Goal: Task Accomplishment & Management: Manage account settings

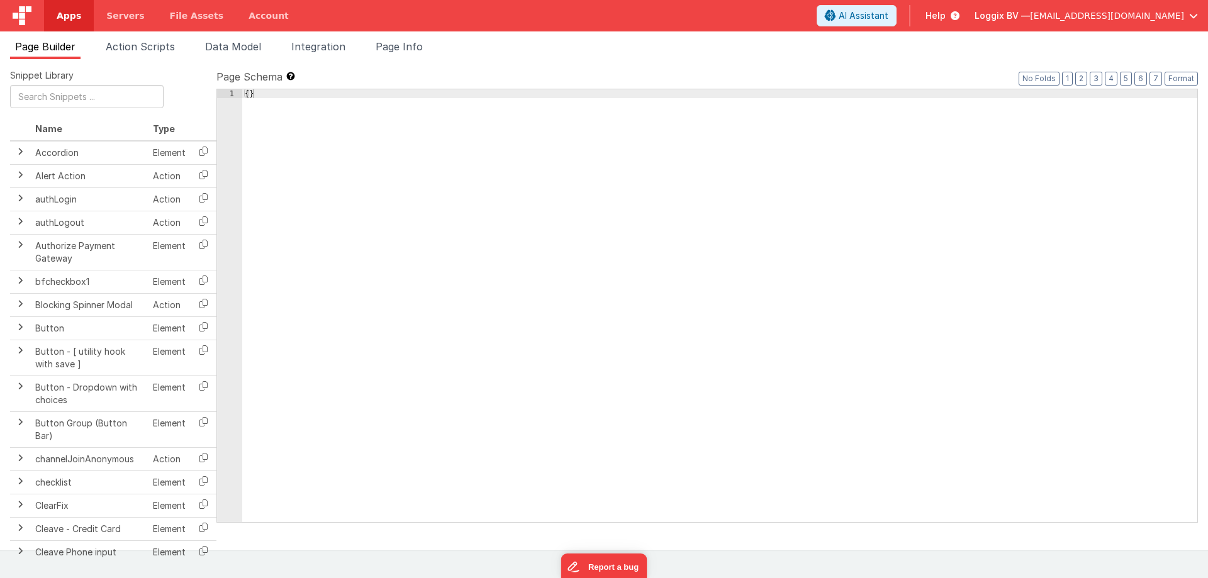
click at [72, 14] on span "Apps" at bounding box center [69, 15] width 25 height 13
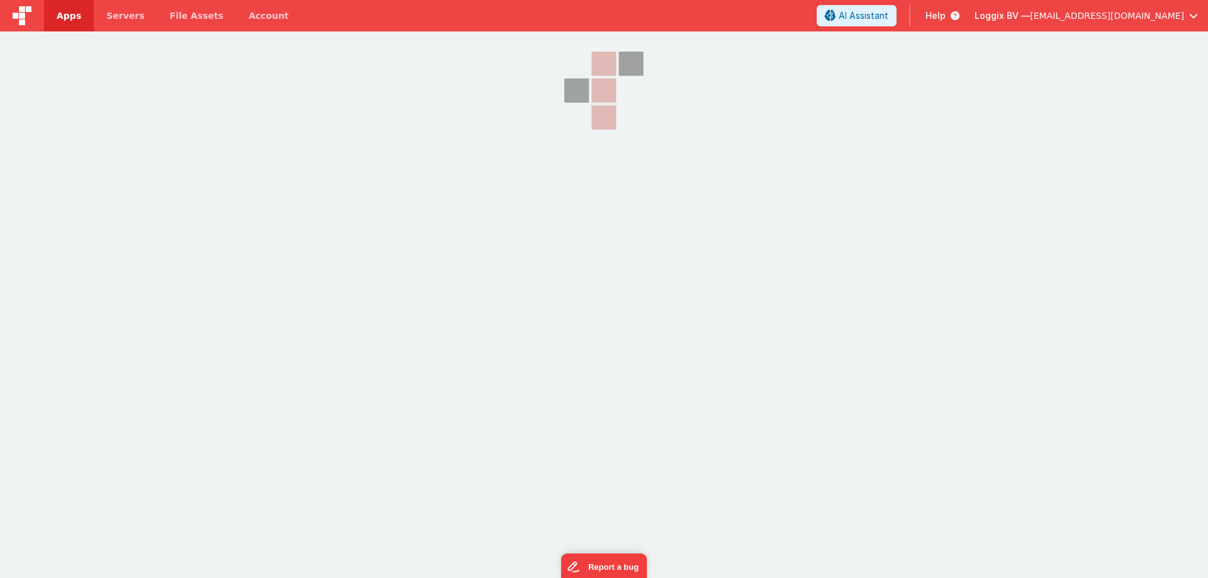
click at [71, 14] on span "Apps" at bounding box center [69, 15] width 25 height 13
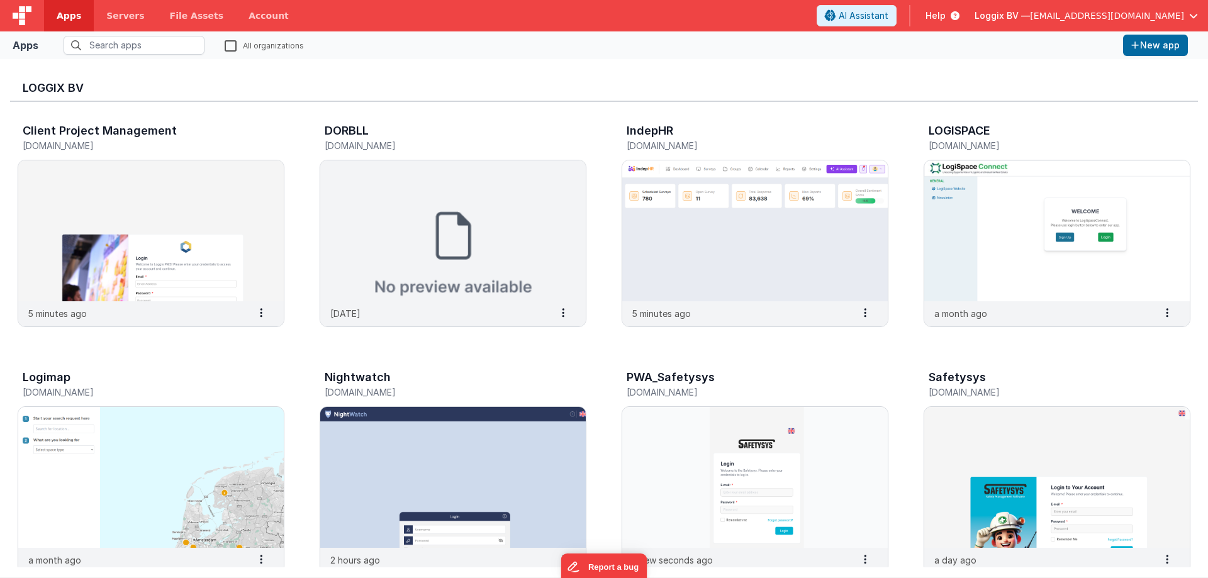
click at [1025, 14] on span "Loggix BV —" at bounding box center [1002, 15] width 55 height 13
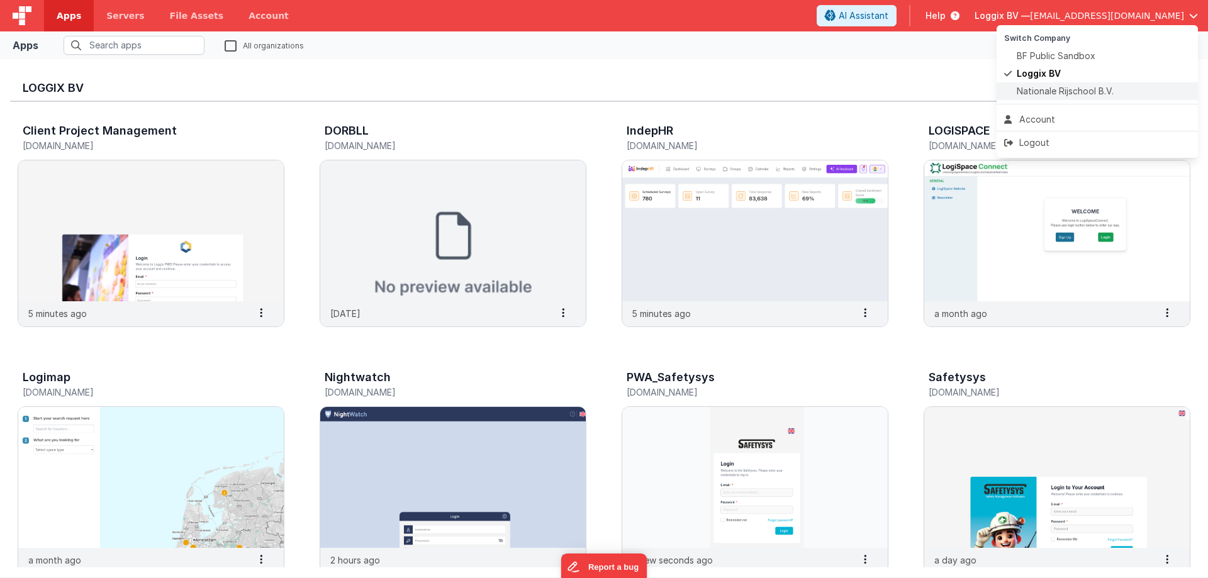
click at [1040, 94] on span "Nationale Rijschool B.V." at bounding box center [1065, 91] width 97 height 13
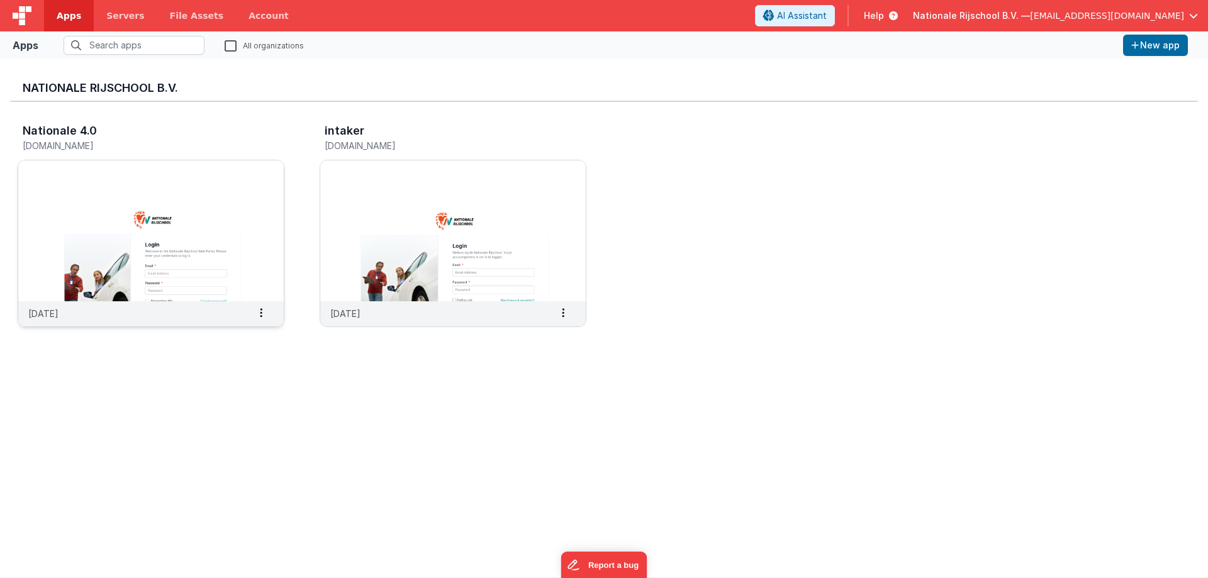
click at [237, 206] on img at bounding box center [151, 230] width 266 height 141
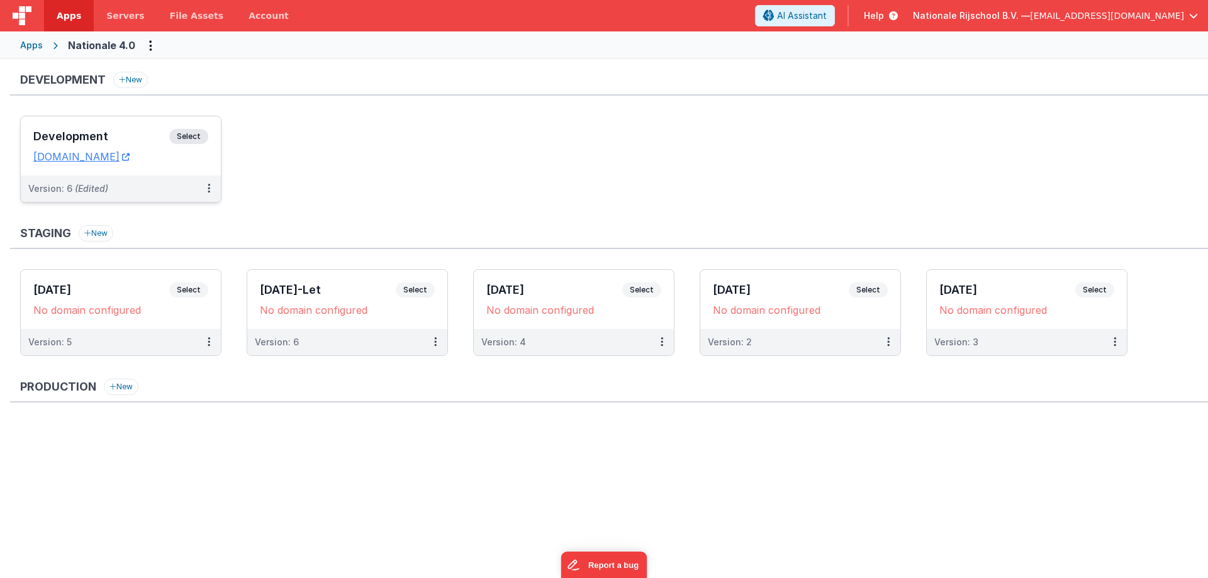
click at [105, 133] on h3 "Development" at bounding box center [101, 136] width 136 height 13
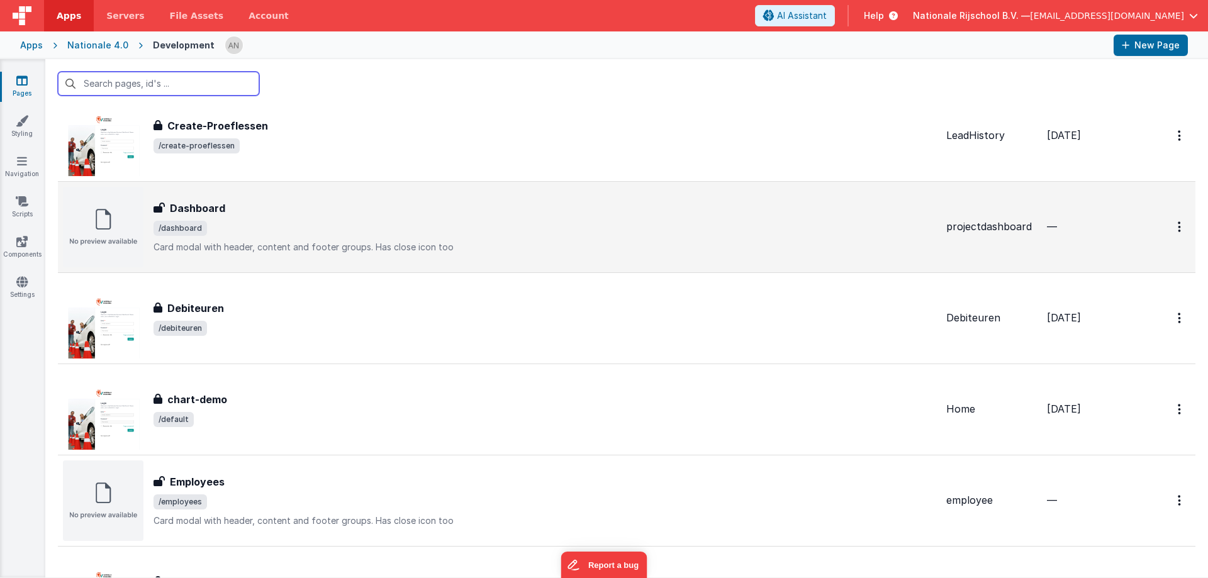
scroll to position [1133, 0]
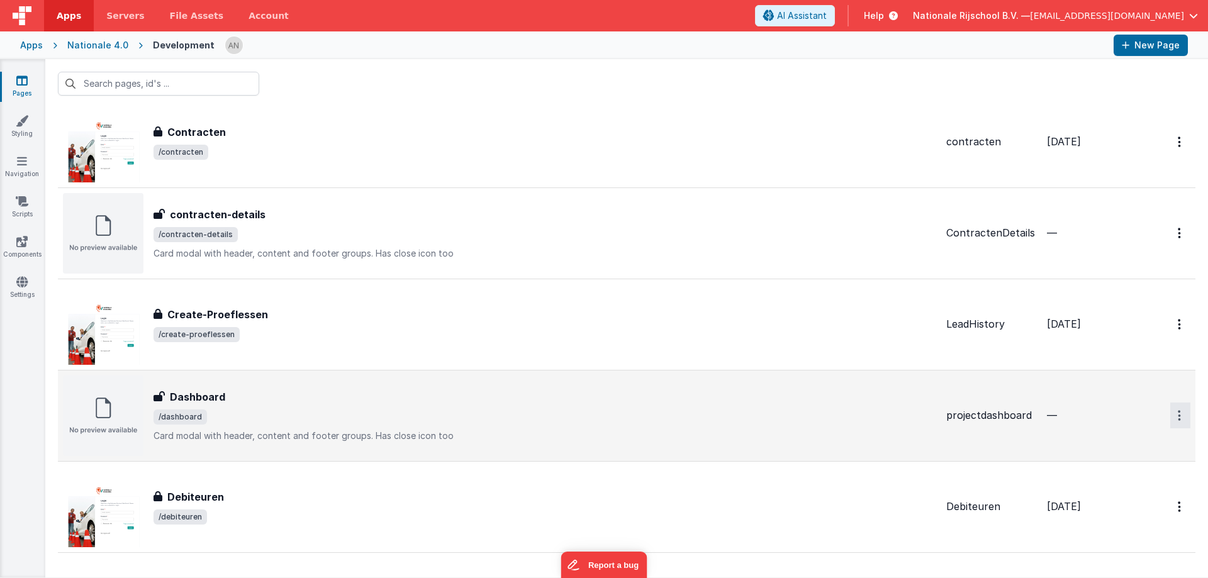
click at [1178, 410] on icon "Options" at bounding box center [1179, 415] width 3 height 11
click at [1113, 443] on link "Preview" at bounding box center [1135, 445] width 111 height 23
click at [26, 203] on icon at bounding box center [22, 201] width 13 height 13
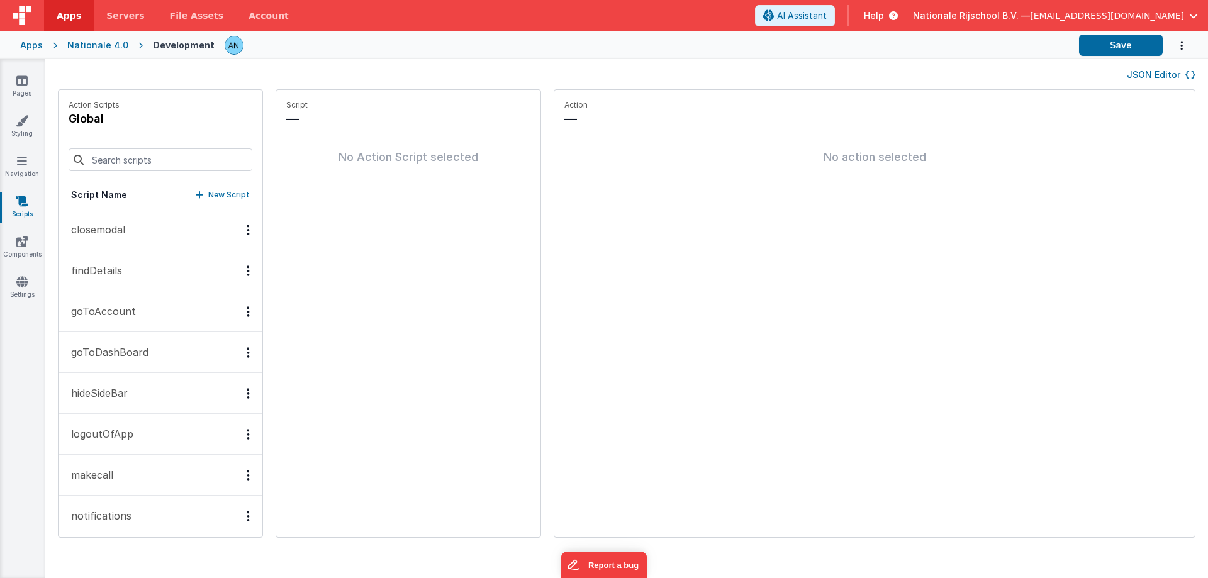
click at [1147, 72] on button "JSON Editor" at bounding box center [1161, 75] width 69 height 13
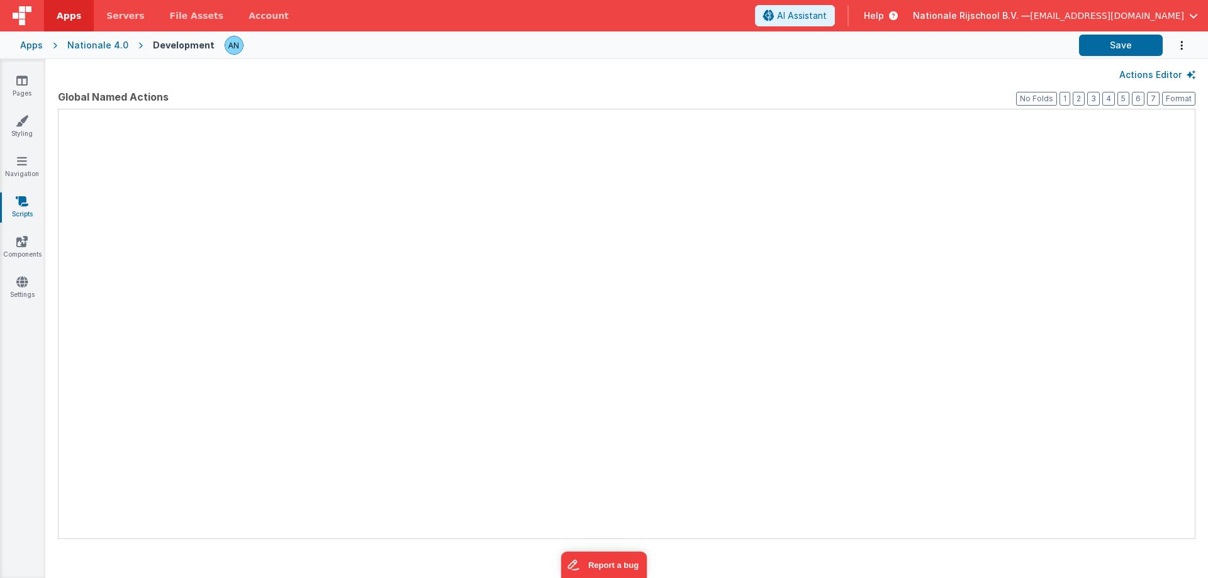
click at [59, 110] on div at bounding box center [59, 110] width 0 height 0
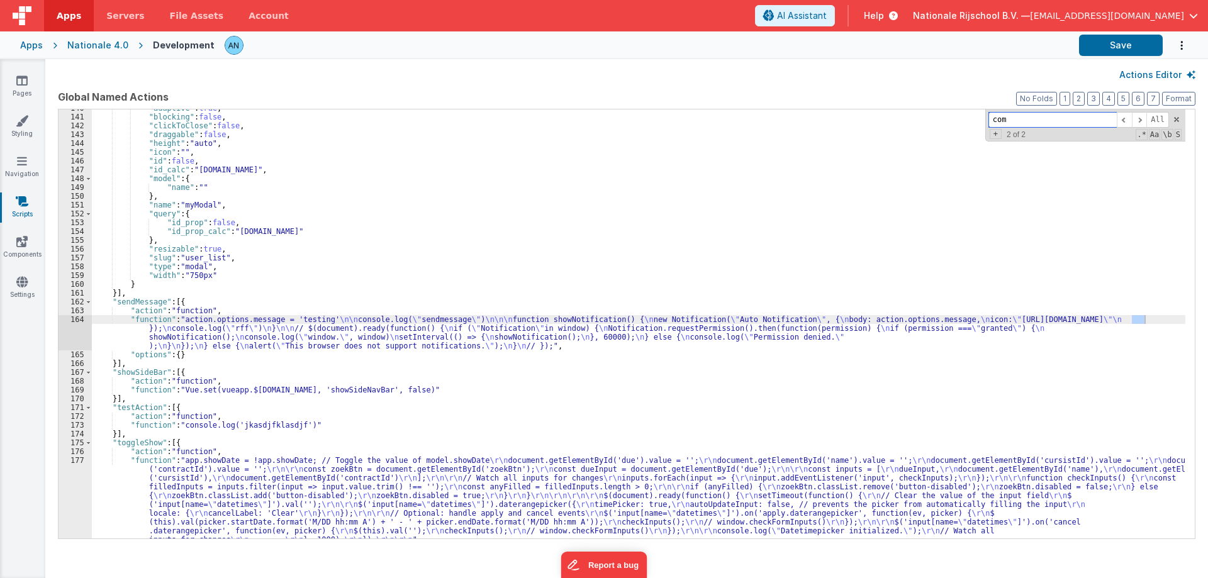
scroll to position [1354, 0]
type input "common"
click at [318, 237] on div ""adaptive" : true , "blocking" : false , "clickToClose" : false , "draggable" :…" at bounding box center [639, 367] width 1094 height 526
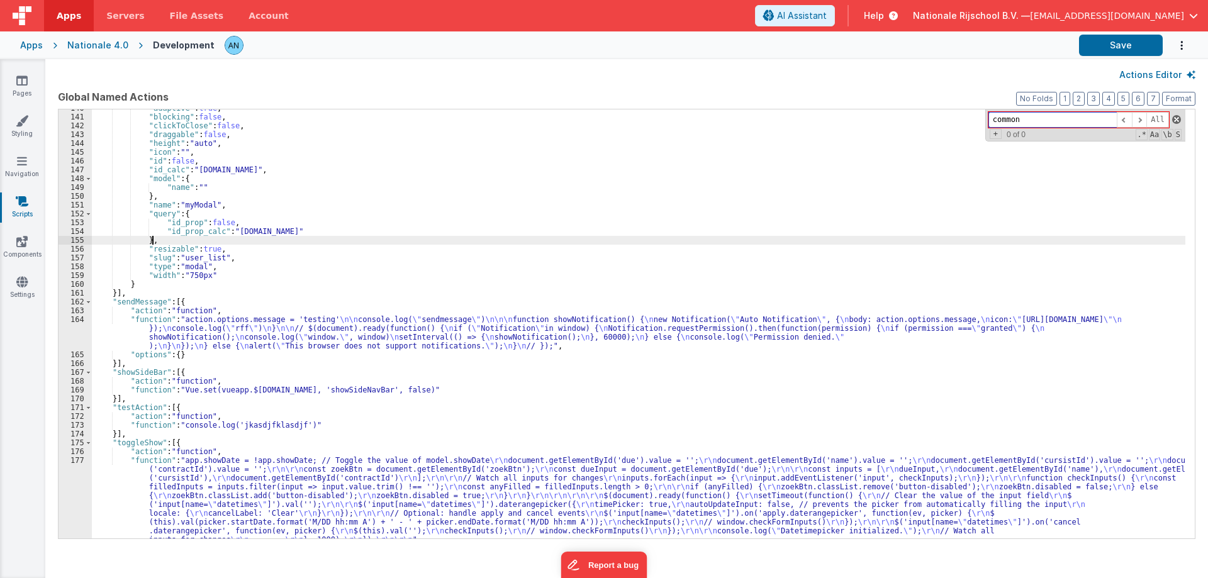
click at [1173, 118] on span at bounding box center [1177, 119] width 9 height 9
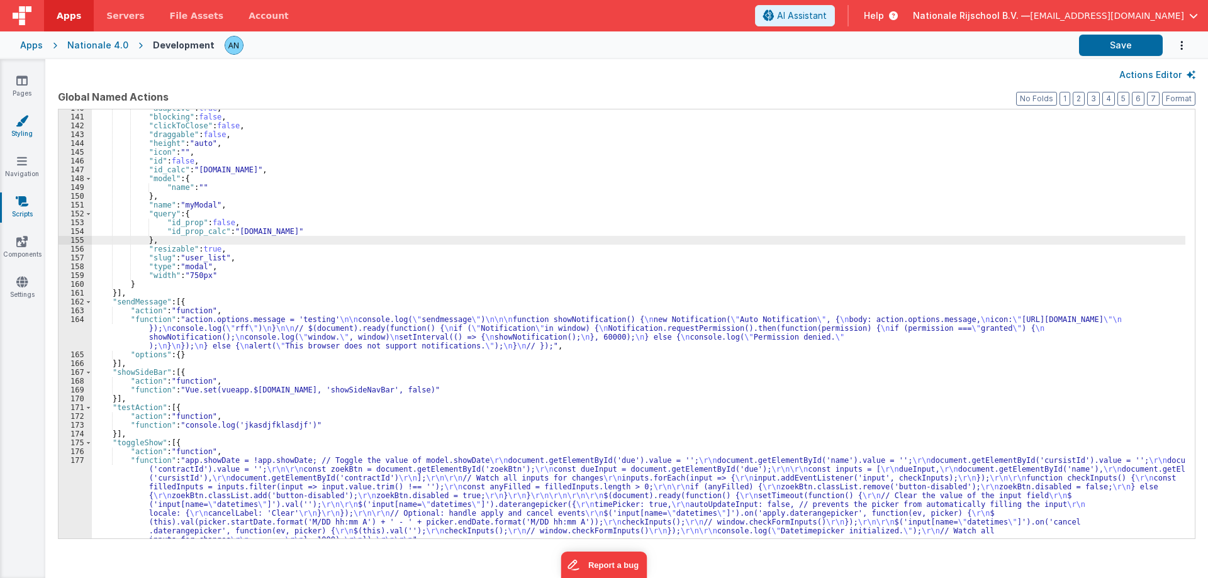
click at [21, 126] on icon at bounding box center [22, 121] width 13 height 13
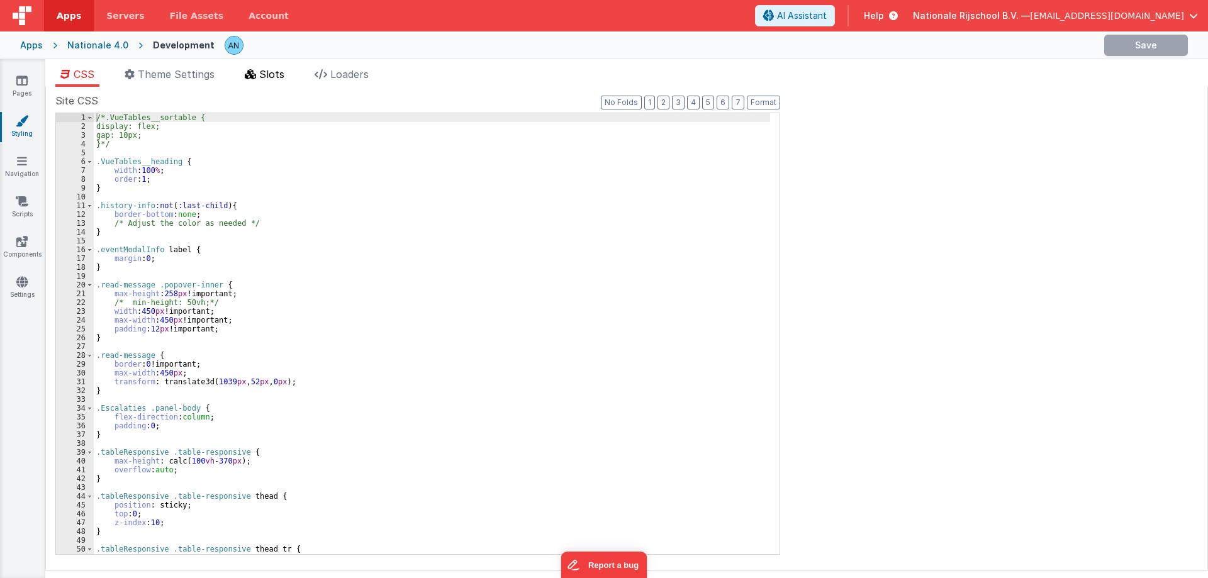
click at [266, 81] on li "Slots" at bounding box center [265, 77] width 50 height 20
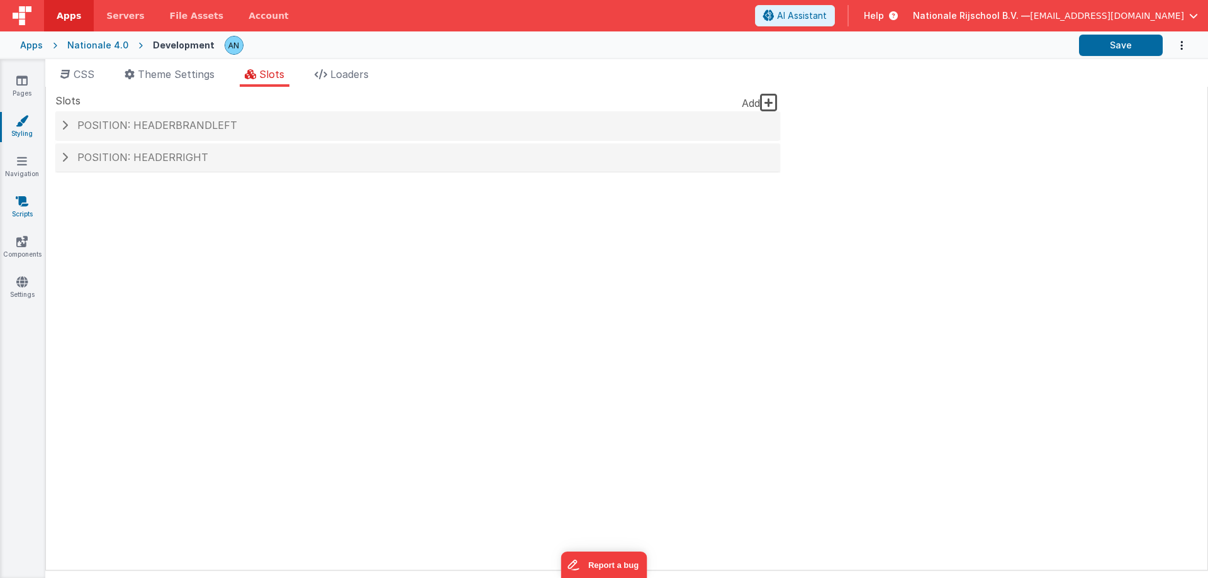
click at [30, 210] on link "Scripts" at bounding box center [21, 207] width 45 height 25
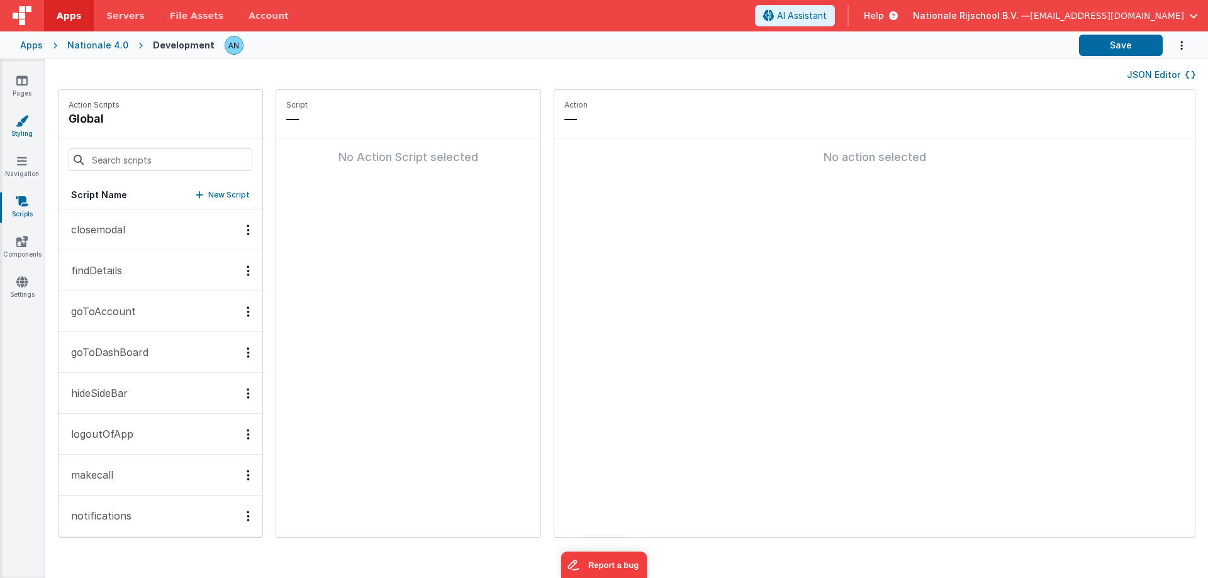
click at [18, 130] on link "Styling" at bounding box center [21, 127] width 45 height 25
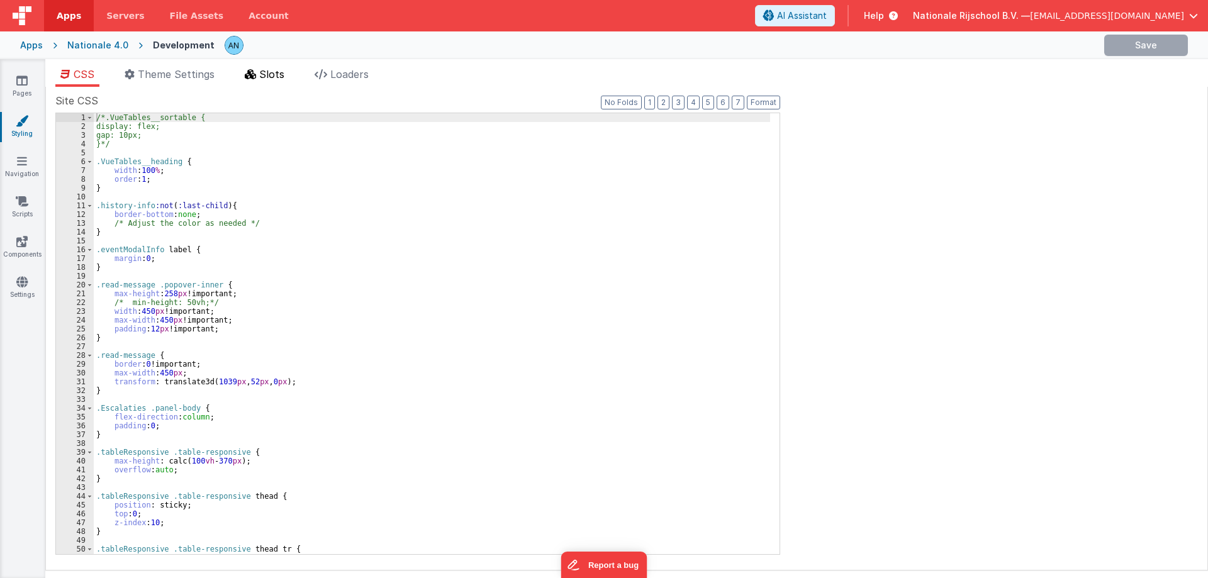
click at [252, 78] on icon at bounding box center [250, 74] width 11 height 10
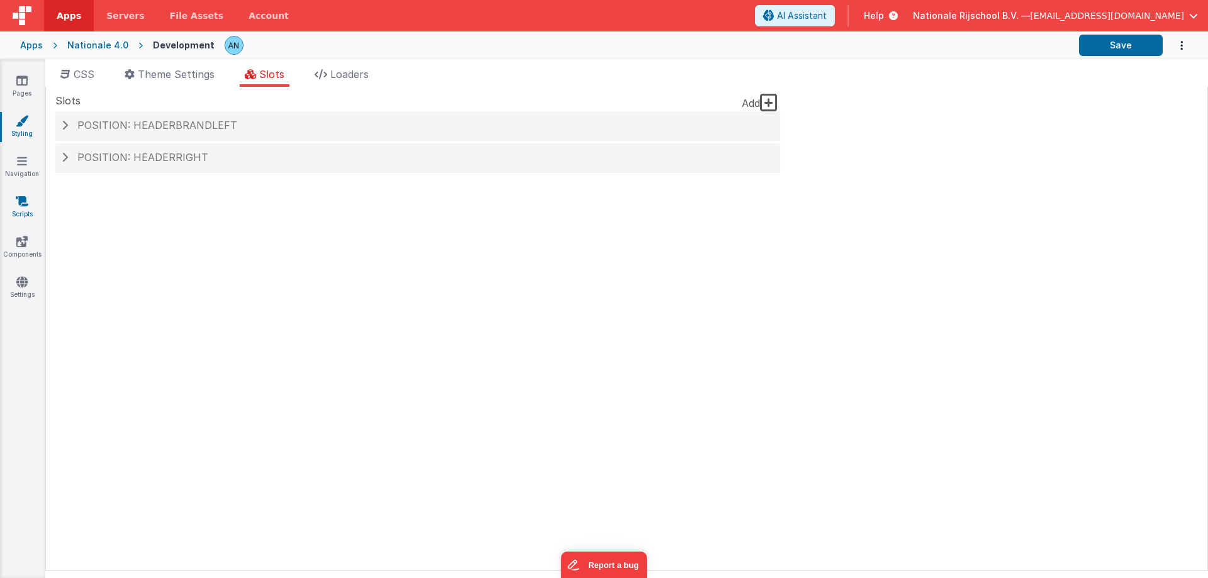
click at [25, 203] on icon at bounding box center [22, 201] width 13 height 13
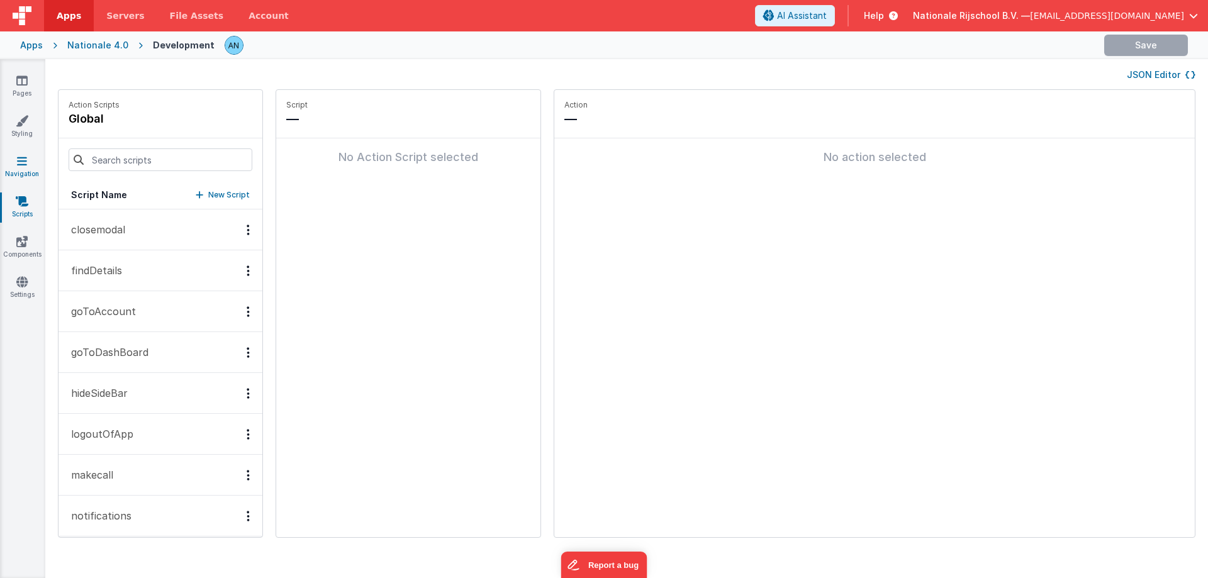
click at [28, 170] on link "Navigation" at bounding box center [21, 167] width 45 height 25
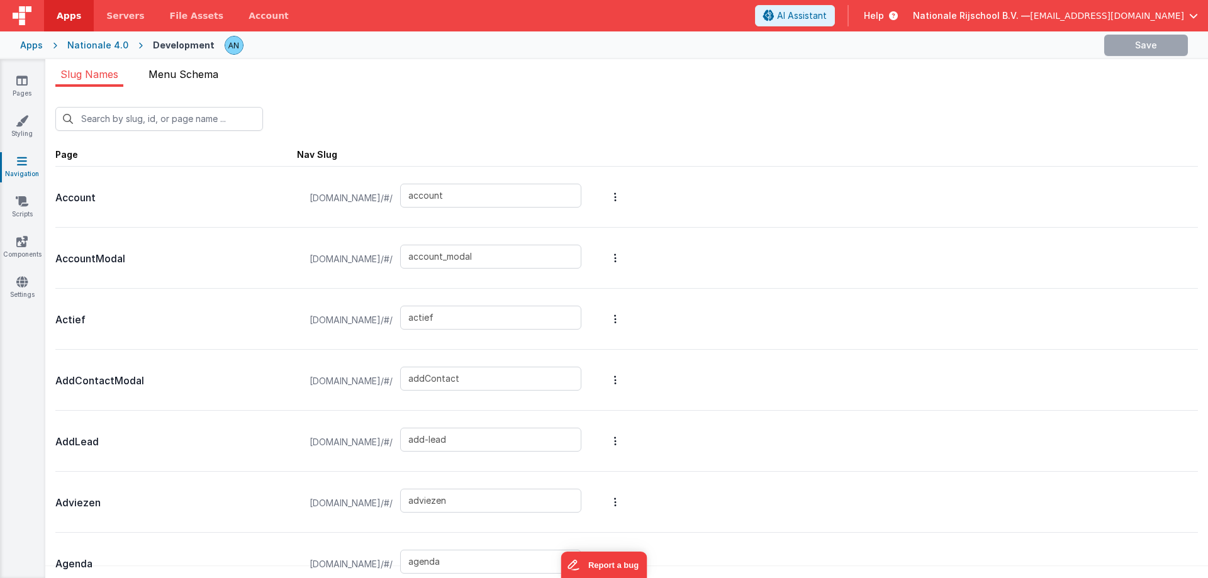
click at [172, 75] on span "Menu Schema" at bounding box center [184, 74] width 70 height 13
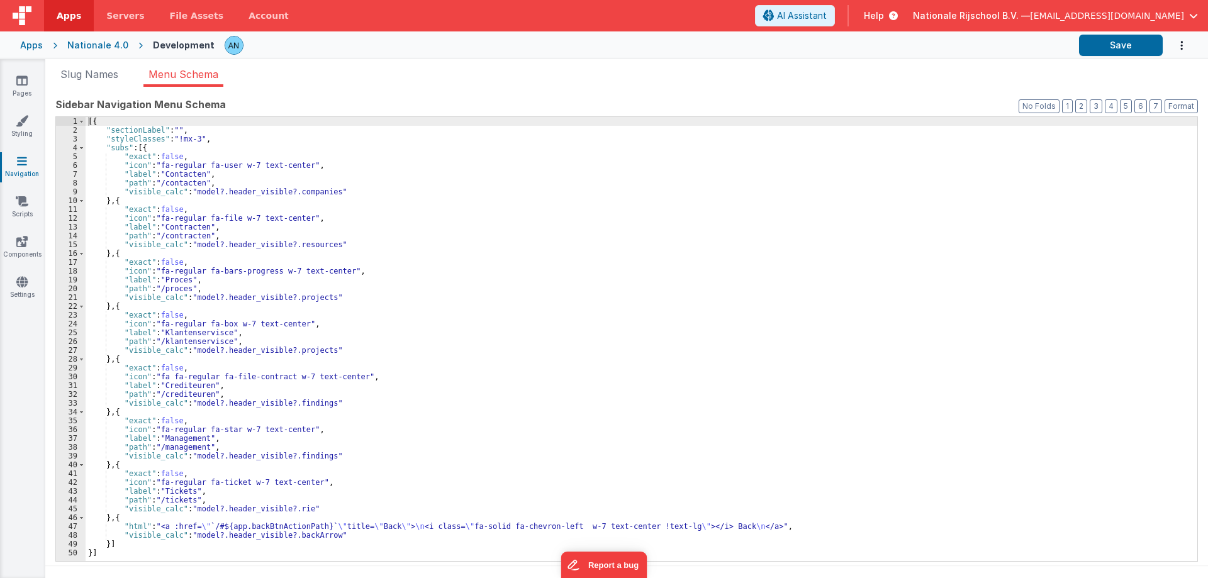
scroll to position [10, 0]
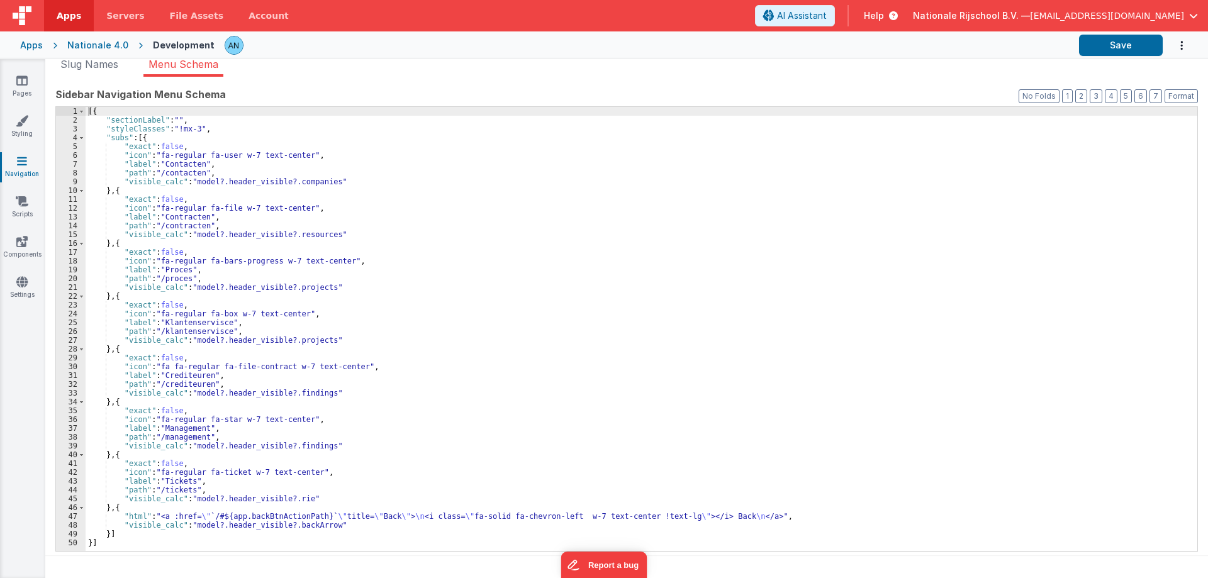
click at [303, 514] on div "[{ "sectionLabel" : "" , "styleClasses" : "!mx-3" , "subs" : [{ "exact" : false…" at bounding box center [642, 338] width 1112 height 462
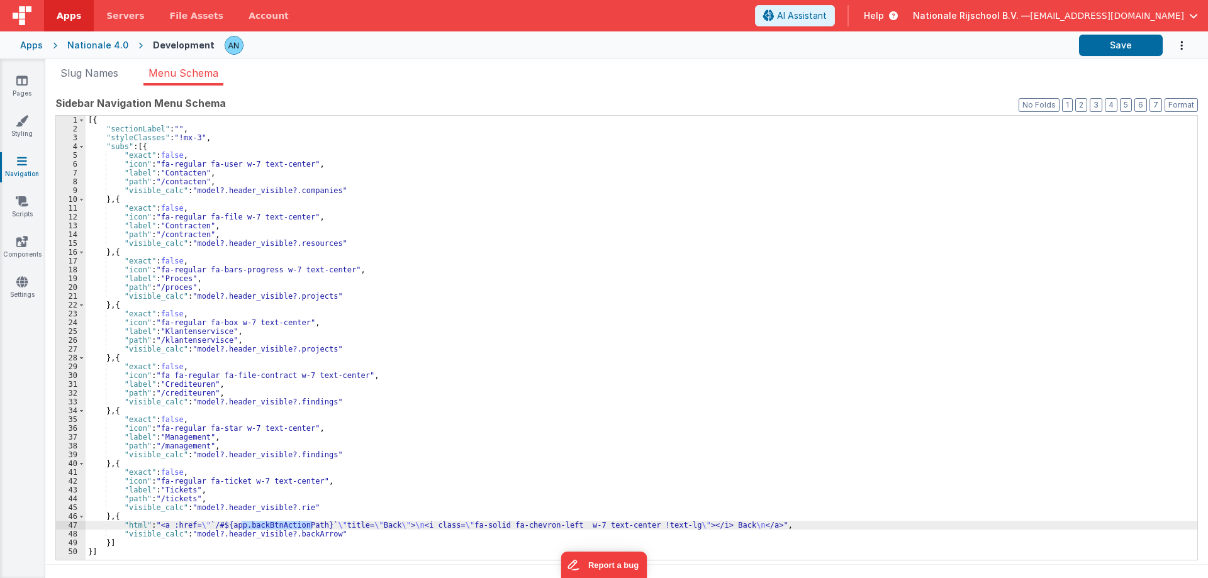
scroll to position [0, 0]
click at [91, 76] on span "Slug Names" at bounding box center [89, 74] width 58 height 13
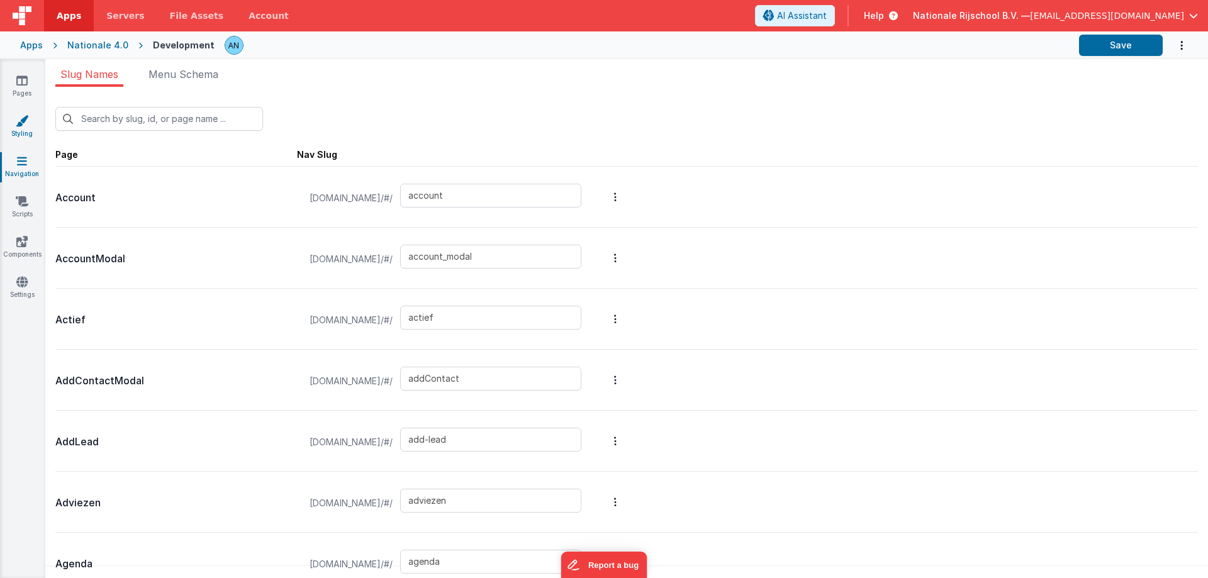
click at [12, 122] on link "Styling" at bounding box center [21, 127] width 45 height 25
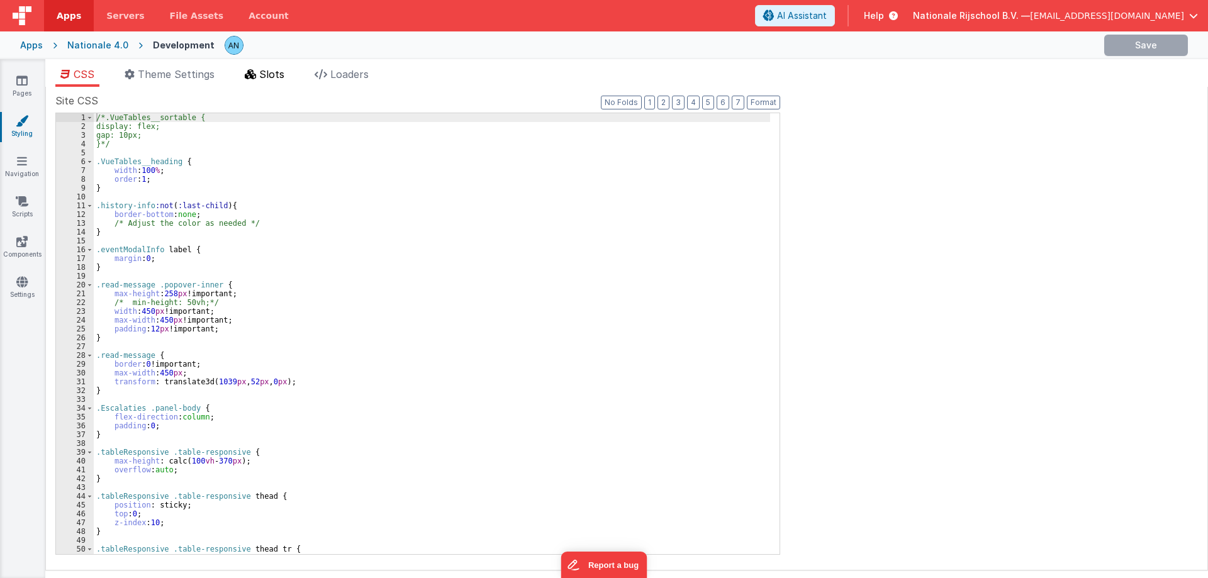
click at [256, 78] on icon at bounding box center [250, 74] width 11 height 10
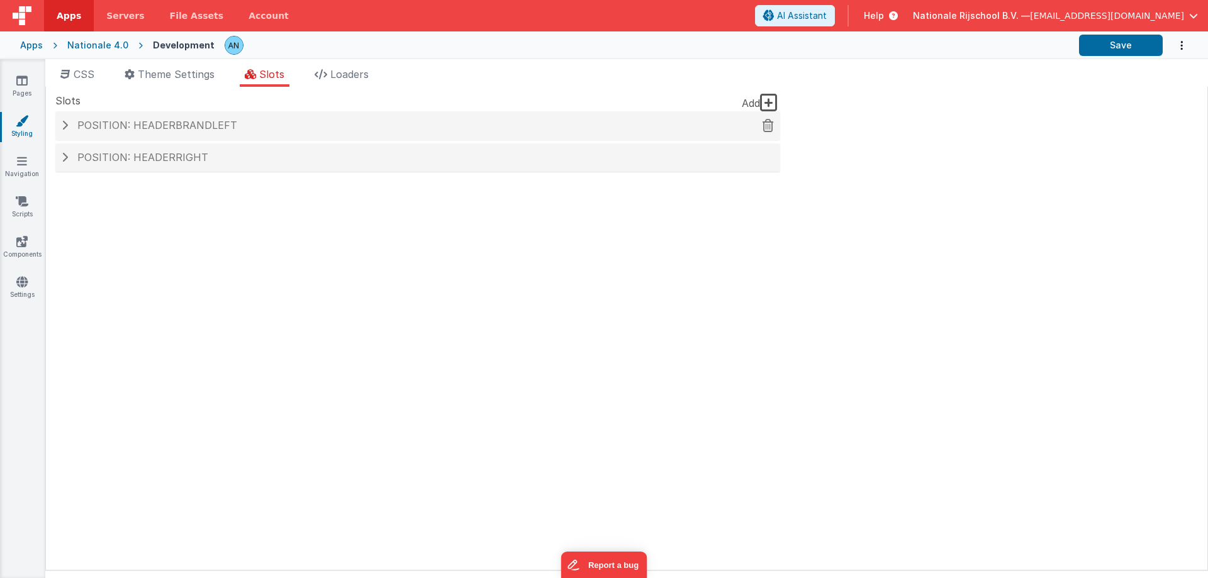
click at [122, 121] on span "Position: headerBrandLeft" at bounding box center [157, 125] width 160 height 13
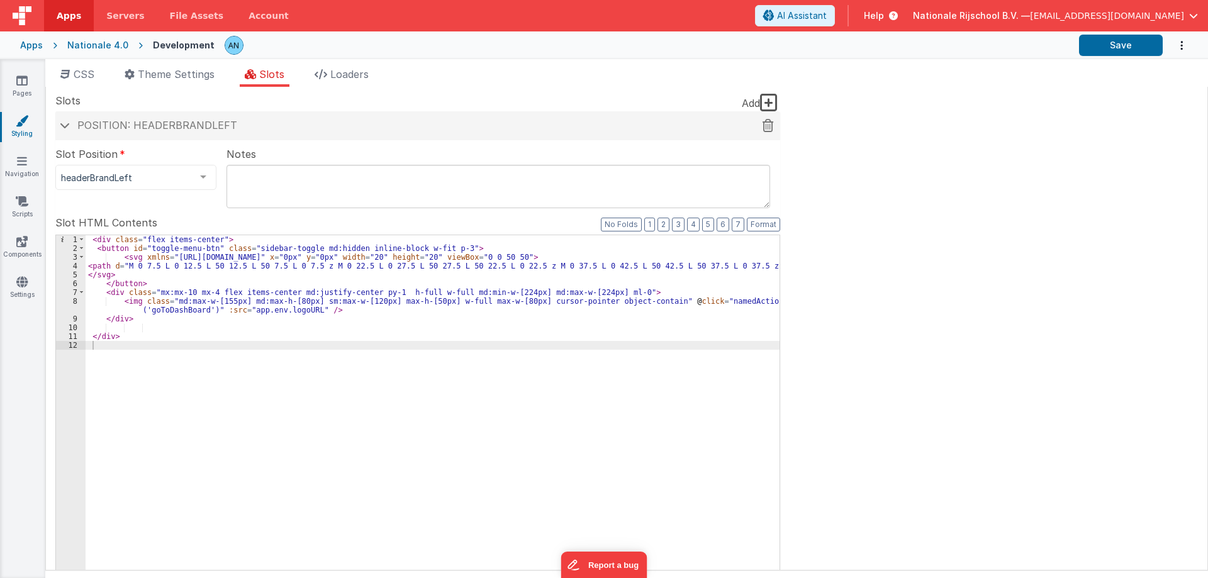
click at [116, 126] on span "Position: headerBrandLeft" at bounding box center [157, 125] width 160 height 13
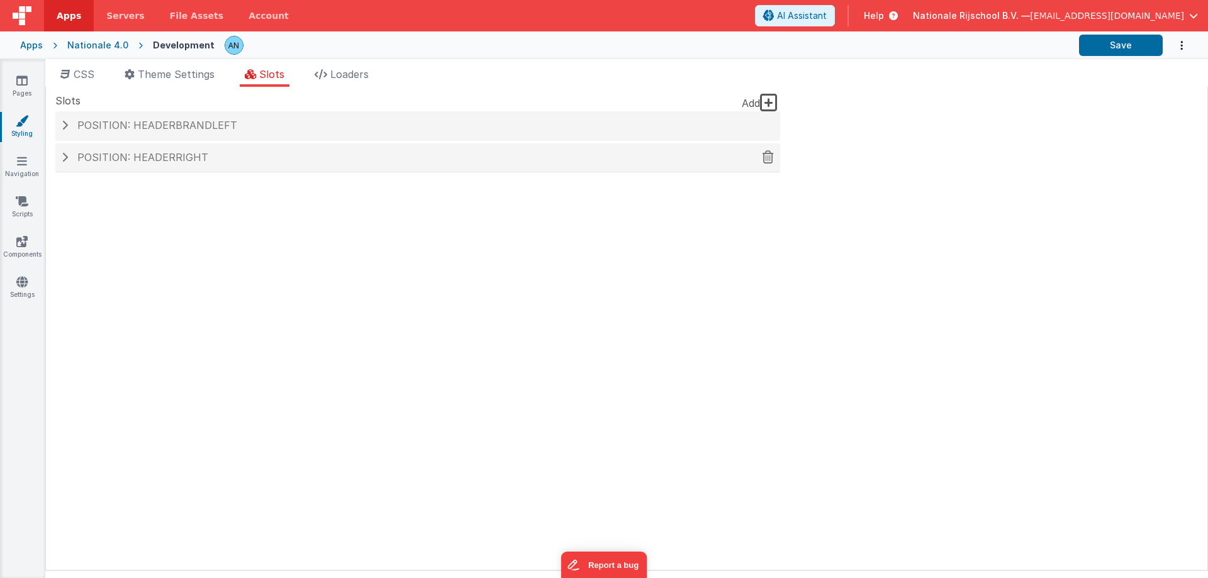
click at [120, 157] on span "Position: headerRight" at bounding box center [142, 157] width 131 height 13
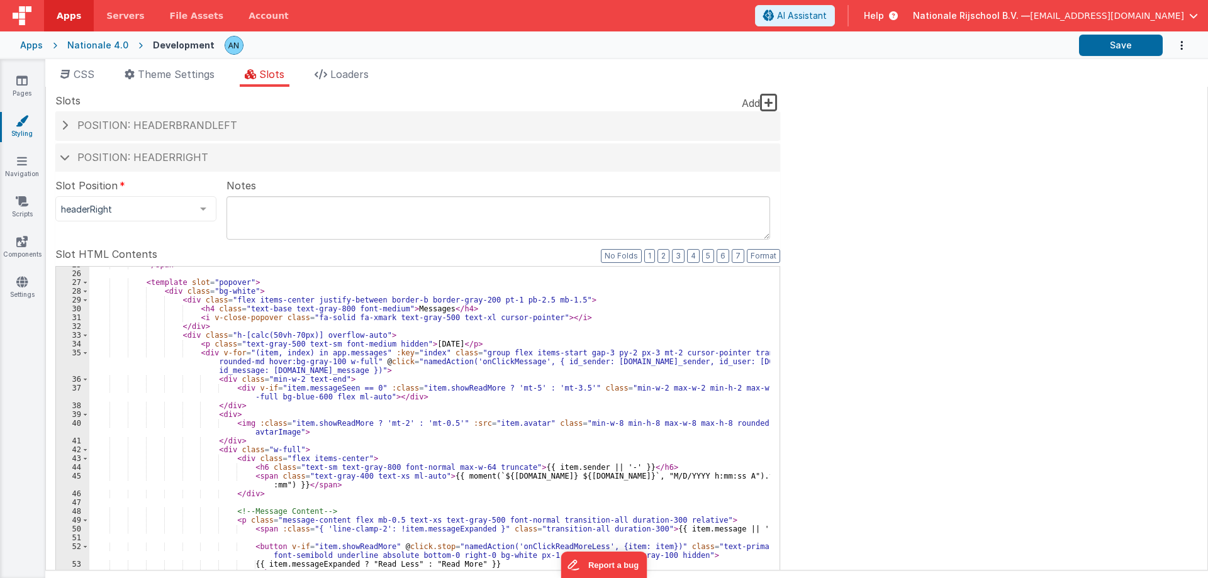
scroll to position [302, 0]
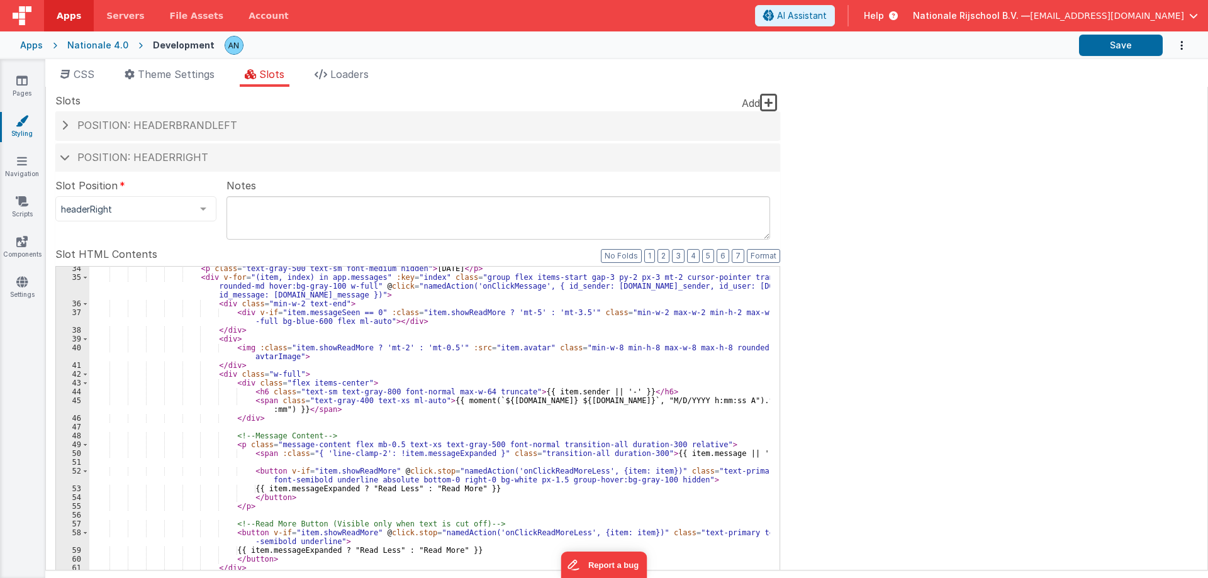
click at [320, 243] on fieldset "Slot Position headerRight inactive header headerBrandLeft headerBrand headerSid…" at bounding box center [417, 431] width 725 height 507
click at [290, 312] on div "< p class = "text-gray-500 text-sm font-medium hidden" > Today </ p > < div v-f…" at bounding box center [429, 476] width 681 height 425
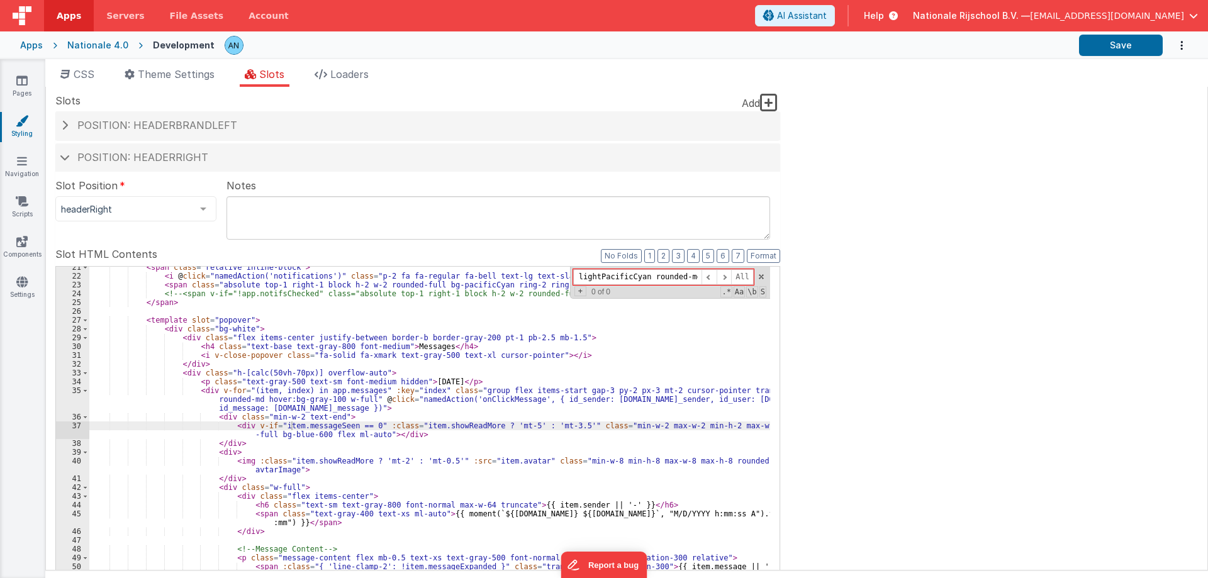
scroll to position [189, 0]
type input "flex justify-center items-center bg-lightPacificCyan rounded-md mr-4"
click at [87, 321] on span at bounding box center [85, 320] width 7 height 9
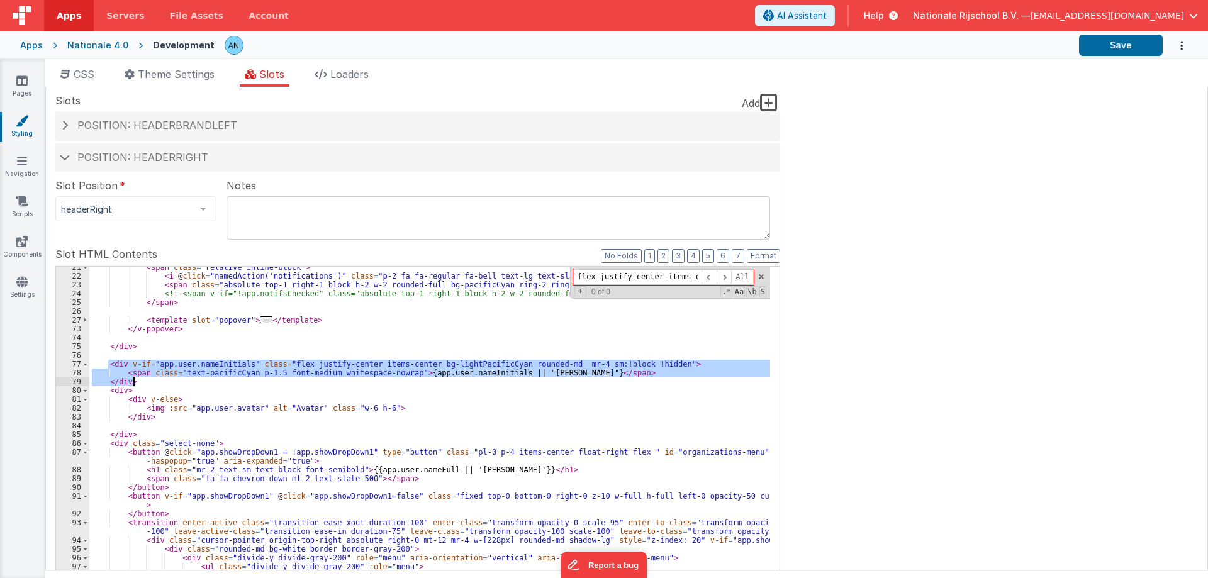
drag, startPoint x: 108, startPoint y: 362, endPoint x: 140, endPoint y: 381, distance: 37.0
click at [140, 381] on div "< span class = "relative inline-block" > < i @ click = "namedAction('notificati…" at bounding box center [429, 475] width 681 height 425
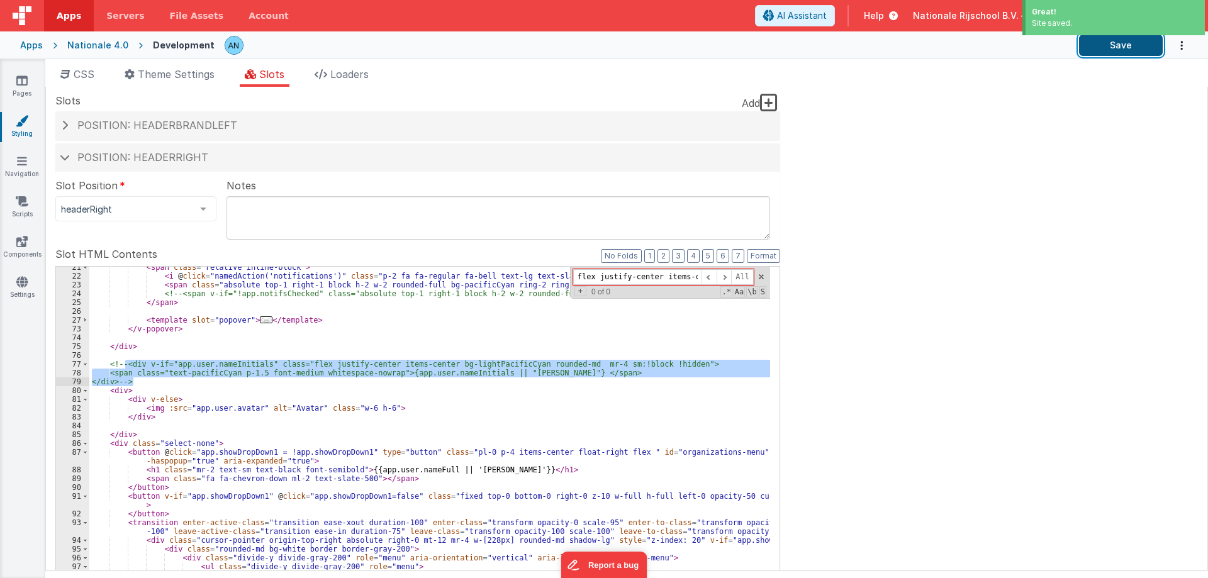
click at [1115, 47] on button "Save" at bounding box center [1121, 45] width 84 height 21
click at [18, 194] on div "Pages Styling Navigation Scripts Components Settings" at bounding box center [22, 318] width 45 height 519
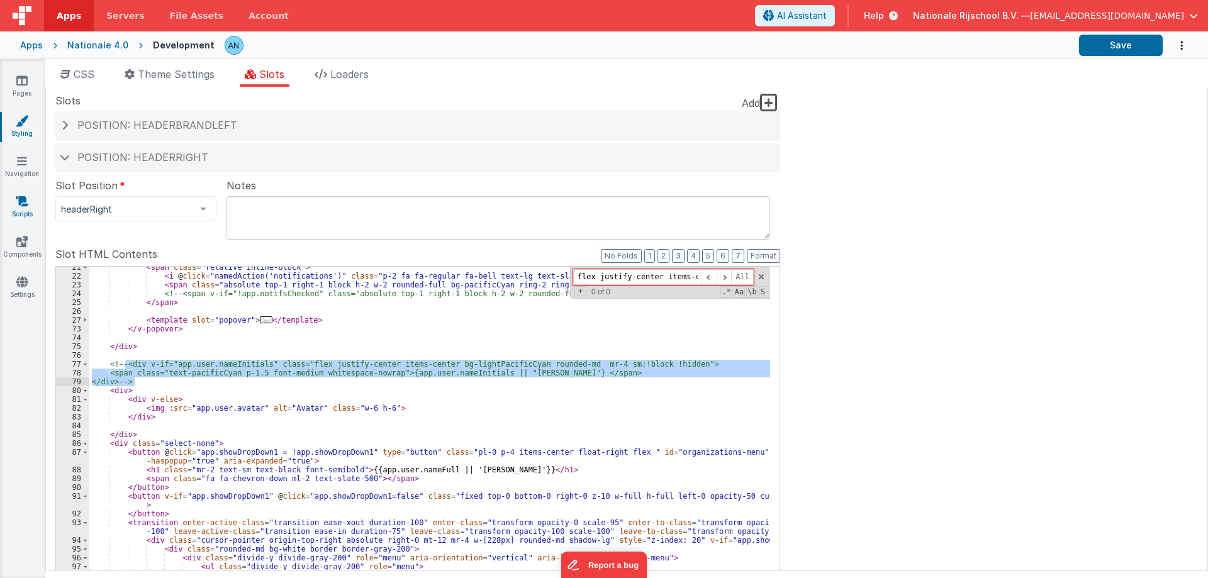
click at [22, 206] on icon at bounding box center [22, 201] width 13 height 13
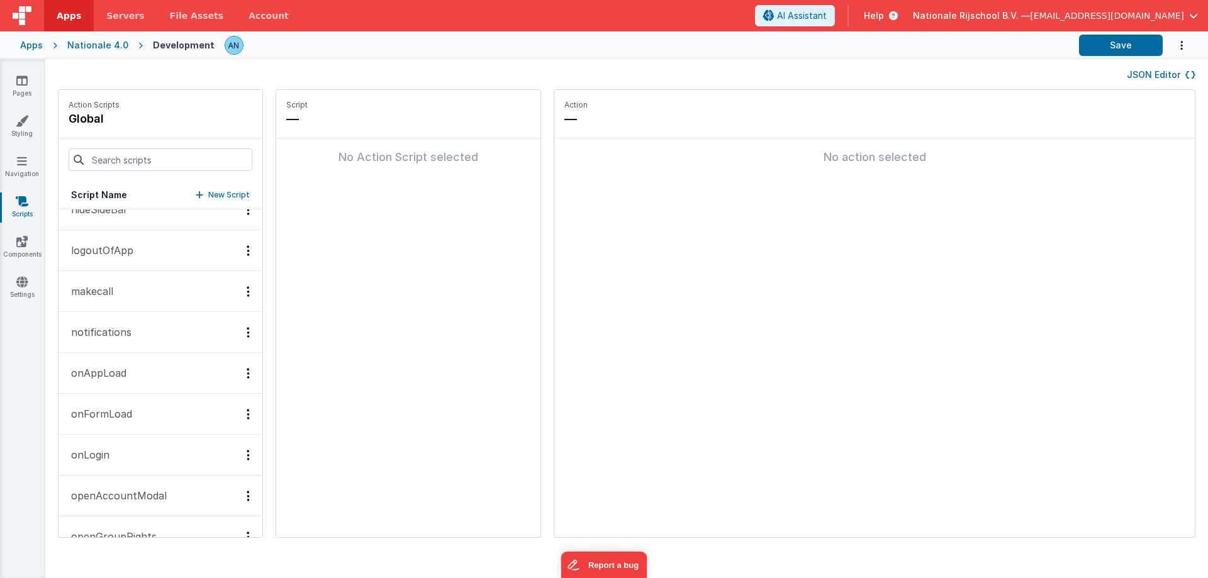
scroll to position [189, 0]
click at [25, 132] on link "Styling" at bounding box center [21, 127] width 45 height 25
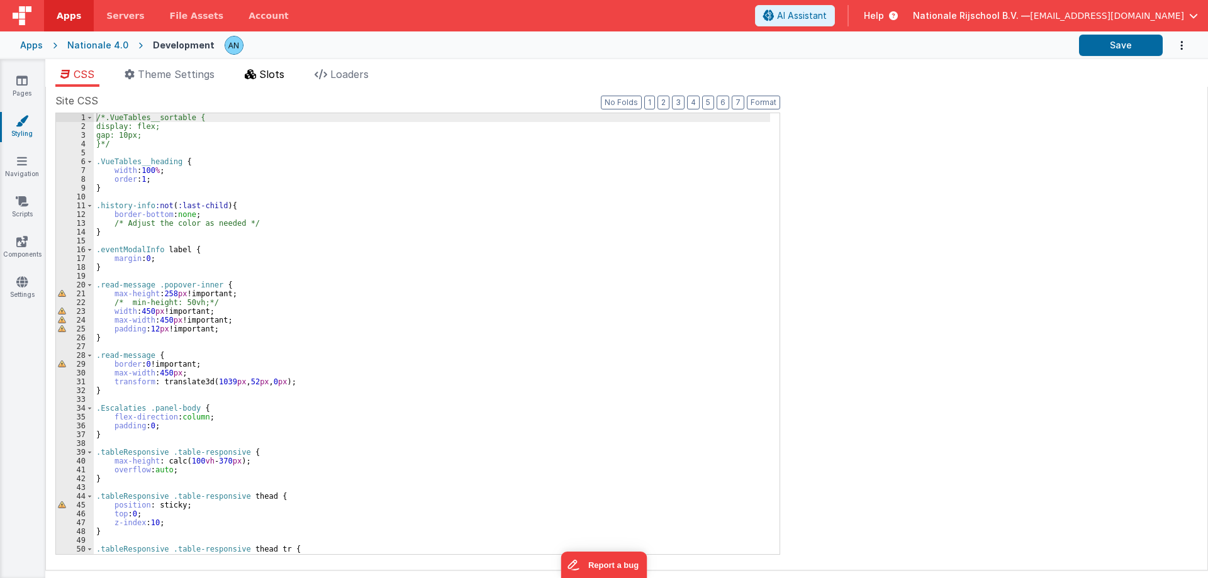
click at [274, 79] on span "Slots" at bounding box center [271, 74] width 25 height 13
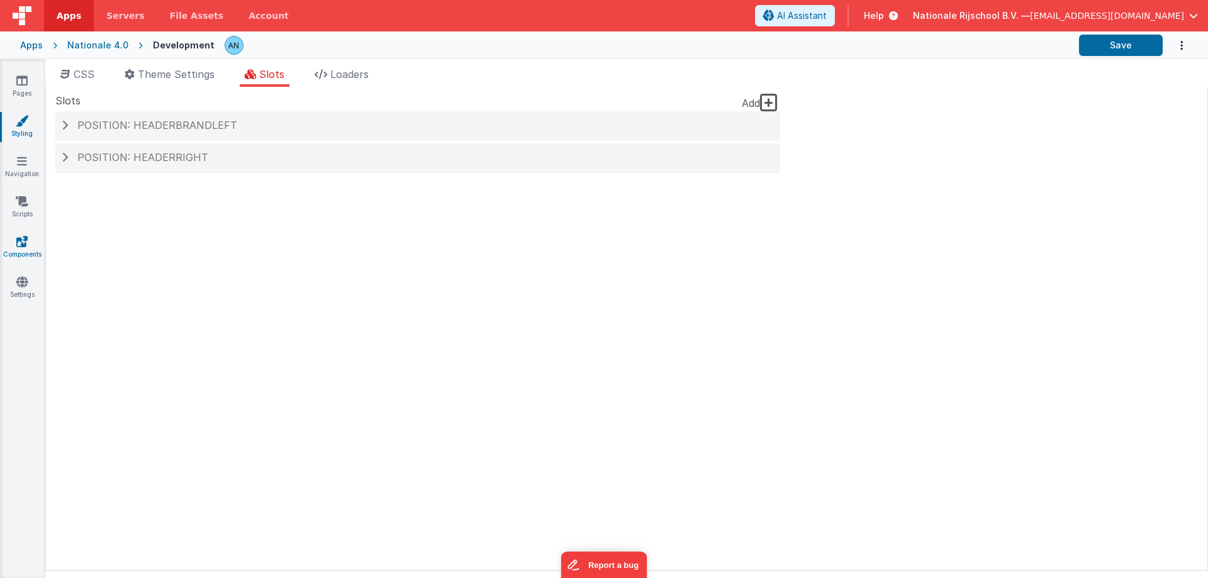
click at [14, 244] on link "Components" at bounding box center [21, 247] width 45 height 25
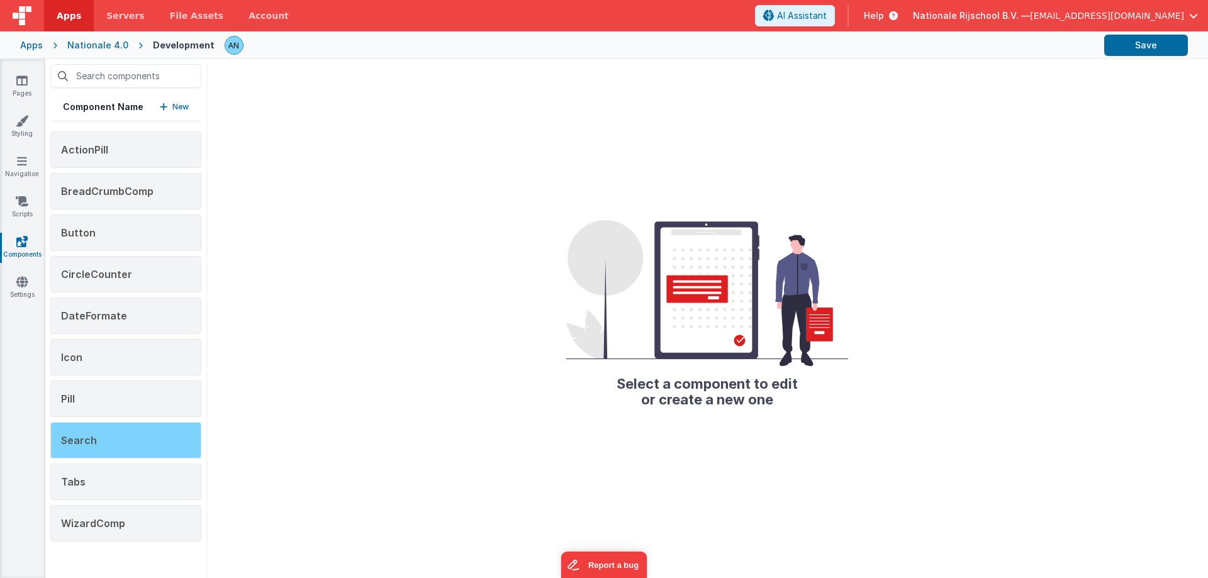
click at [137, 444] on div "Search" at bounding box center [125, 440] width 151 height 37
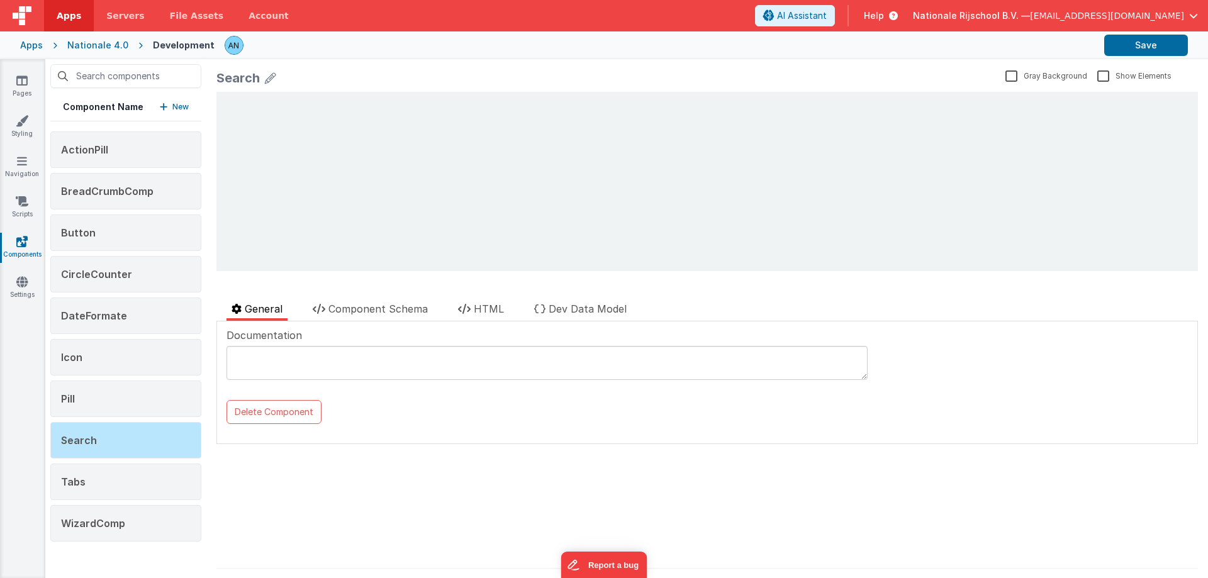
click at [513, 298] on div at bounding box center [462, 291] width 491 height 20
click at [502, 303] on span "HTML" at bounding box center [489, 309] width 30 height 13
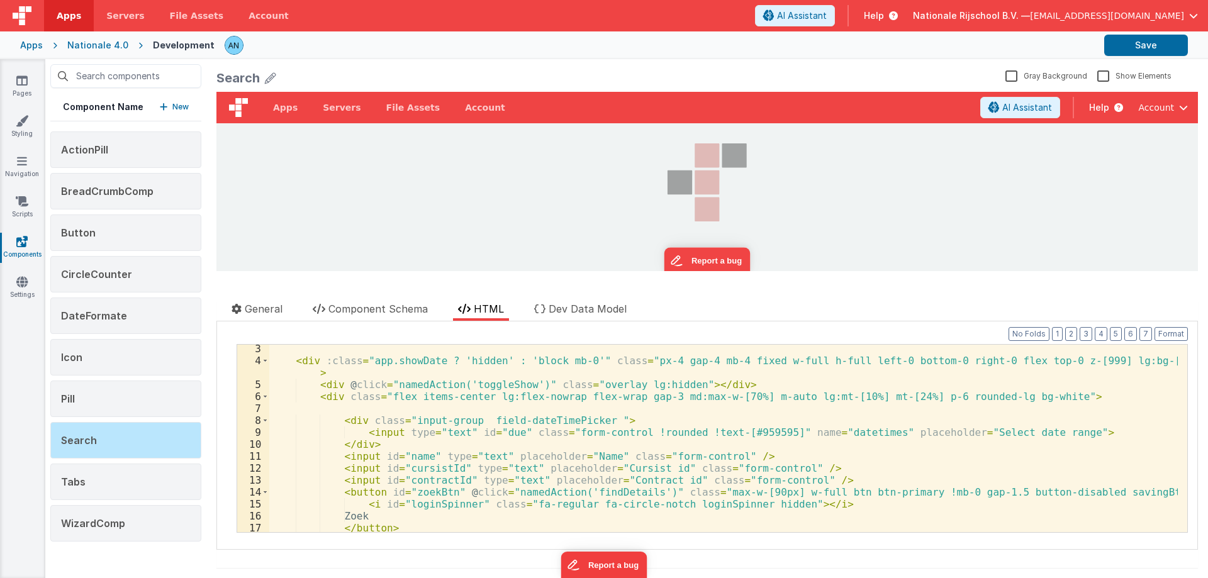
scroll to position [38, 0]
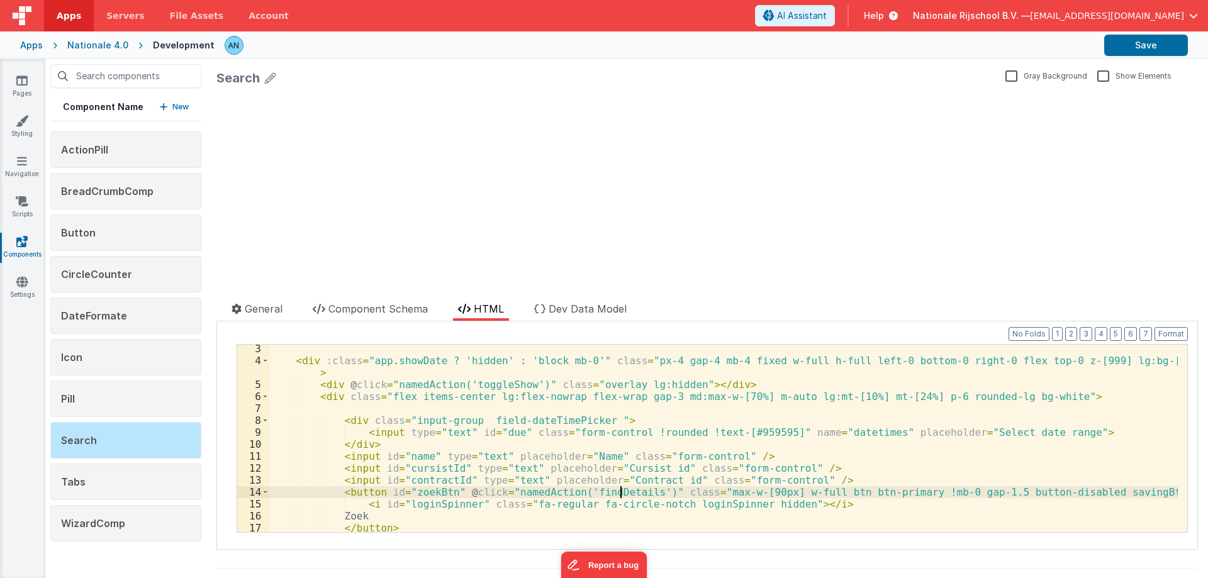
click at [619, 495] on div "< div :class = "app.showDate ? 'hidden' : 'block mb-0'" class = "px-4 gap-4 mb-…" at bounding box center [723, 448] width 909 height 211
click at [20, 205] on icon at bounding box center [22, 201] width 13 height 13
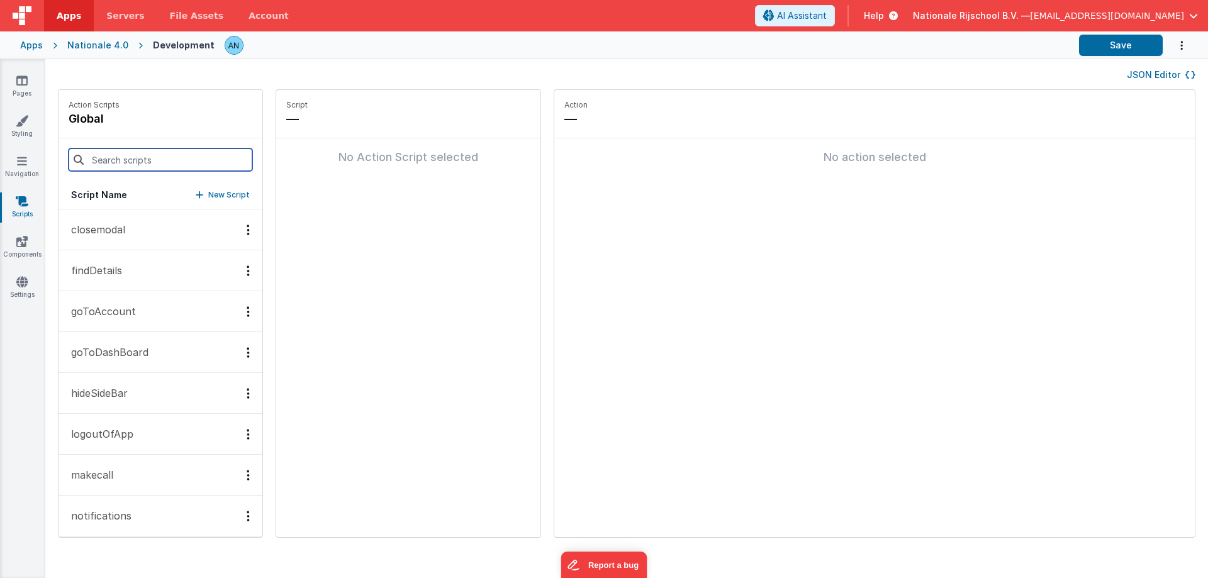
click at [87, 159] on input at bounding box center [161, 160] width 184 height 23
paste input "findDetails"
type input "findDetails"
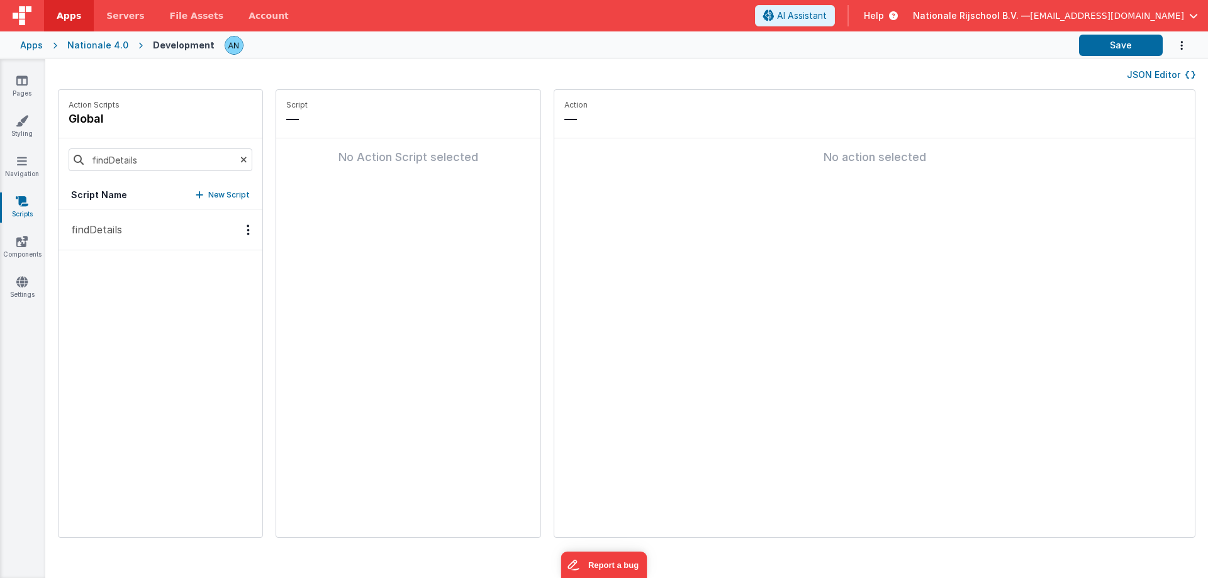
click at [136, 226] on button "findDetails" at bounding box center [161, 230] width 204 height 41
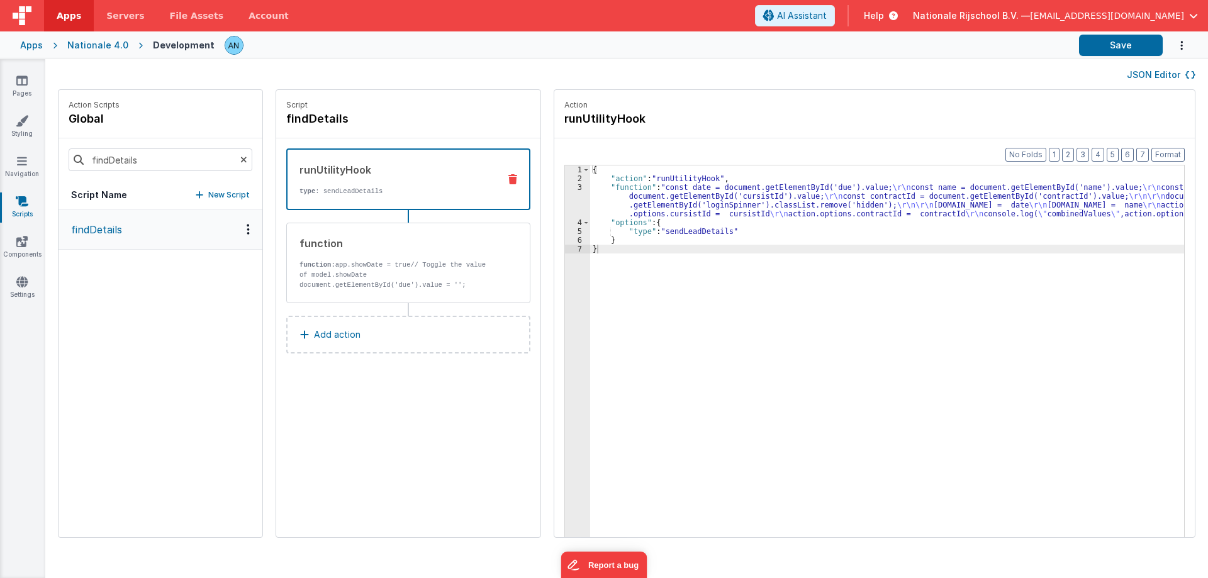
click at [671, 194] on div "{ "action" : "runUtilityHook" , "function" : "const date = document.getElementB…" at bounding box center [893, 380] width 606 height 429
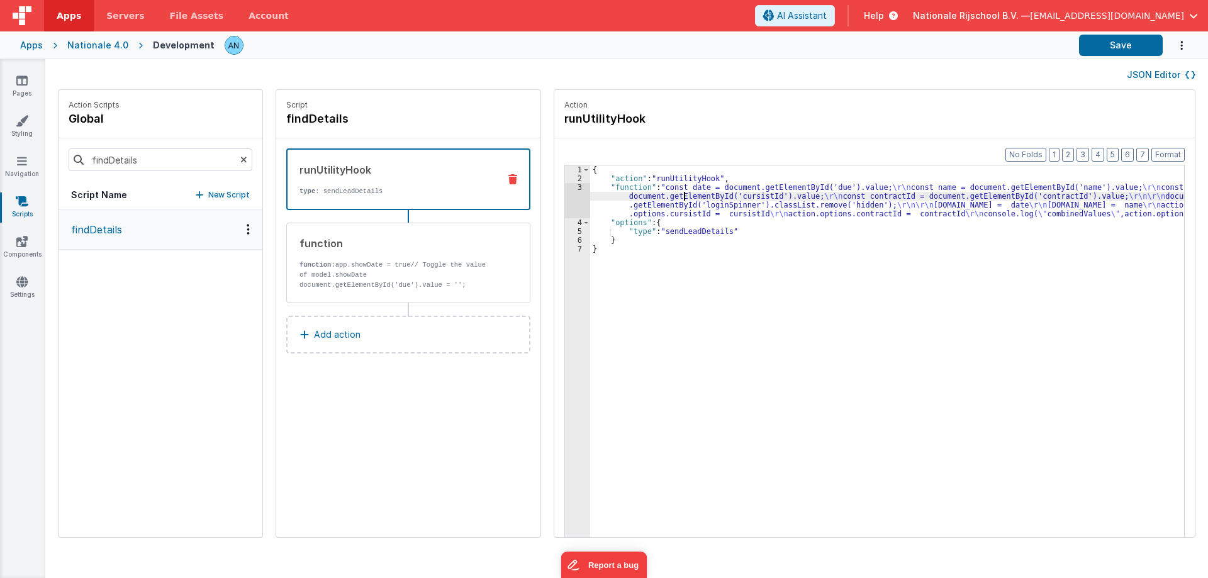
click at [565, 193] on div "3" at bounding box center [577, 200] width 25 height 35
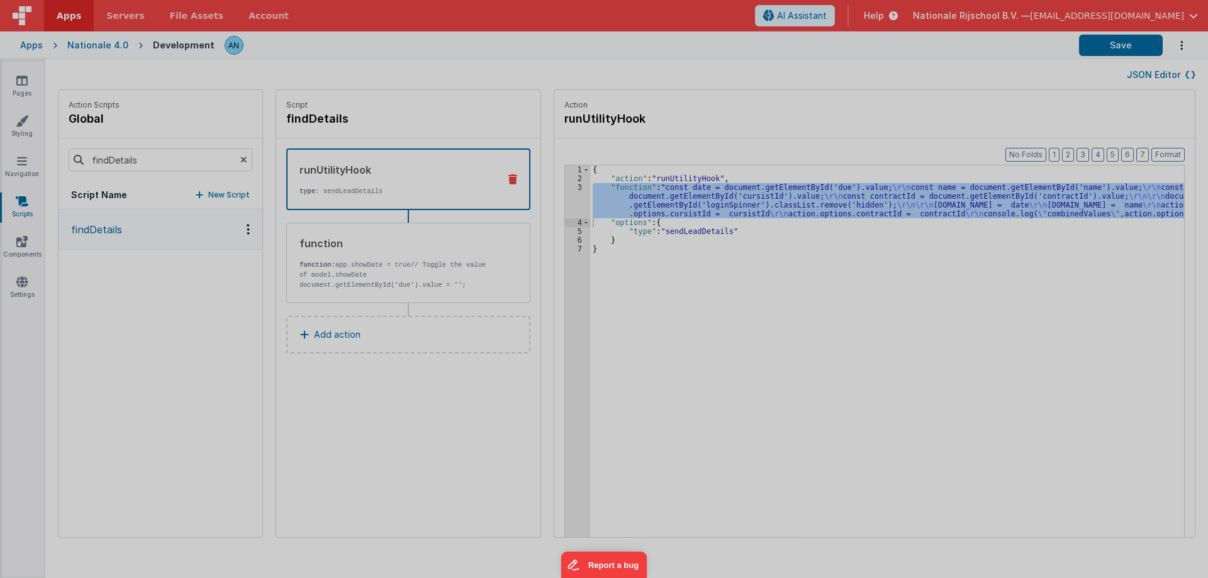
click at [561, 193] on div at bounding box center [604, 289] width 1208 height 578
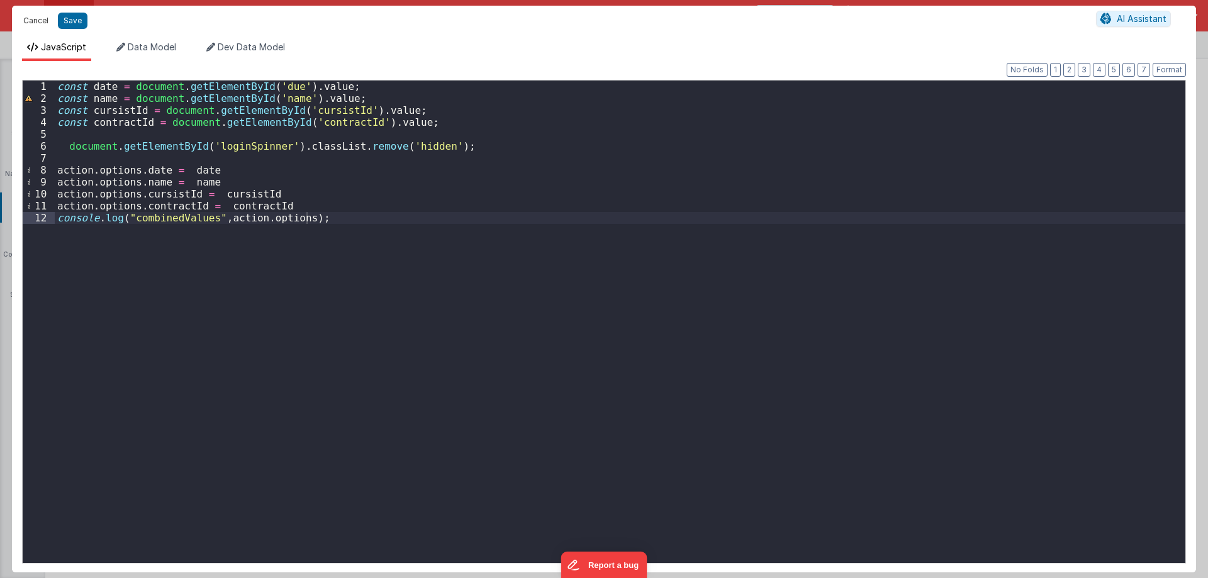
click at [35, 21] on button "Cancel" at bounding box center [36, 21] width 38 height 18
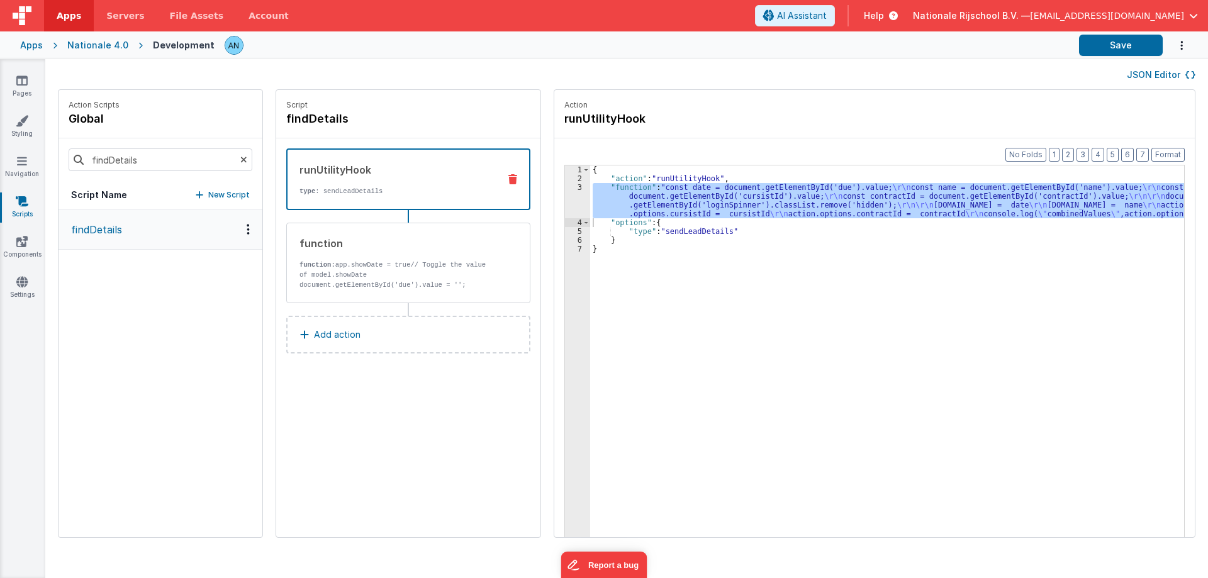
click at [672, 230] on div "{ "action" : "runUtilityHook" , "function" : "const date = document.getElementB…" at bounding box center [893, 380] width 606 height 429
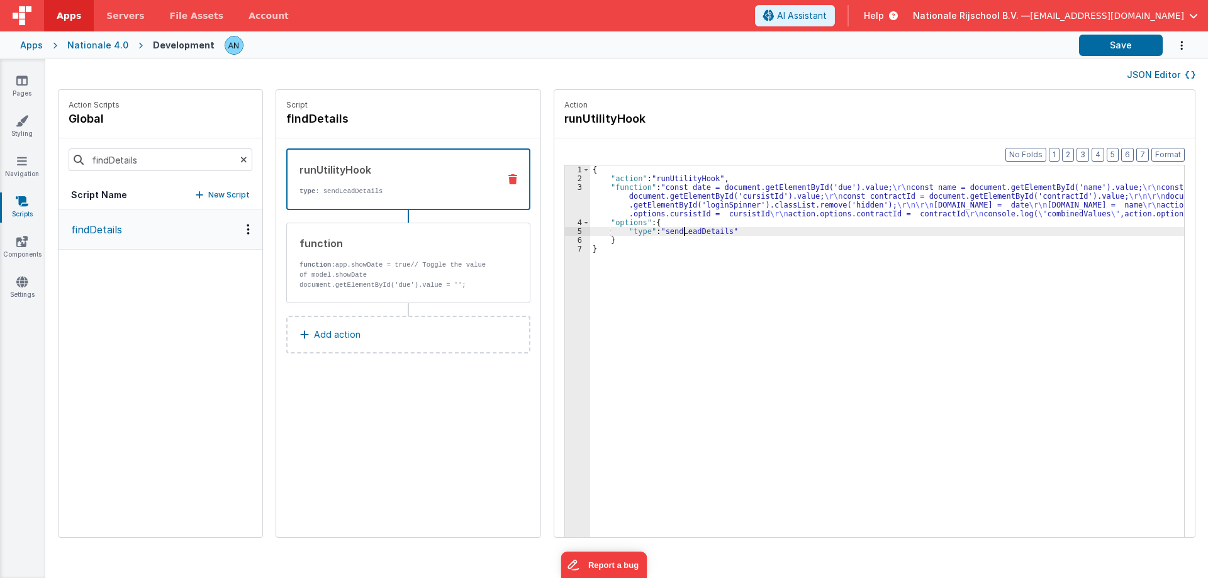
click at [672, 230] on div "{ "action" : "runUtilityHook" , "function" : "const date = document.getElementB…" at bounding box center [893, 380] width 606 height 429
click at [590, 197] on div "{ "action" : "runUtilityHook" , "function" : "const date = document.getElementB…" at bounding box center [893, 380] width 606 height 429
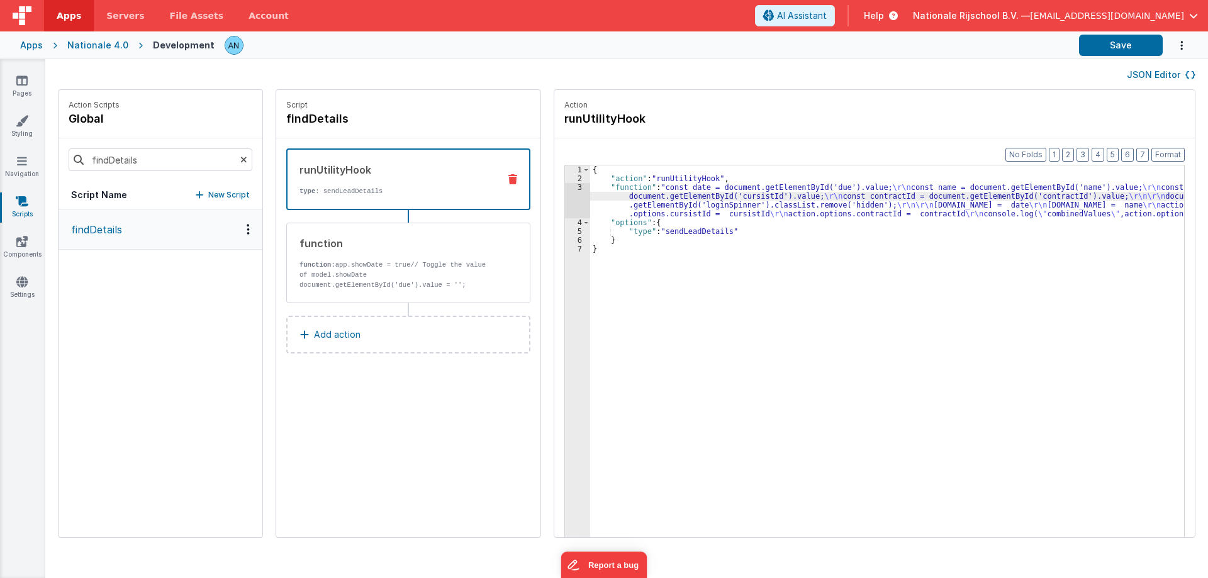
click at [565, 199] on div "3" at bounding box center [577, 200] width 25 height 35
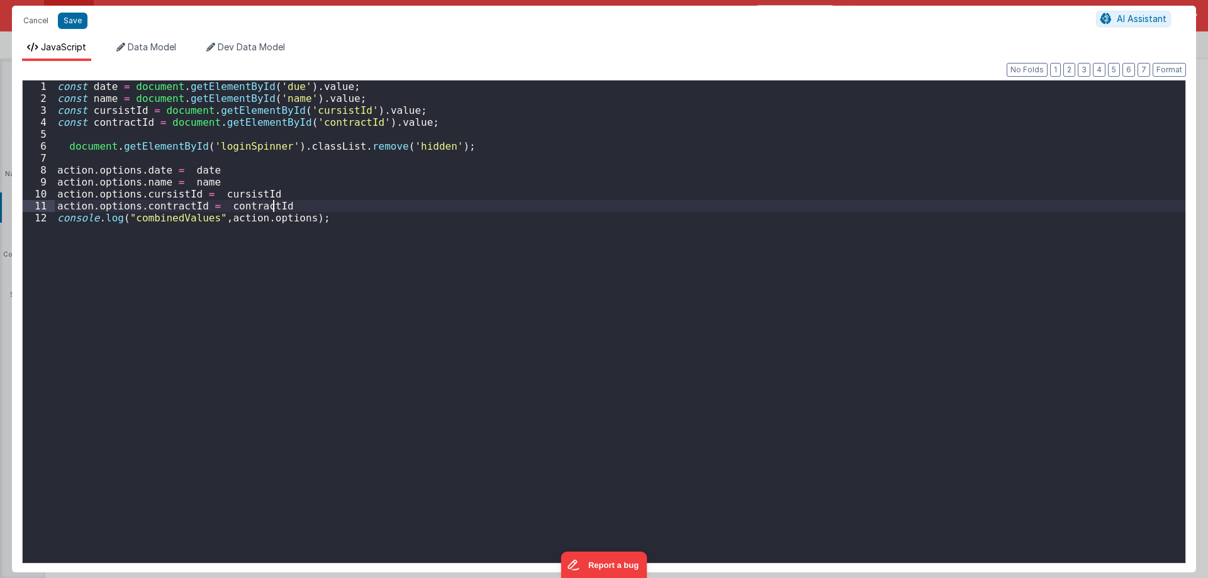
click at [563, 199] on div "const date = document . getElementById ( 'due' ) . value ; const name = documen…" at bounding box center [620, 334] width 1131 height 507
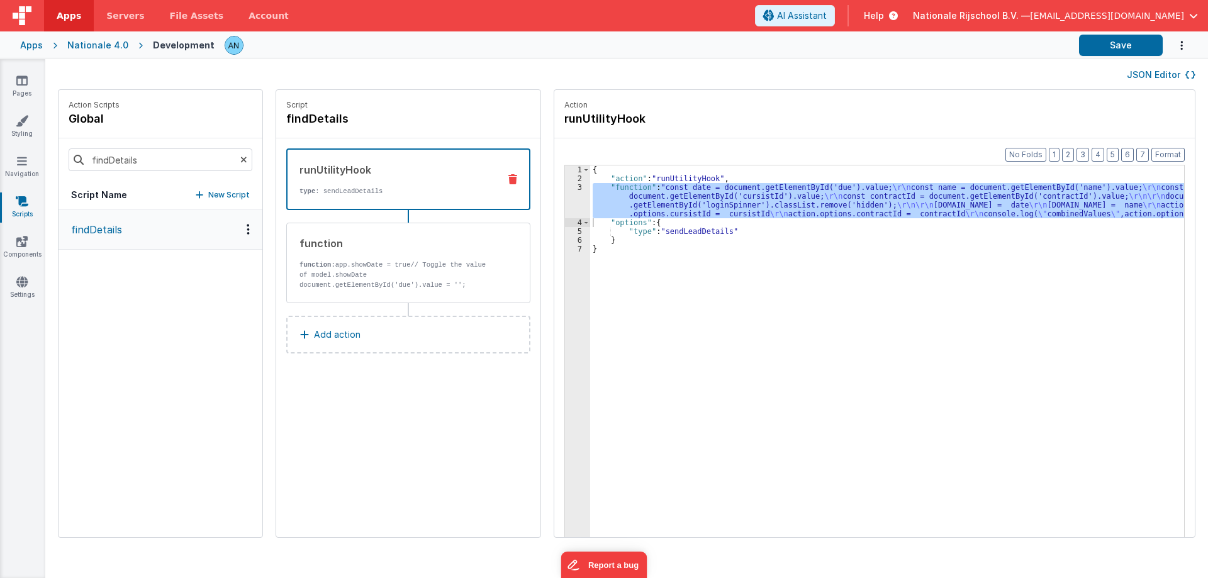
click at [574, 199] on div "3" at bounding box center [577, 200] width 25 height 35
click at [575, 199] on div "3" at bounding box center [577, 200] width 25 height 35
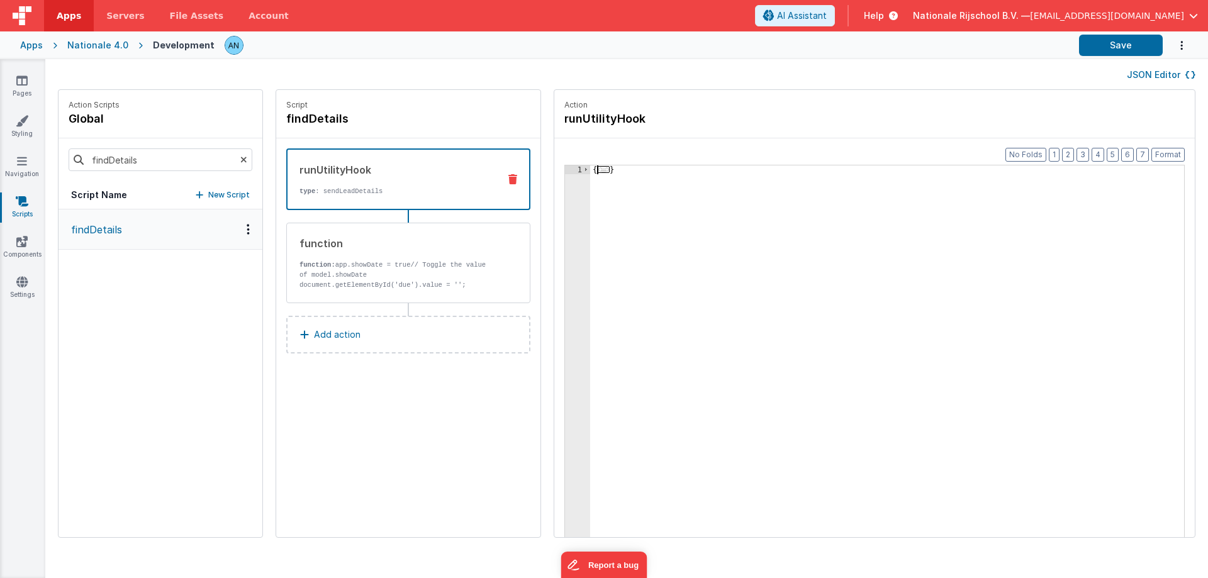
click at [565, 199] on div "1" at bounding box center [577, 380] width 25 height 429
click at [583, 168] on span at bounding box center [586, 170] width 7 height 9
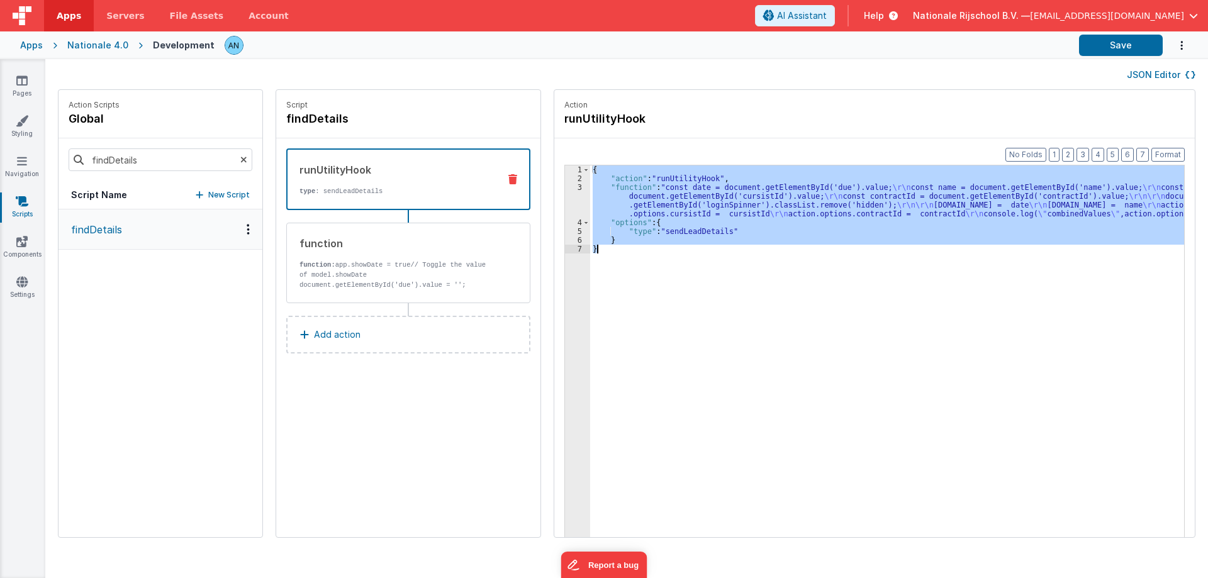
click at [565, 197] on div "3" at bounding box center [577, 200] width 25 height 35
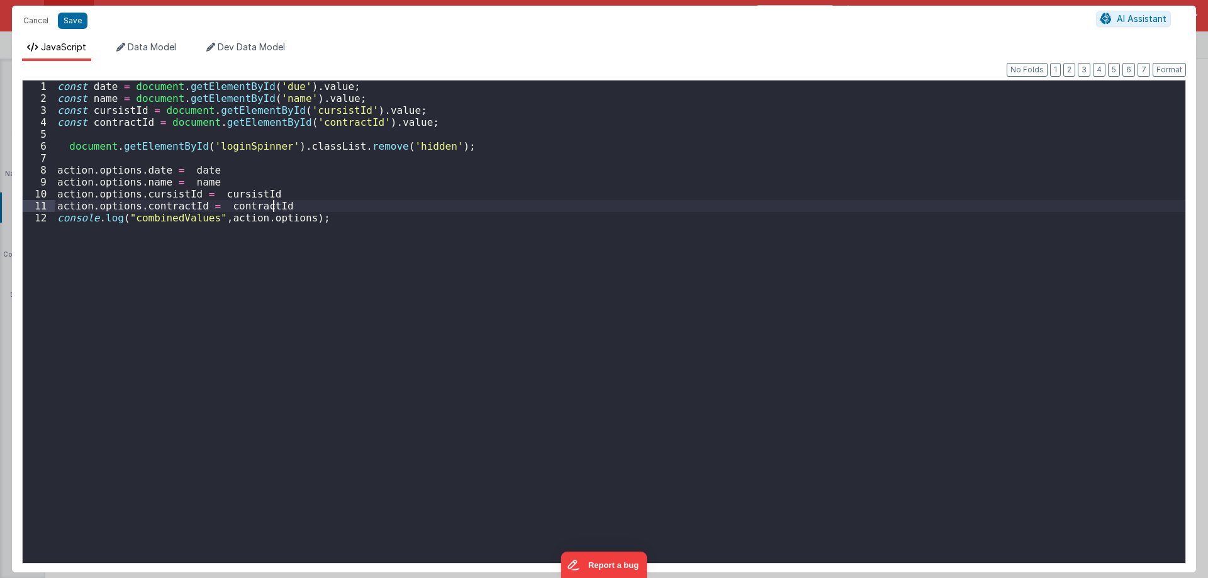
click at [557, 197] on div "const date = document . getElementById ( 'due' ) . value ; const name = documen…" at bounding box center [620, 334] width 1131 height 507
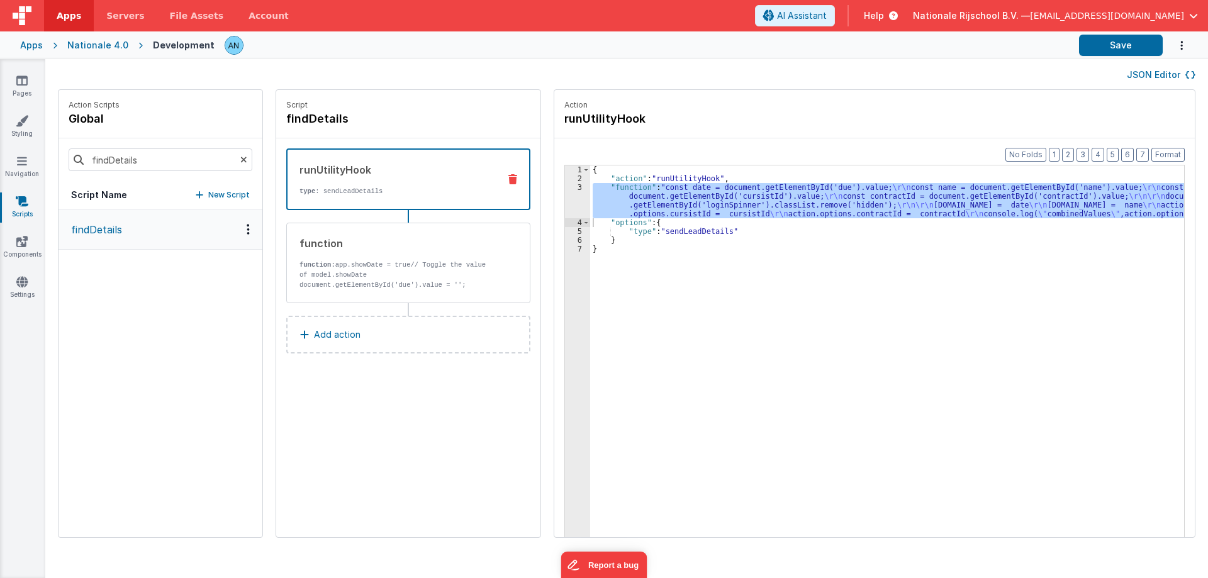
click at [667, 235] on div "{ "action" : "runUtilityHook" , "function" : "const date = document.getElementB…" at bounding box center [893, 380] width 606 height 429
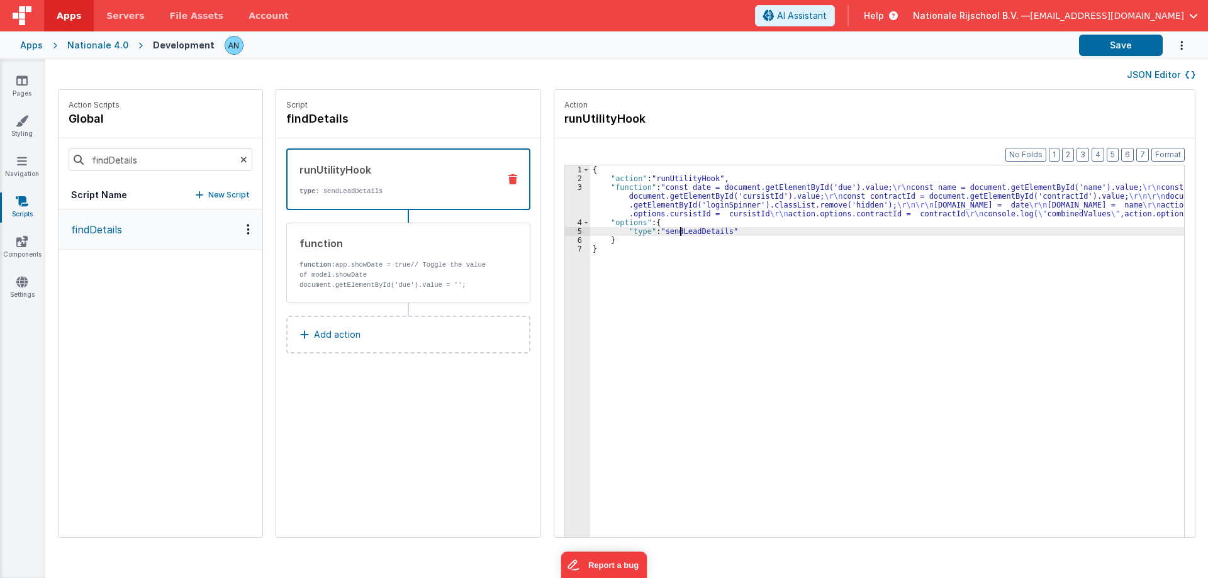
click at [667, 235] on div "{ "action" : "runUtilityHook" , "function" : "const date = document.getElementB…" at bounding box center [893, 380] width 606 height 429
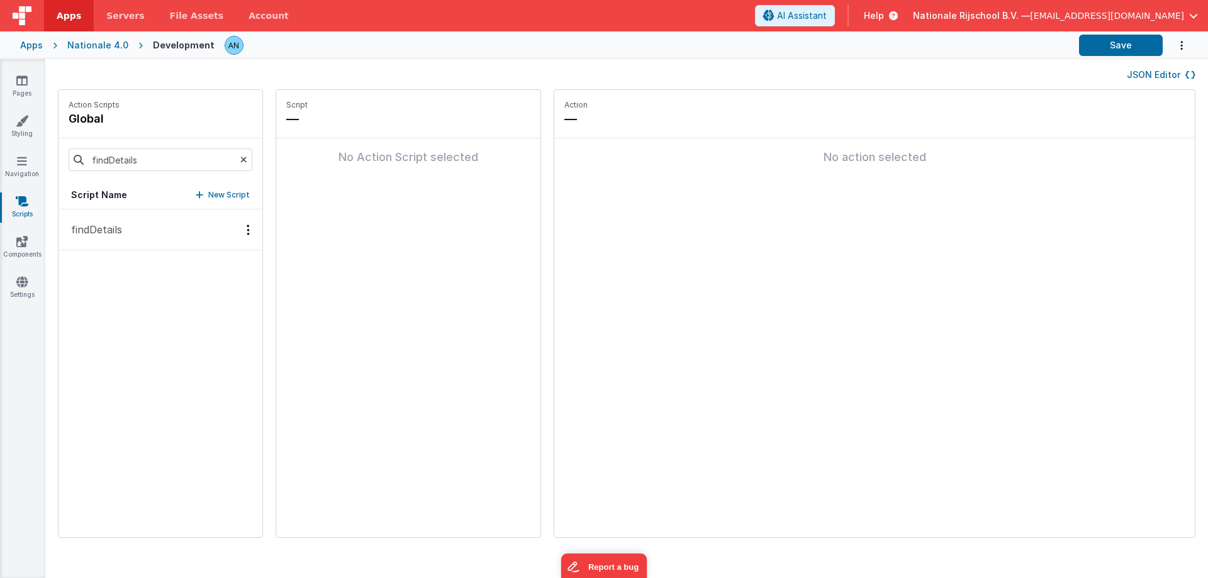
click at [156, 218] on button "findDetails" at bounding box center [161, 230] width 204 height 41
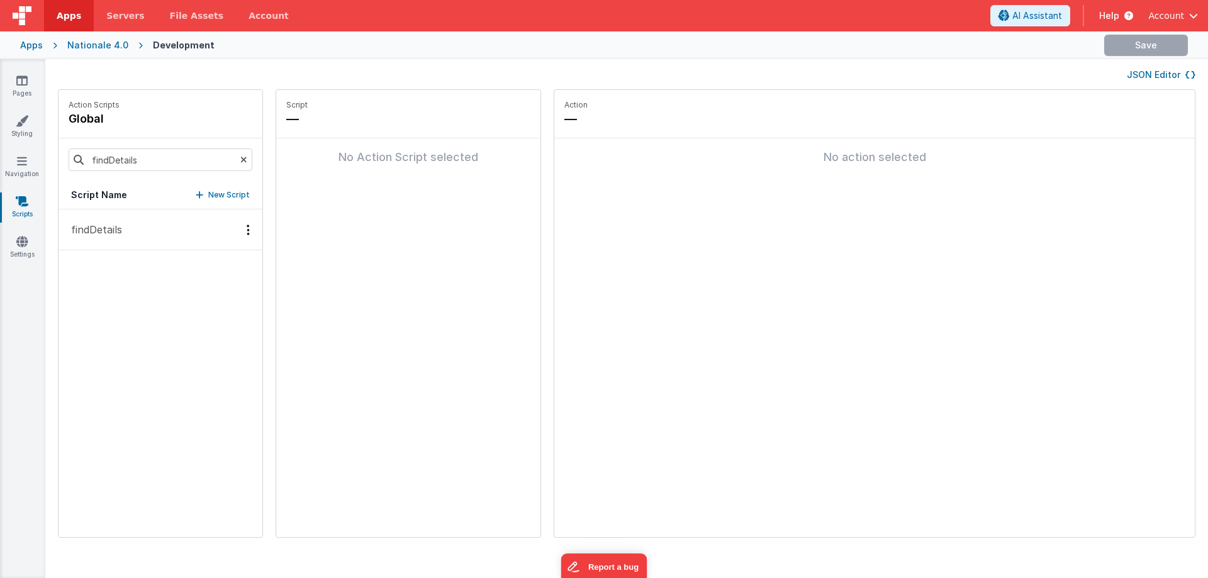
click at [124, 247] on button "findDetails" at bounding box center [161, 230] width 204 height 41
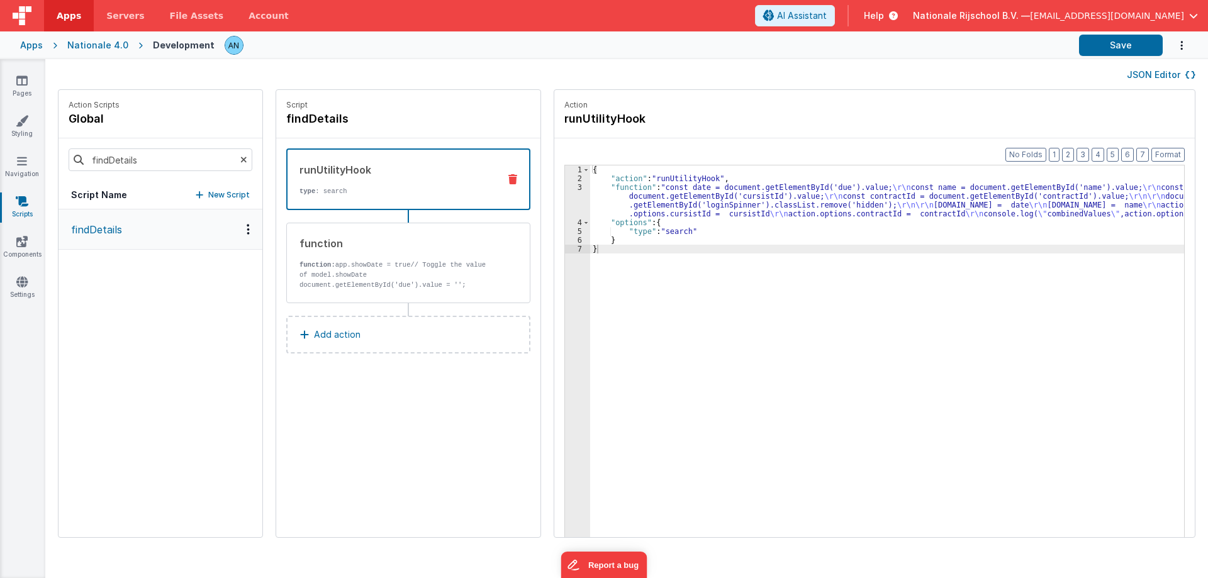
click at [26, 198] on icon at bounding box center [22, 201] width 13 height 13
click at [17, 200] on icon at bounding box center [22, 201] width 13 height 13
click at [27, 205] on icon at bounding box center [22, 201] width 13 height 13
click at [11, 241] on link "Components" at bounding box center [21, 247] width 45 height 25
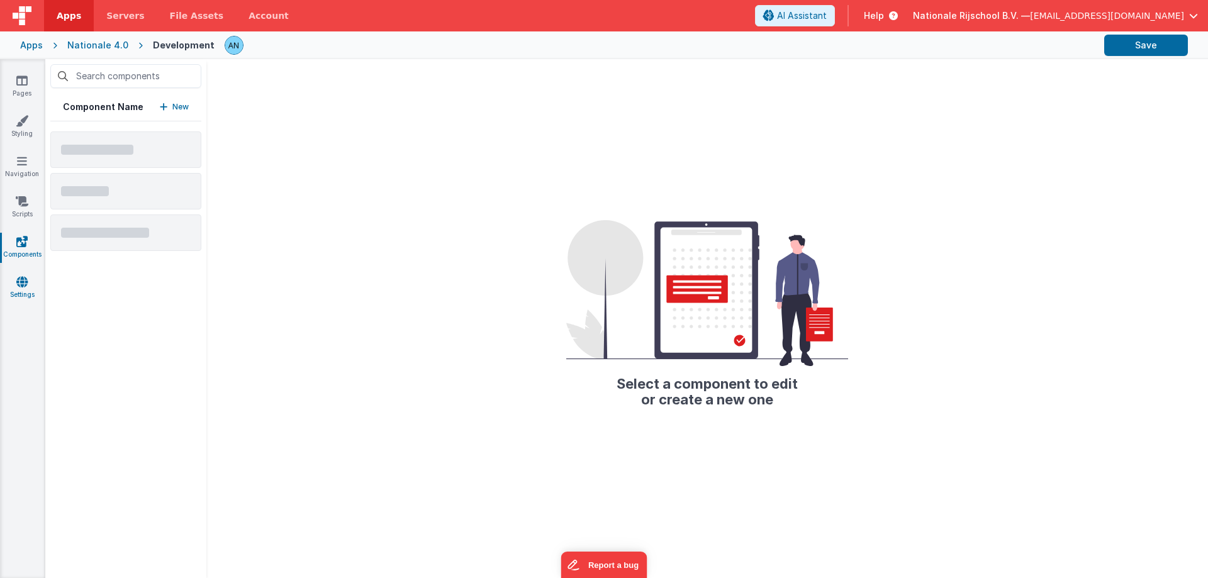
click at [21, 298] on link "Settings" at bounding box center [21, 288] width 45 height 25
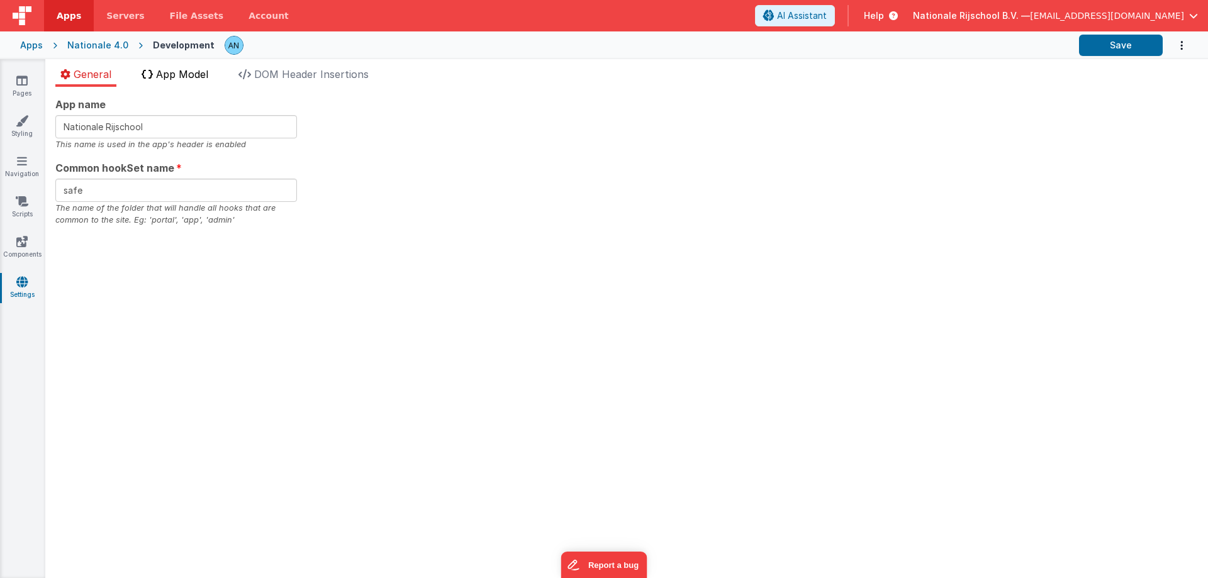
click at [196, 78] on span "App Model" at bounding box center [182, 74] width 52 height 13
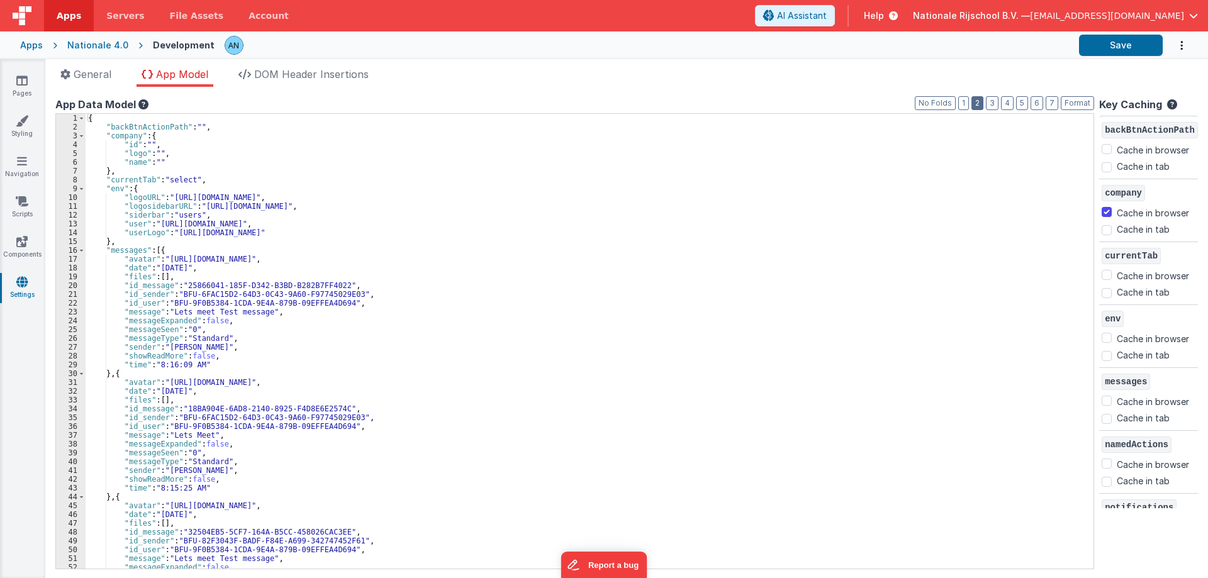
click at [974, 100] on button "2" at bounding box center [978, 103] width 12 height 14
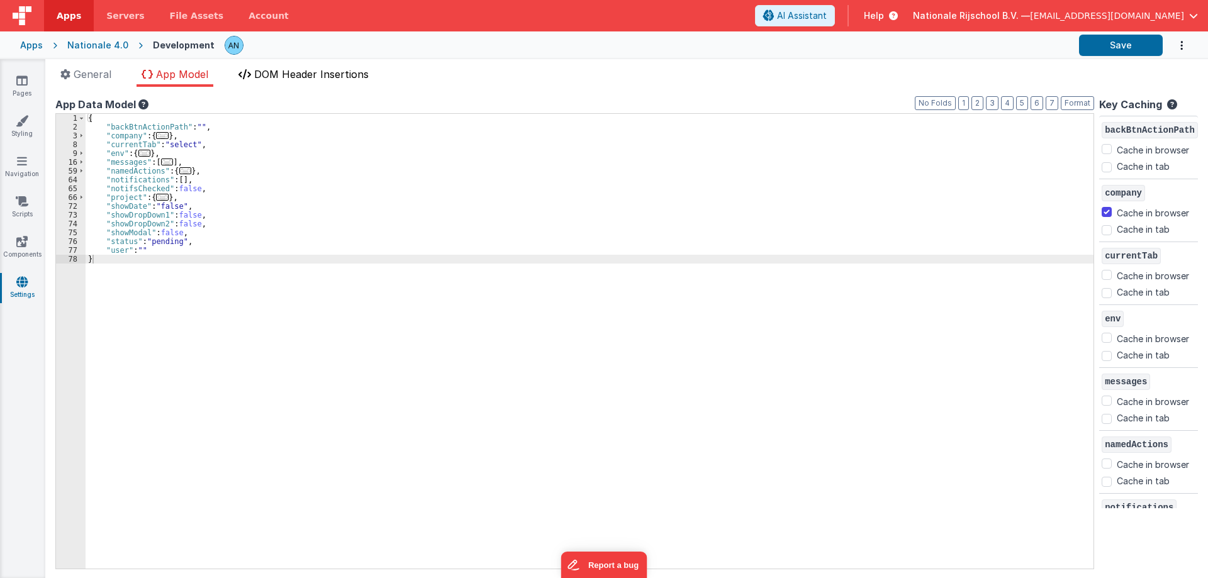
click at [304, 79] on span "DOM Header Insertions" at bounding box center [311, 74] width 115 height 13
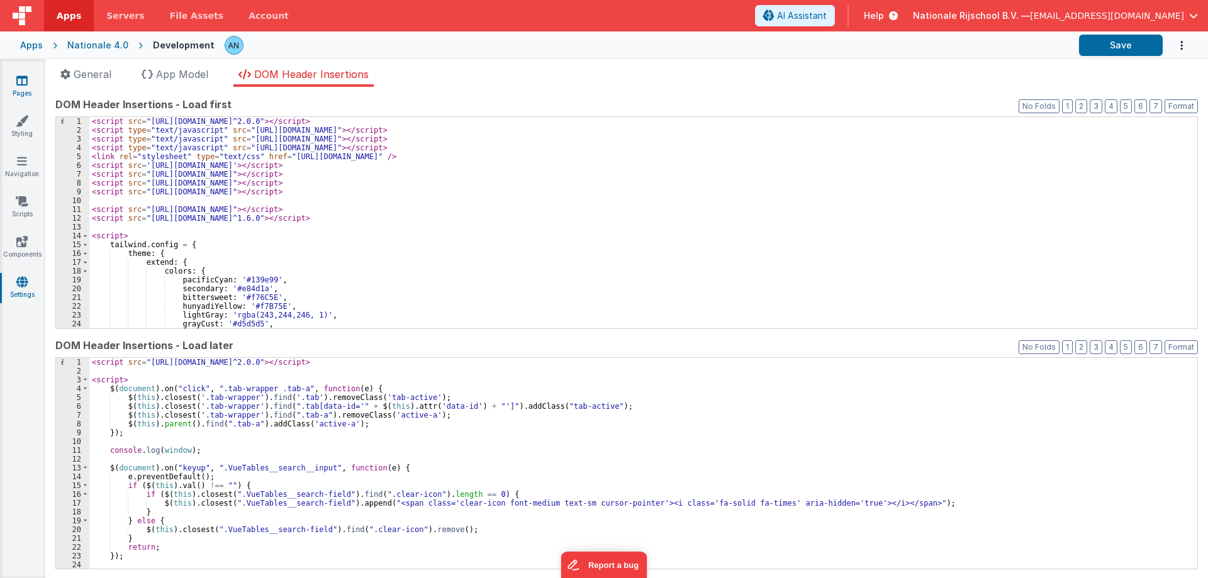
click at [20, 86] on icon at bounding box center [21, 80] width 11 height 13
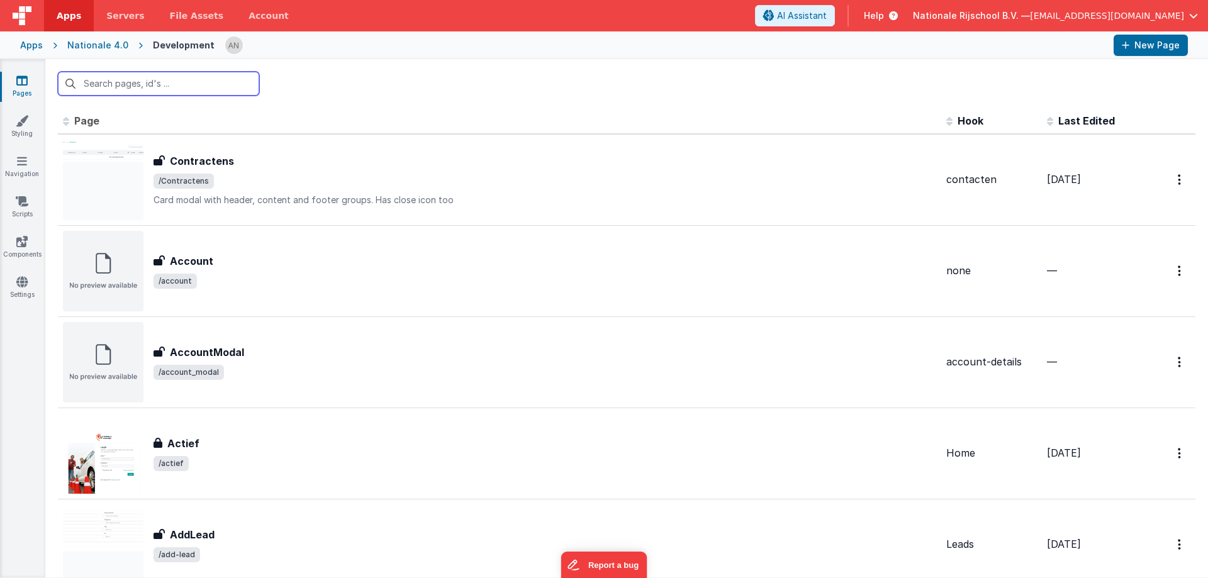
click at [96, 80] on input "text" at bounding box center [158, 84] width 201 height 24
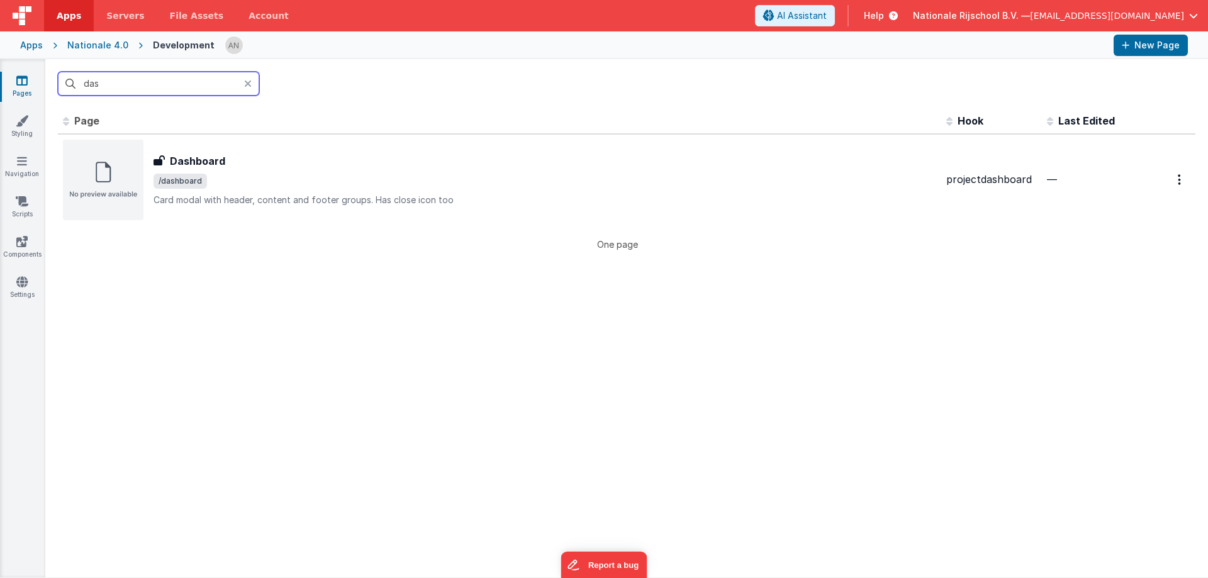
type input "das"
click at [216, 118] on th "Page" at bounding box center [500, 121] width 884 height 25
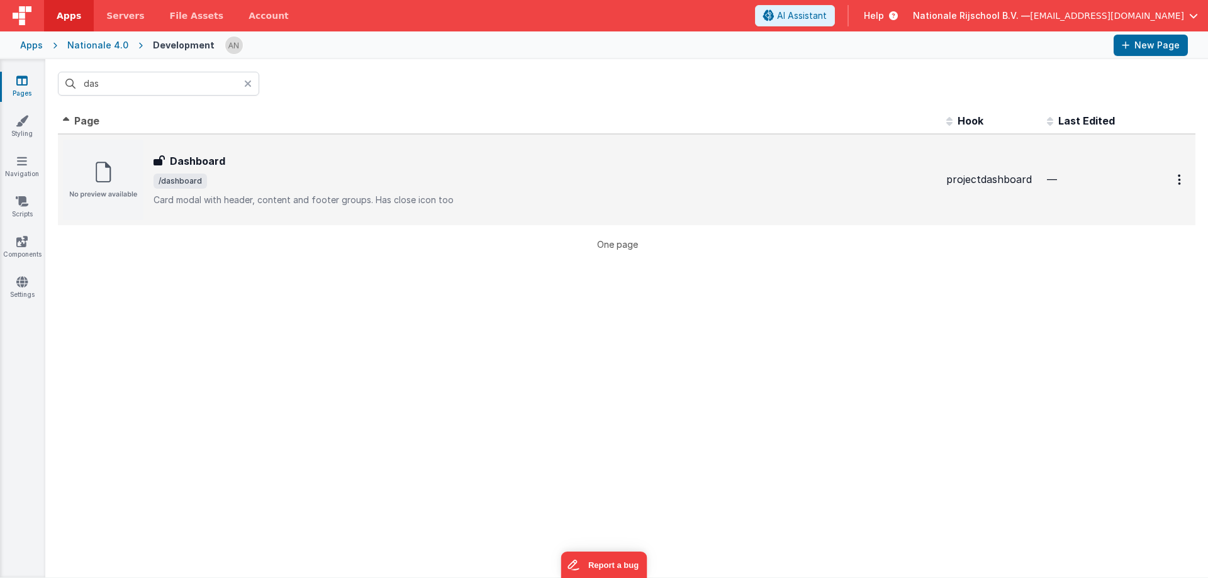
click at [207, 159] on h3 "Dashboard" at bounding box center [197, 161] width 55 height 15
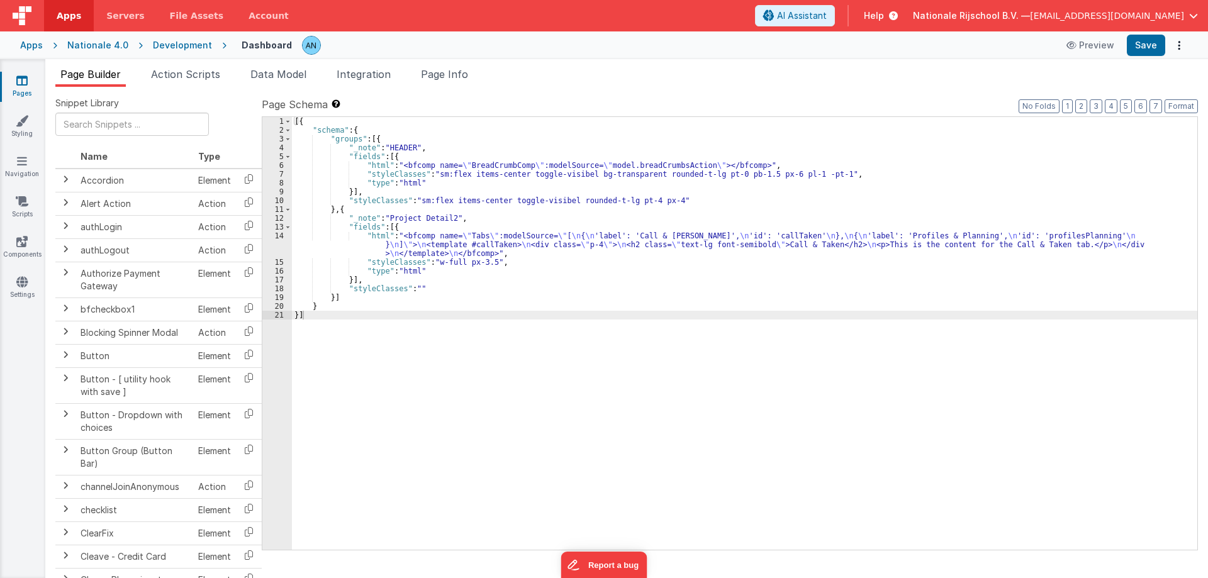
click at [193, 45] on div "Development" at bounding box center [182, 45] width 59 height 13
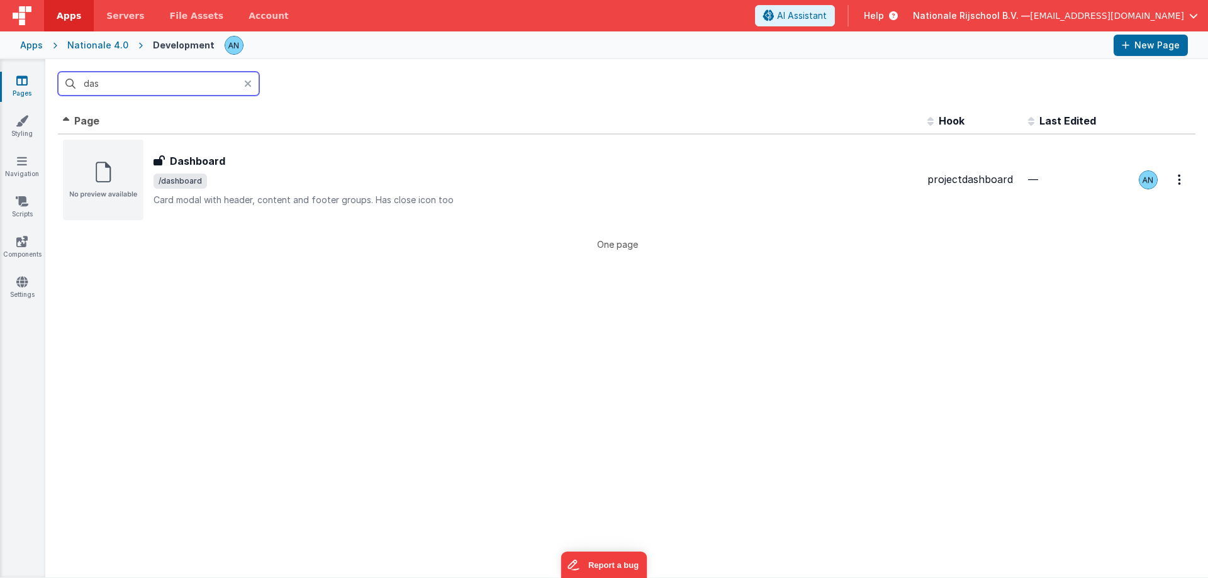
click at [99, 79] on input "das" at bounding box center [158, 84] width 201 height 24
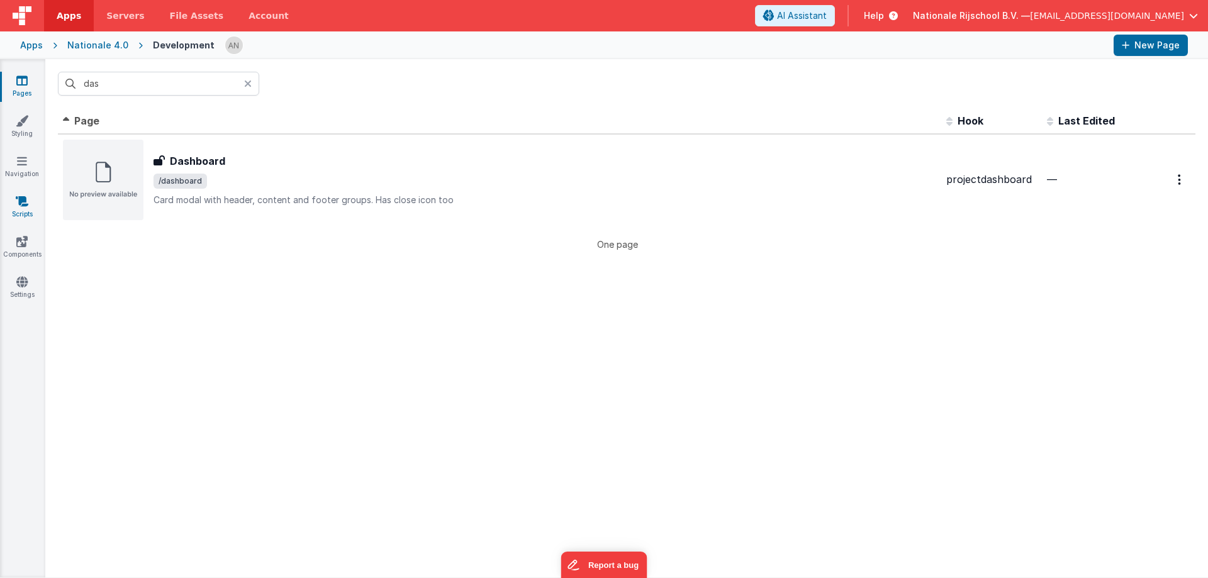
click at [25, 210] on link "Scripts" at bounding box center [21, 207] width 45 height 25
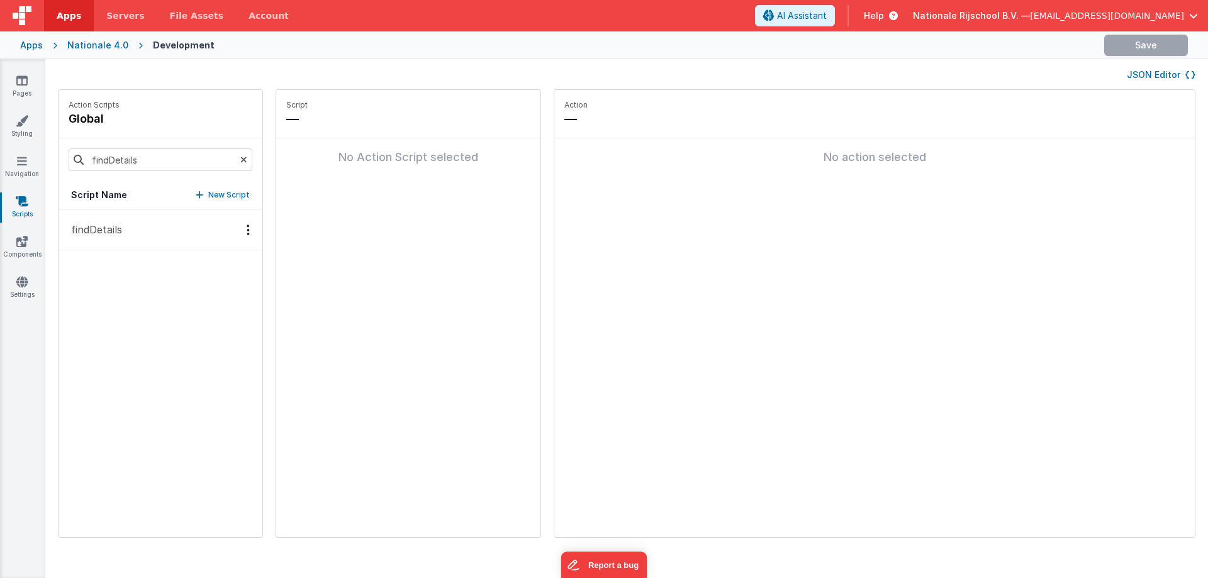
click at [240, 159] on icon at bounding box center [243, 159] width 7 height 43
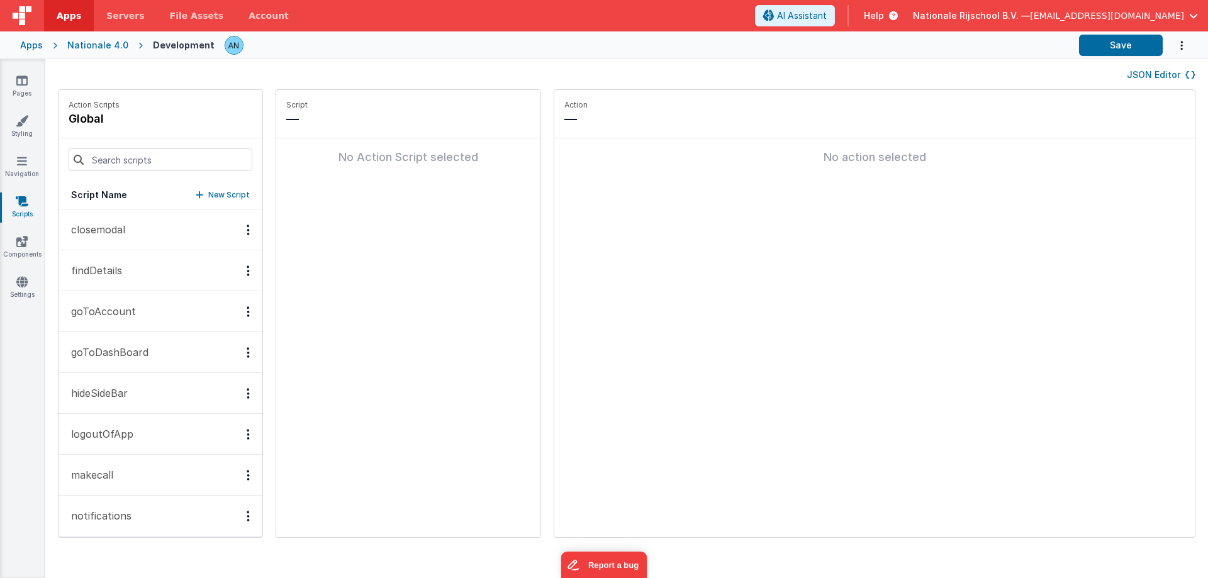
click at [1137, 72] on button "JSON Editor" at bounding box center [1161, 75] width 69 height 13
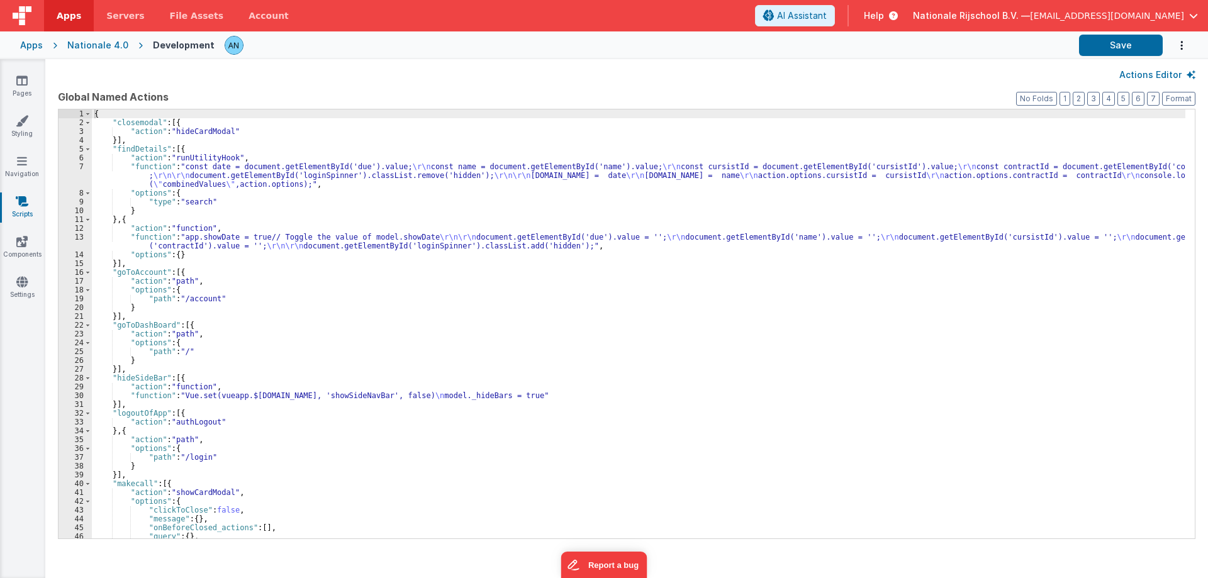
click at [626, 276] on div "{ "closemodal" : [{ "action" : "hideCardModal" }] , "findDetails" : [{ "action"…" at bounding box center [639, 333] width 1094 height 447
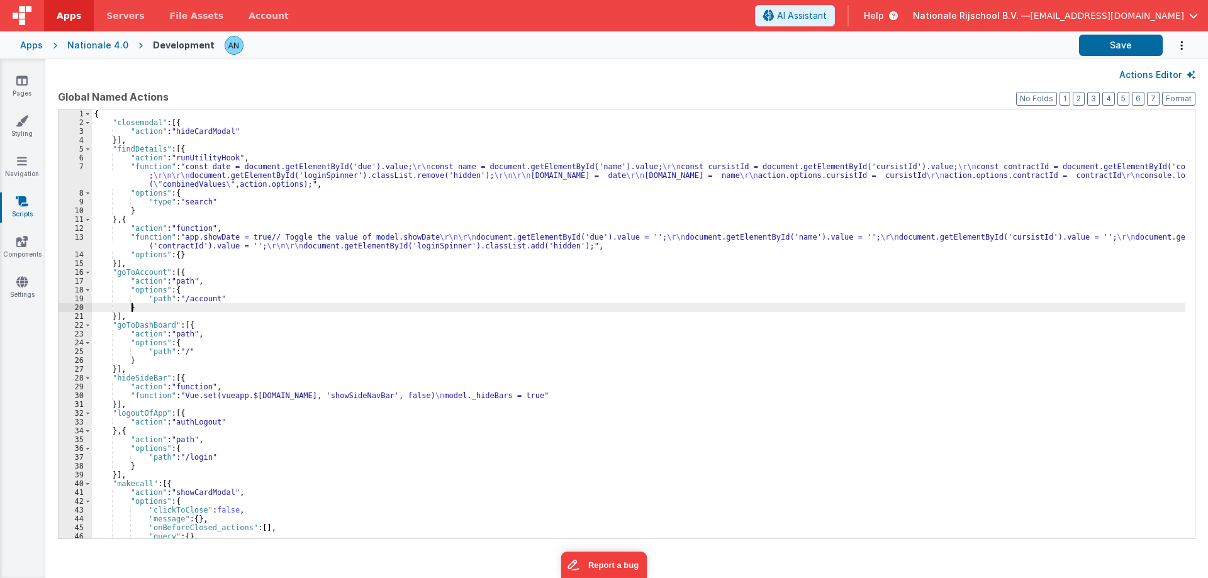
click at [552, 303] on div "{ "closemodal" : [{ "action" : "hideCardModal" }] , "findDetails" : [{ "action"…" at bounding box center [639, 333] width 1094 height 447
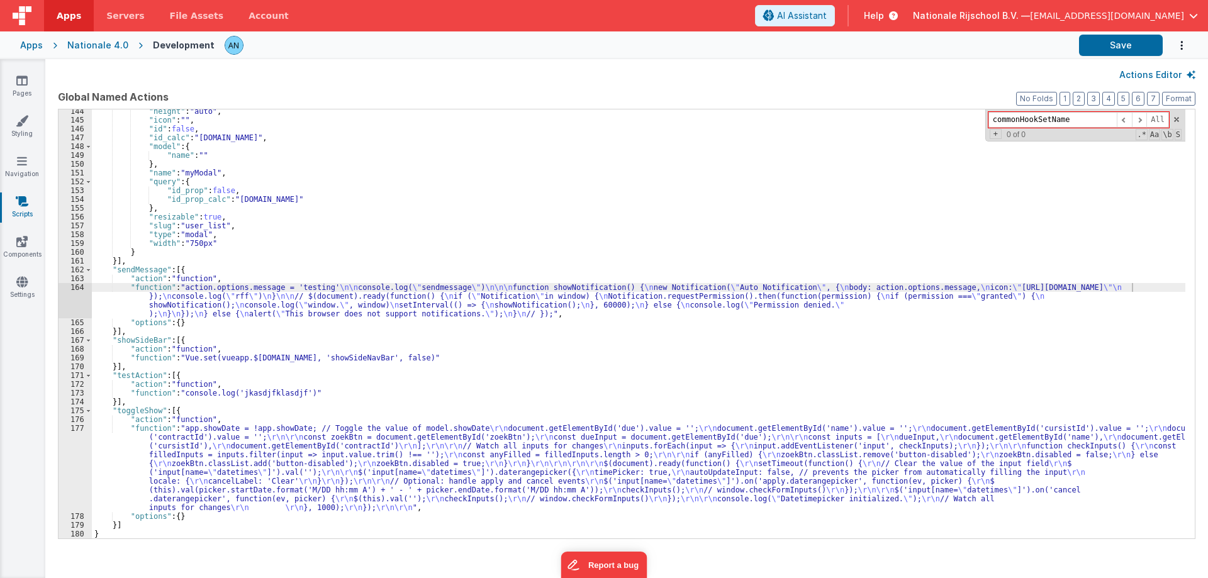
scroll to position [1386, 0]
click at [1067, 119] on input "commonHookSetName" at bounding box center [1053, 120] width 128 height 16
type input "commonHookSetName"
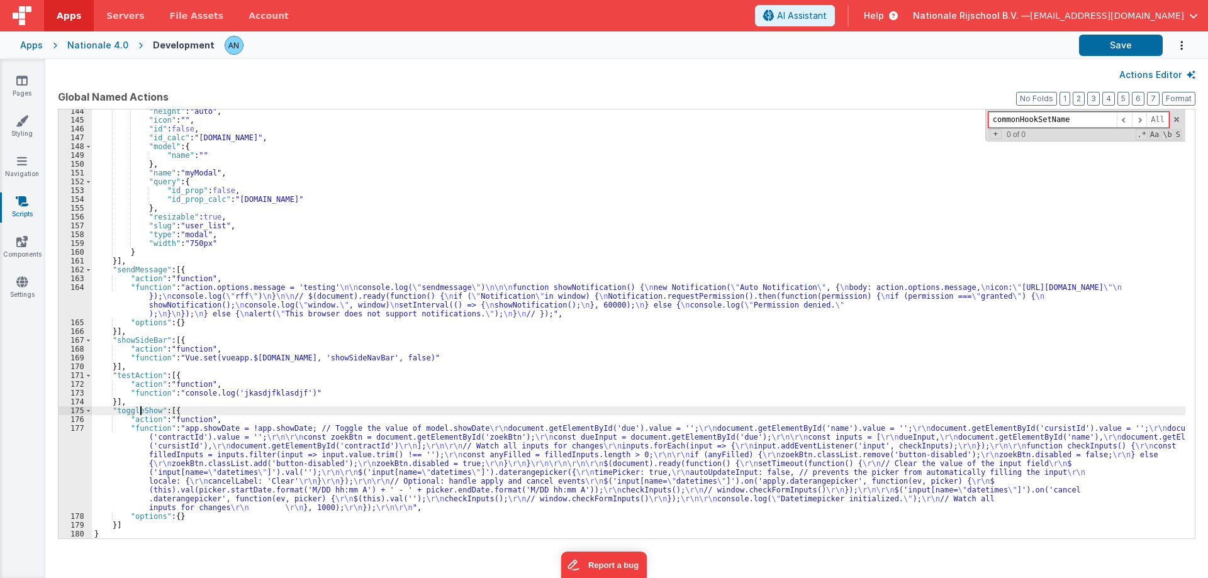
click at [139, 413] on div ""height" : "auto" , "icon" : "" , "id" : false , "id_calc" : "this.params.row.i…" at bounding box center [639, 330] width 1094 height 447
click at [186, 411] on div ""height" : "auto" , "icon" : "" , "id" : false , "id_calc" : "this.params.row.i…" at bounding box center [639, 330] width 1094 height 447
click at [229, 417] on div ""height" : "auto" , "icon" : "" , "id" : false , "id_calc" : "this.params.row.i…" at bounding box center [639, 330] width 1094 height 447
click at [181, 407] on div ""height" : "auto" , "icon" : "" , "id" : false , "id_calc" : "this.params.row.i…" at bounding box center [639, 330] width 1094 height 447
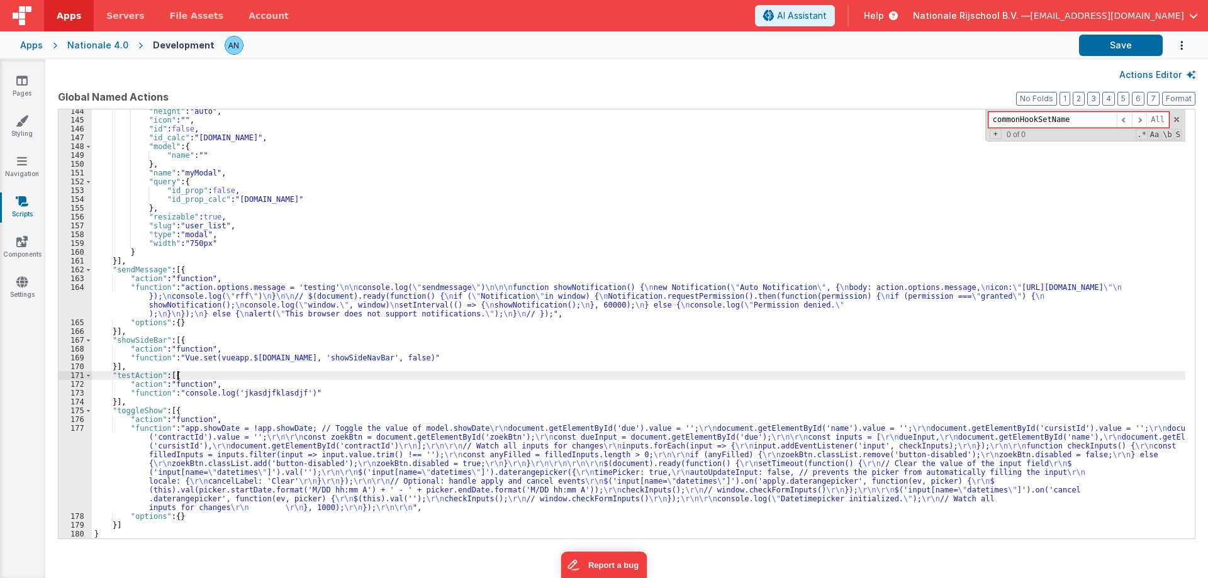
click at [177, 374] on div ""height" : "auto" , "icon" : "" , "id" : false , "id_calc" : "this.params.row.i…" at bounding box center [639, 330] width 1094 height 447
click at [317, 199] on div ""height" : "auto" , "icon" : "" , "id" : false , "id_calc" : "this.params.row.i…" at bounding box center [639, 330] width 1094 height 447
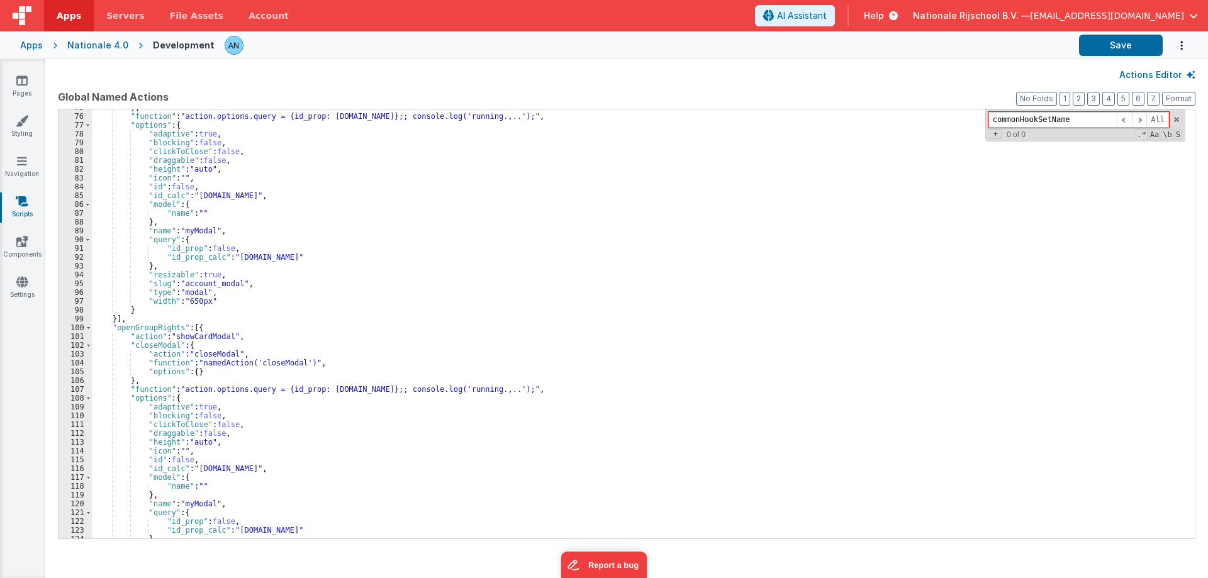
scroll to position [782, 0]
click at [1177, 117] on span at bounding box center [1177, 119] width 9 height 9
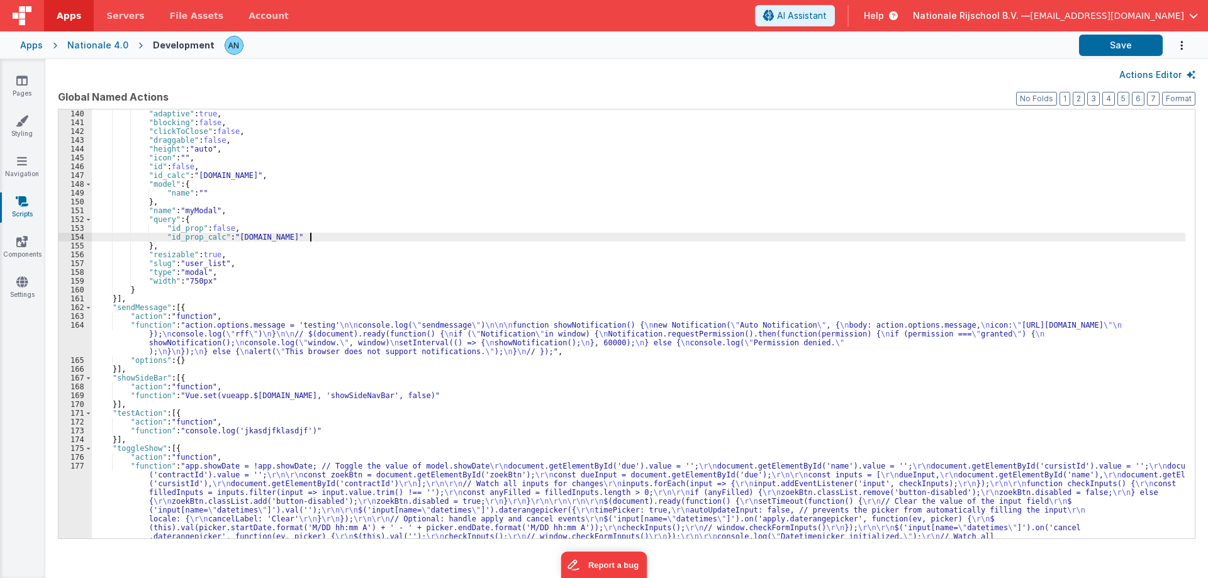
scroll to position [1386, 0]
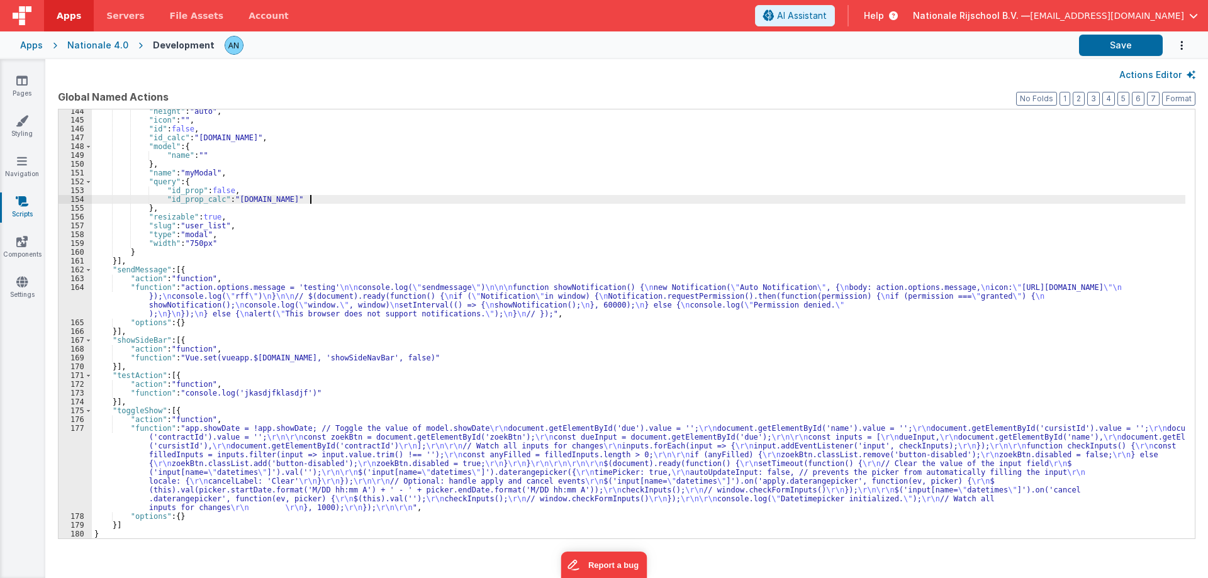
click at [222, 175] on div ""height" : "auto" , "icon" : "" , "id" : false , "id_calc" : "this.params.row.i…" at bounding box center [639, 330] width 1094 height 447
click at [242, 191] on div ""height" : "auto" , "icon" : "" , "id" : false , "id_calc" : "this.params.row.i…" at bounding box center [639, 330] width 1094 height 447
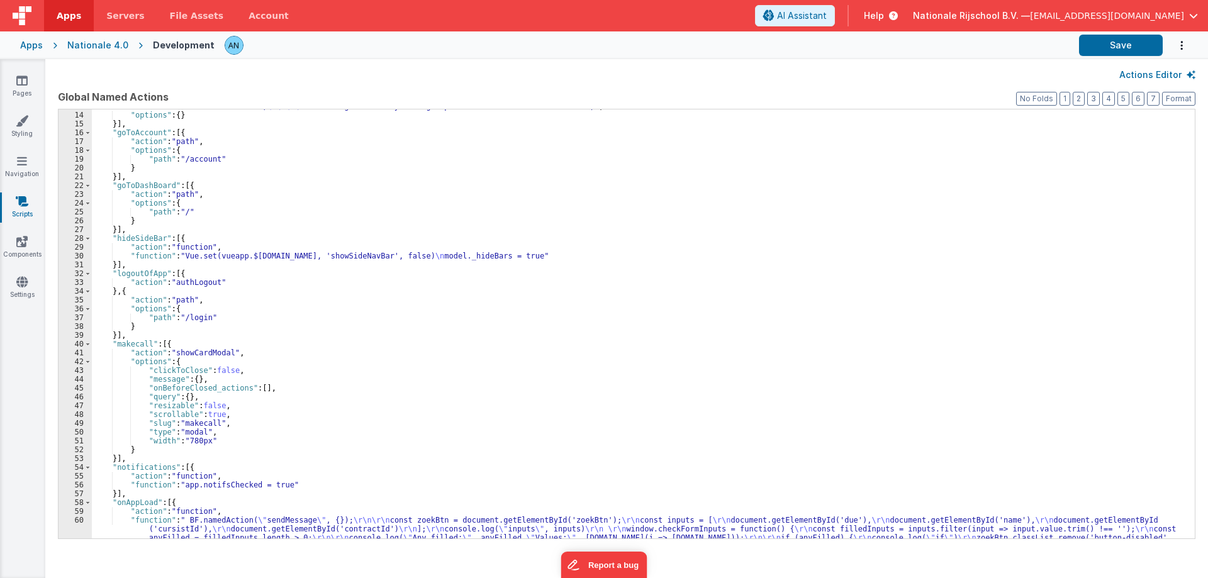
scroll to position [0, 0]
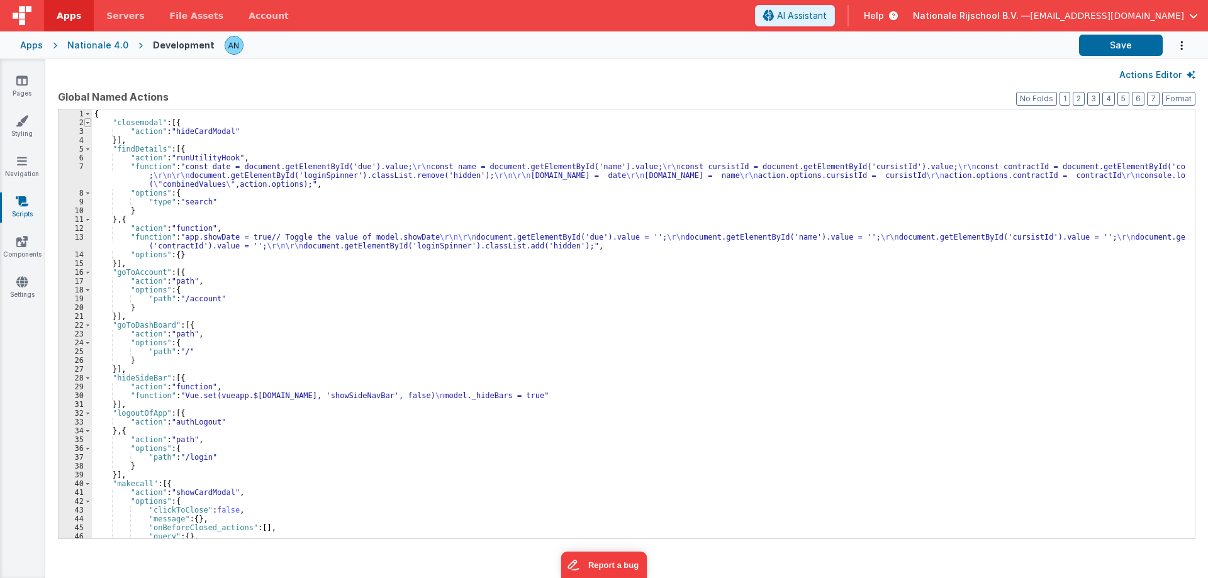
click at [88, 125] on span at bounding box center [87, 122] width 7 height 9
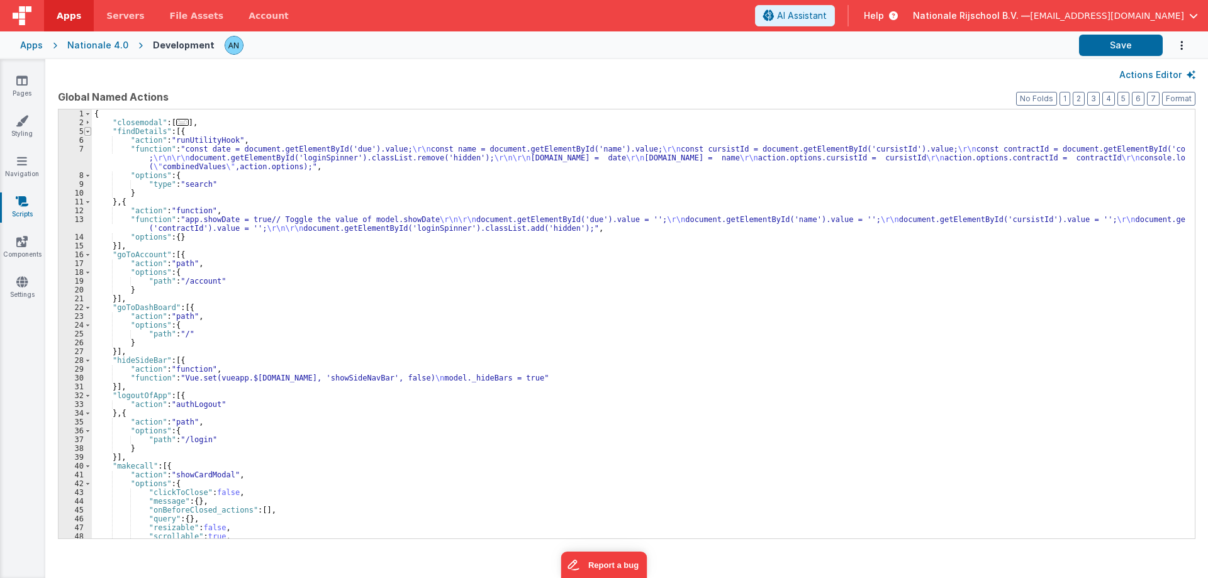
click at [86, 133] on span at bounding box center [87, 131] width 7 height 9
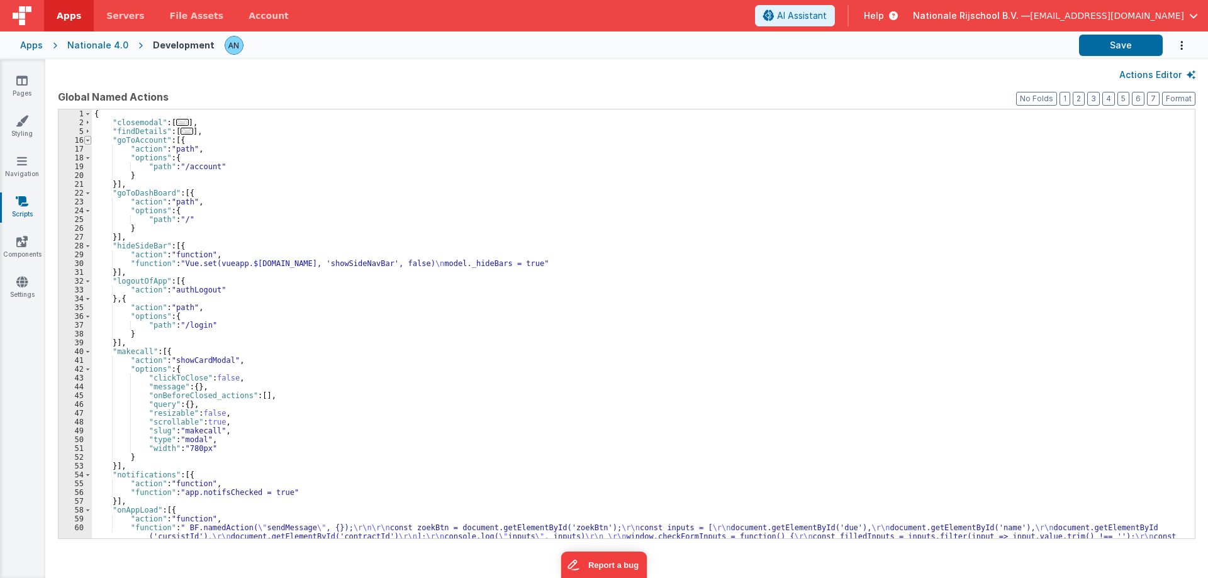
click at [87, 142] on span at bounding box center [87, 140] width 7 height 9
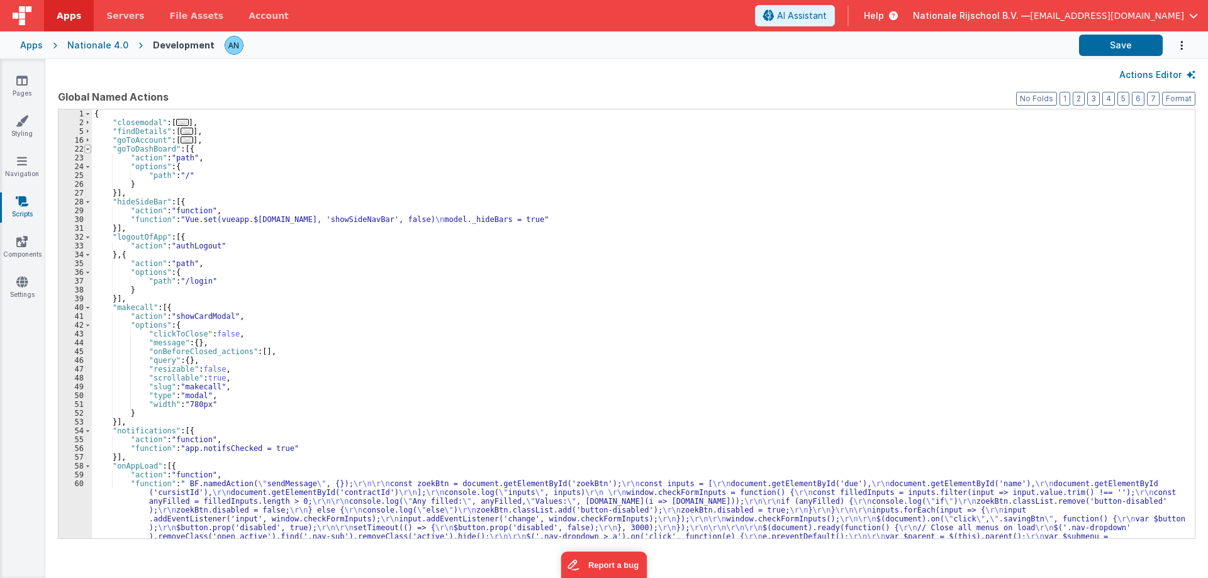
click at [88, 152] on span at bounding box center [87, 149] width 7 height 9
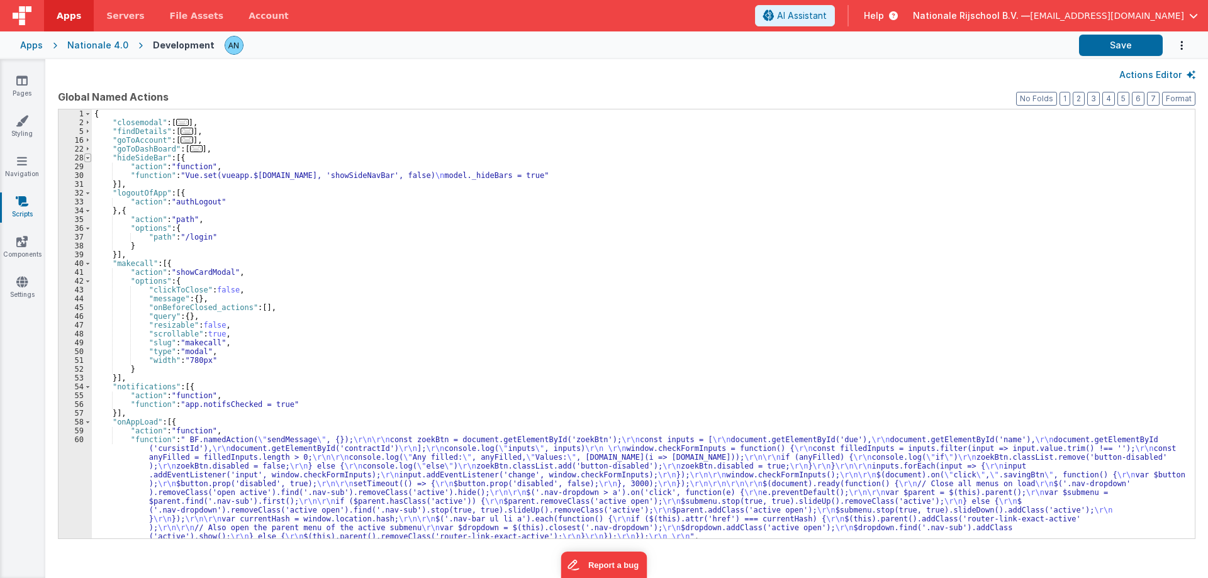
click at [88, 158] on span at bounding box center [87, 158] width 7 height 9
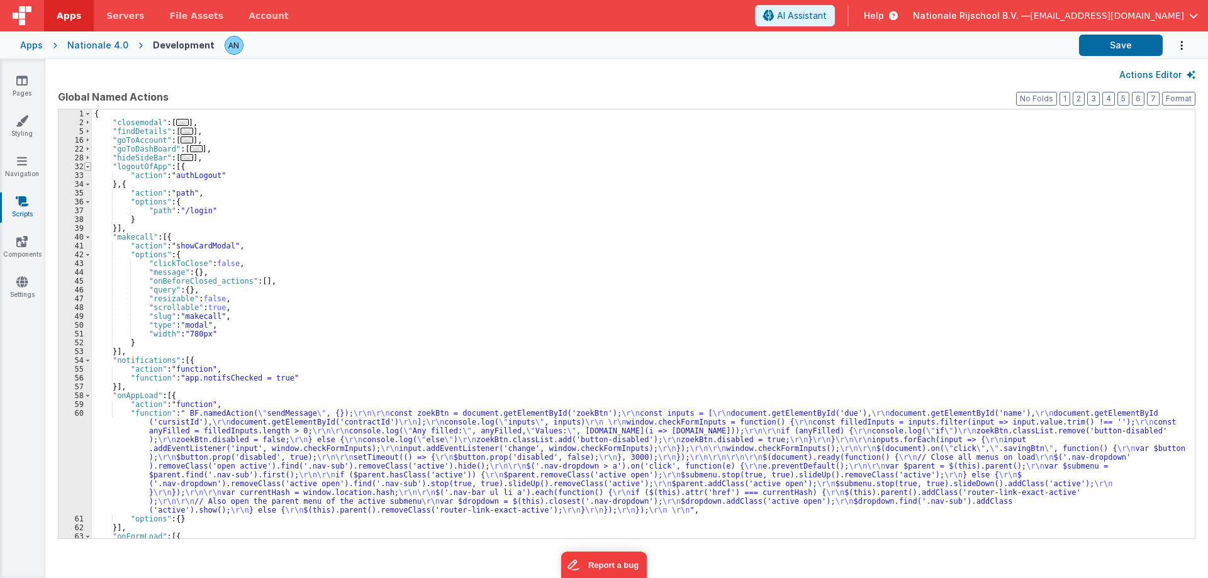
click at [88, 169] on span at bounding box center [87, 166] width 7 height 9
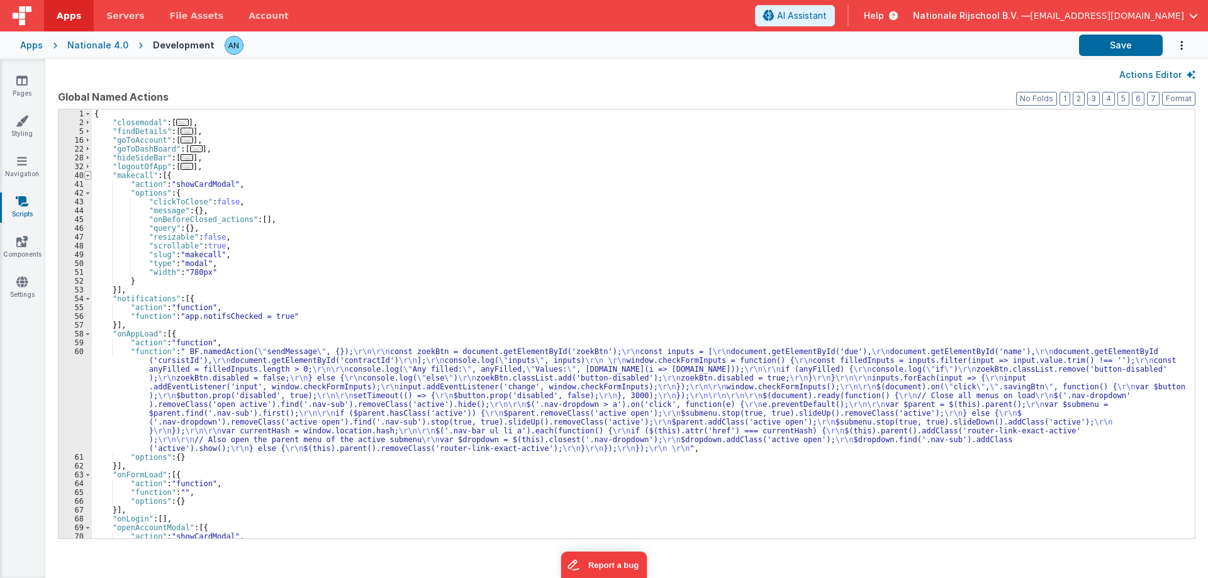
click at [86, 177] on span at bounding box center [87, 175] width 7 height 9
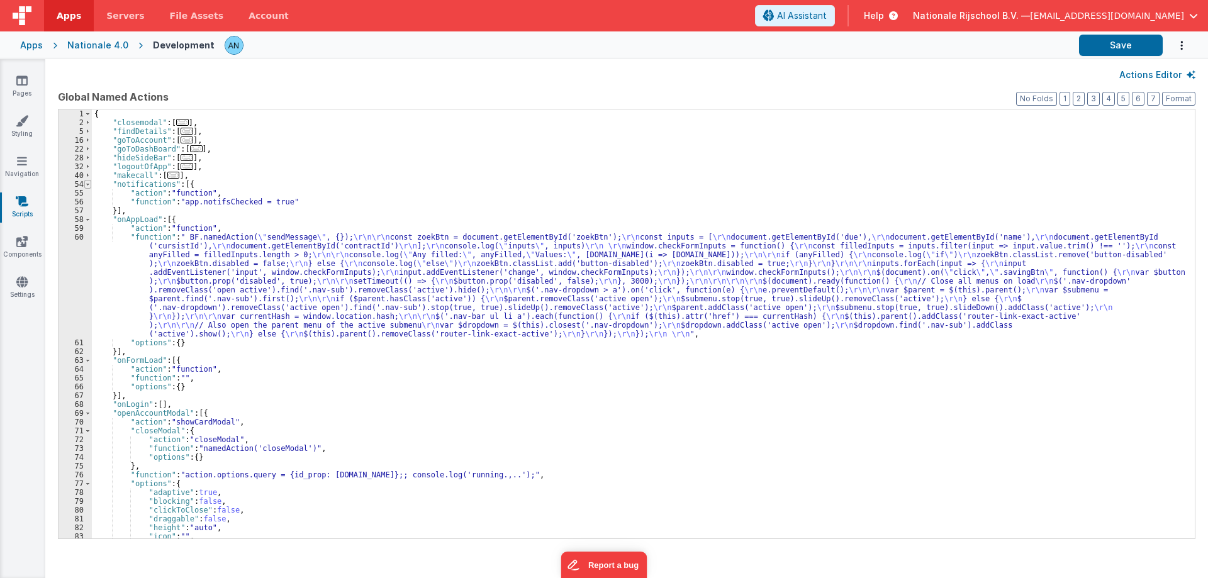
click at [87, 185] on span at bounding box center [87, 184] width 7 height 9
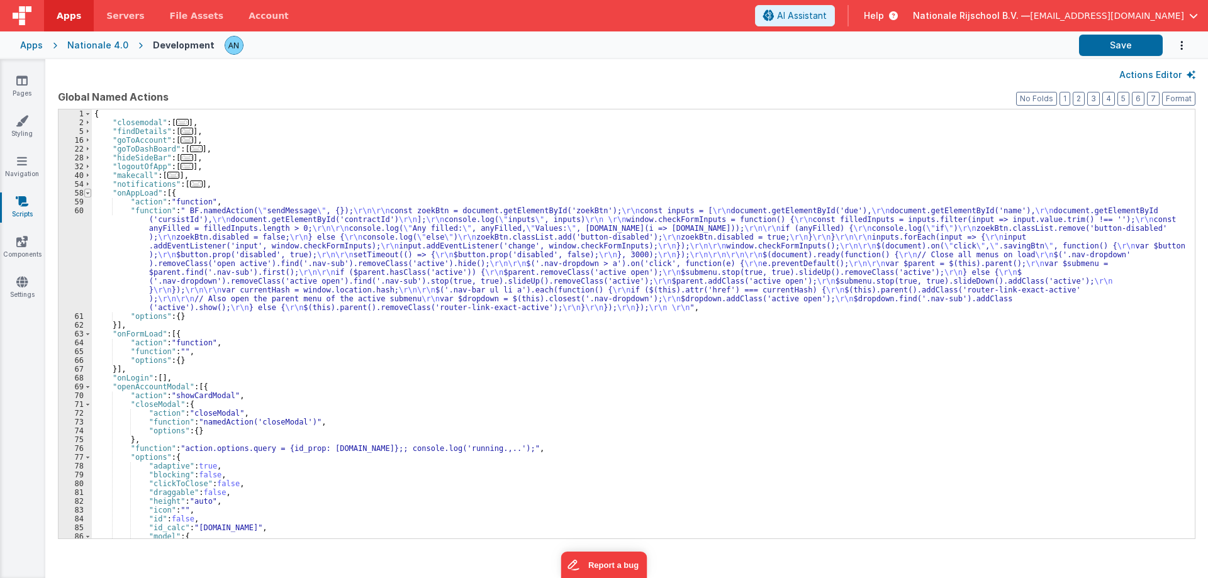
click at [89, 194] on span at bounding box center [87, 193] width 7 height 9
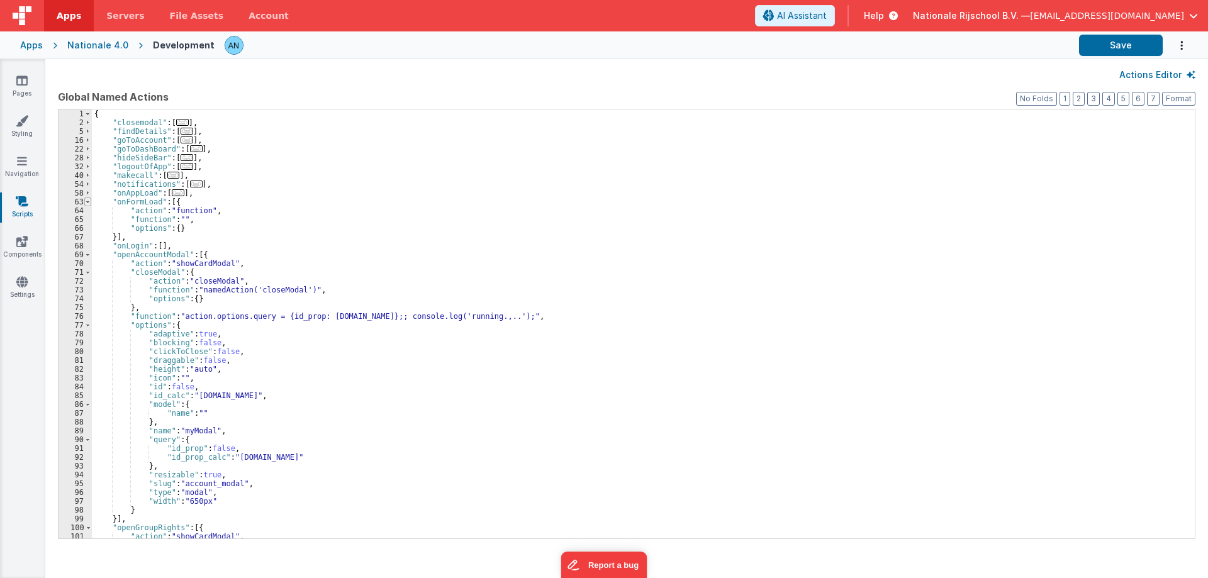
click at [89, 201] on span at bounding box center [87, 202] width 7 height 9
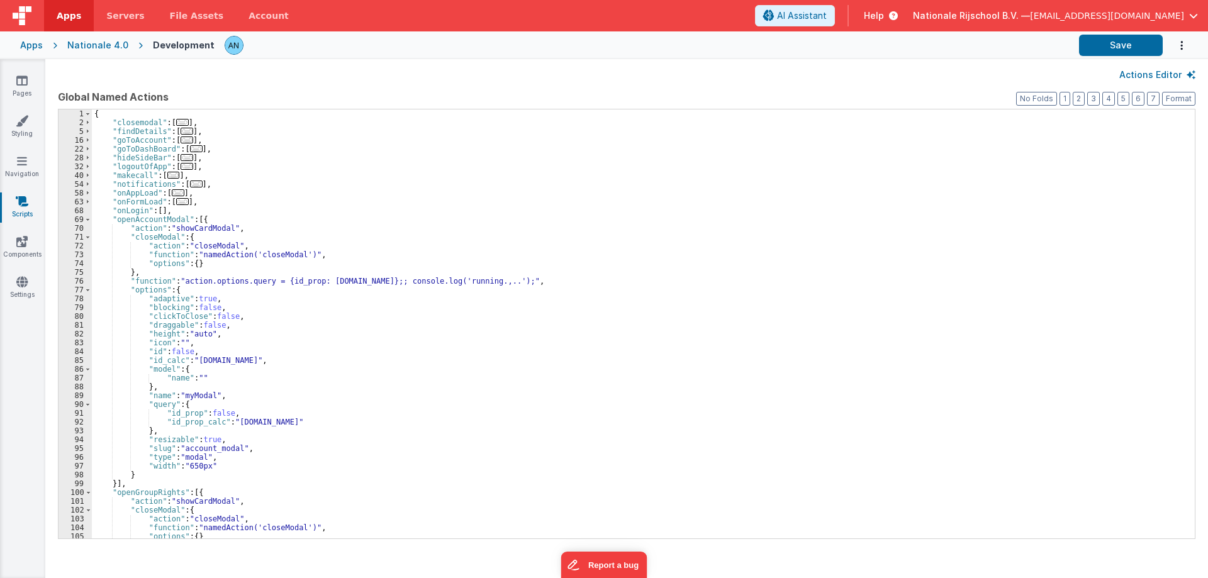
click at [87, 211] on div "68" at bounding box center [75, 210] width 33 height 9
click at [86, 218] on span at bounding box center [87, 219] width 7 height 9
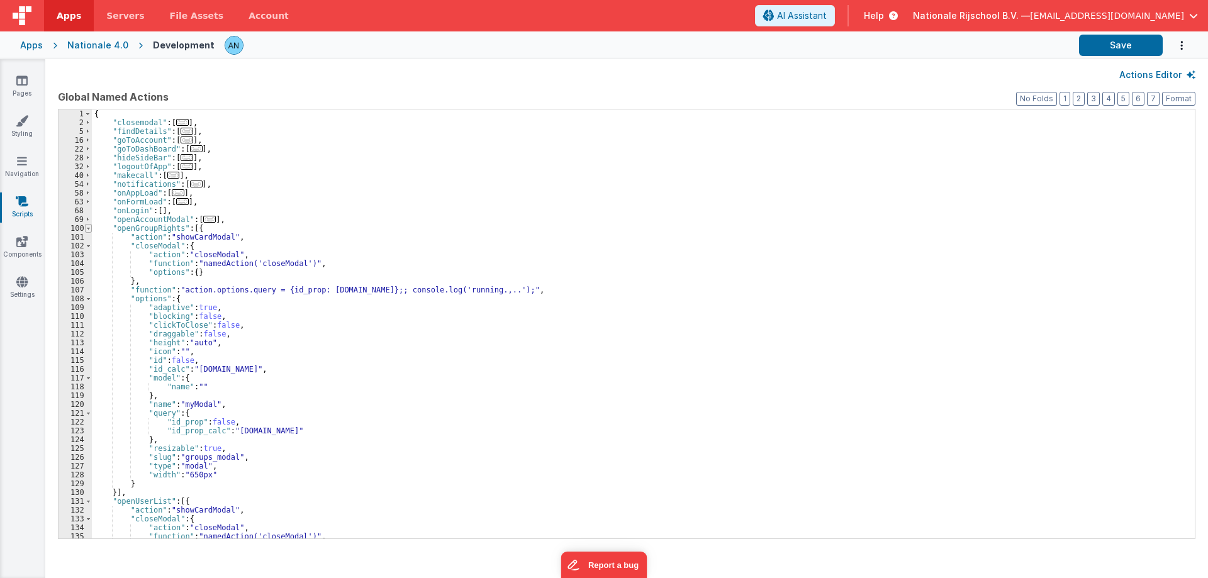
click at [89, 230] on span at bounding box center [88, 228] width 7 height 9
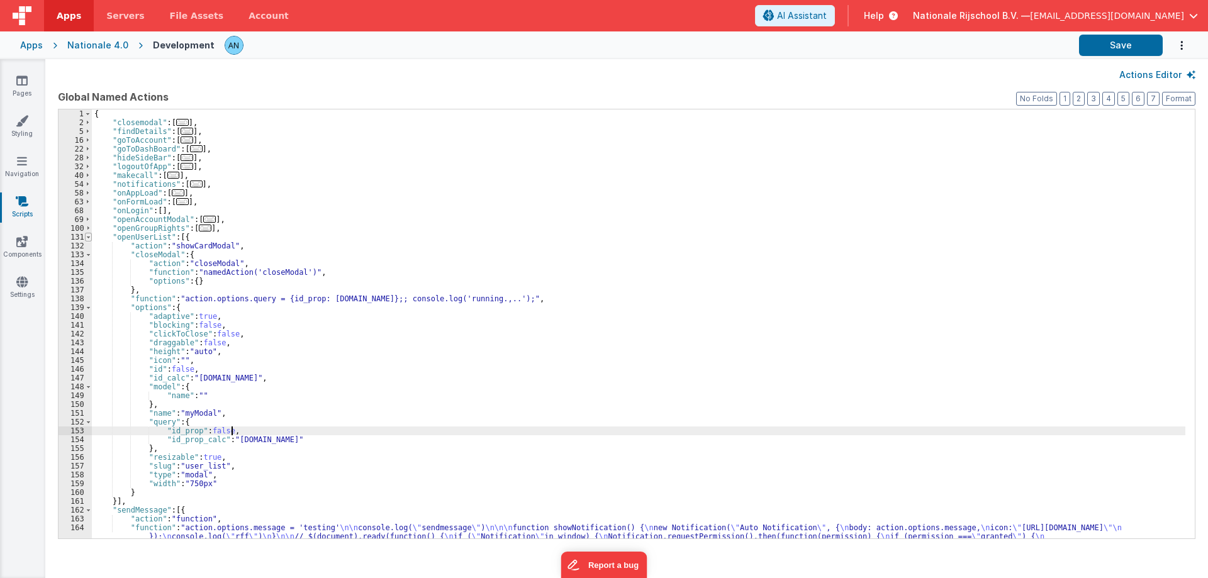
click at [87, 240] on span at bounding box center [88, 237] width 7 height 9
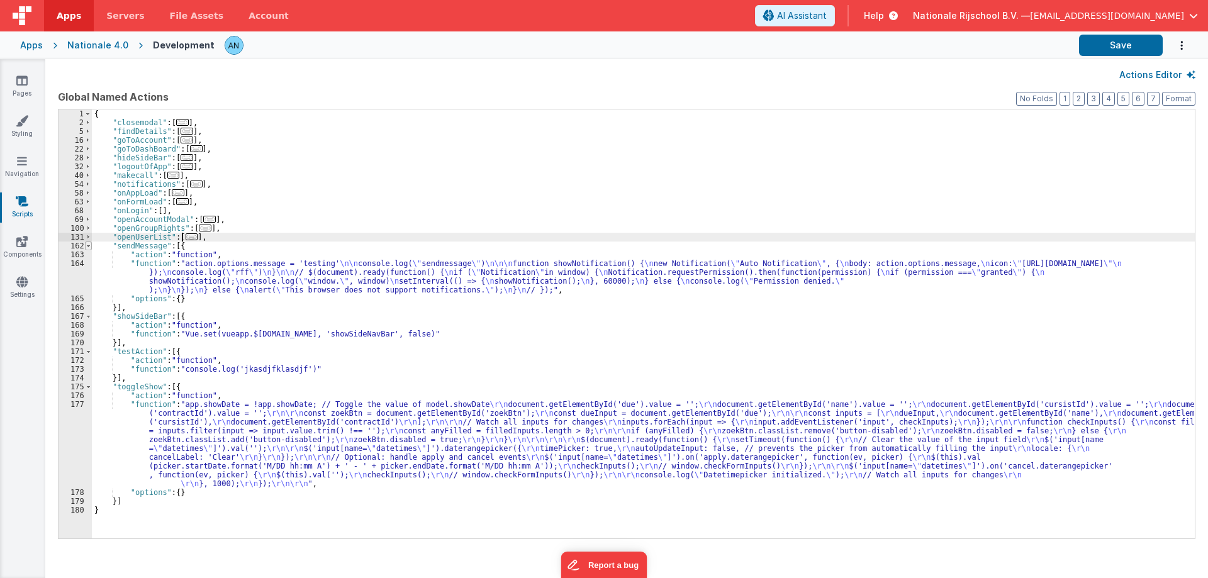
click at [87, 244] on span at bounding box center [88, 246] width 7 height 9
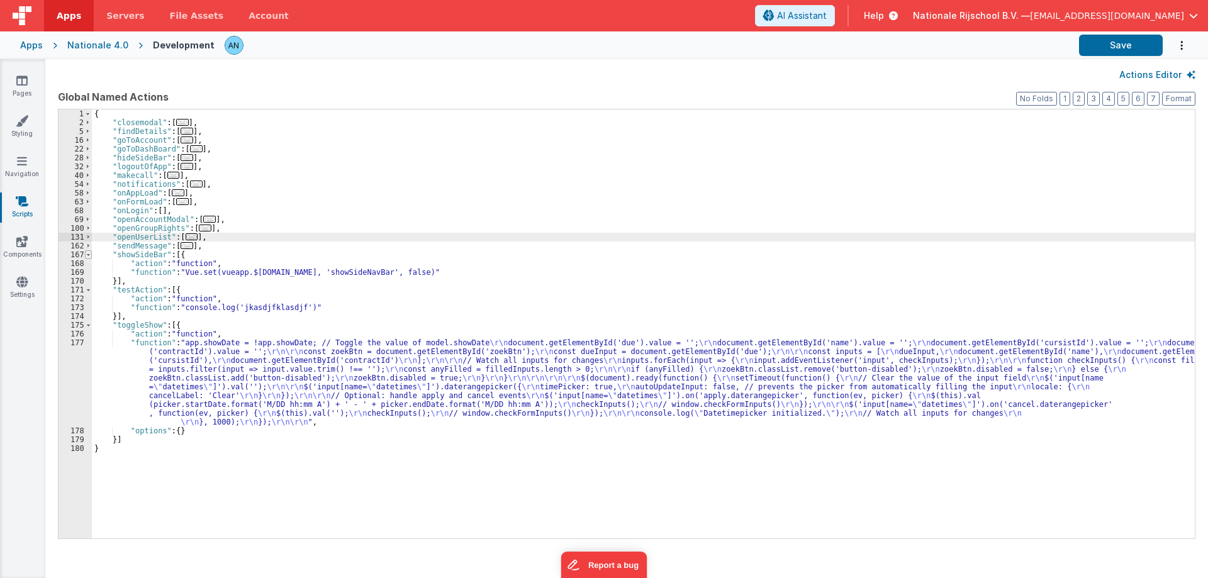
click at [87, 257] on span at bounding box center [88, 255] width 7 height 9
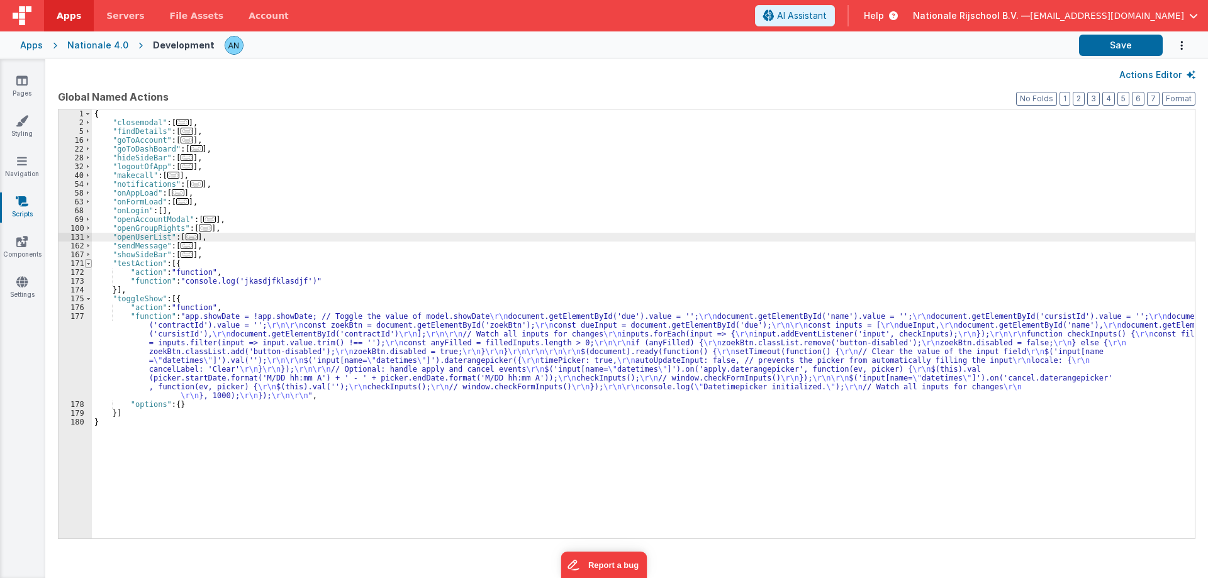
click at [86, 264] on span at bounding box center [88, 263] width 7 height 9
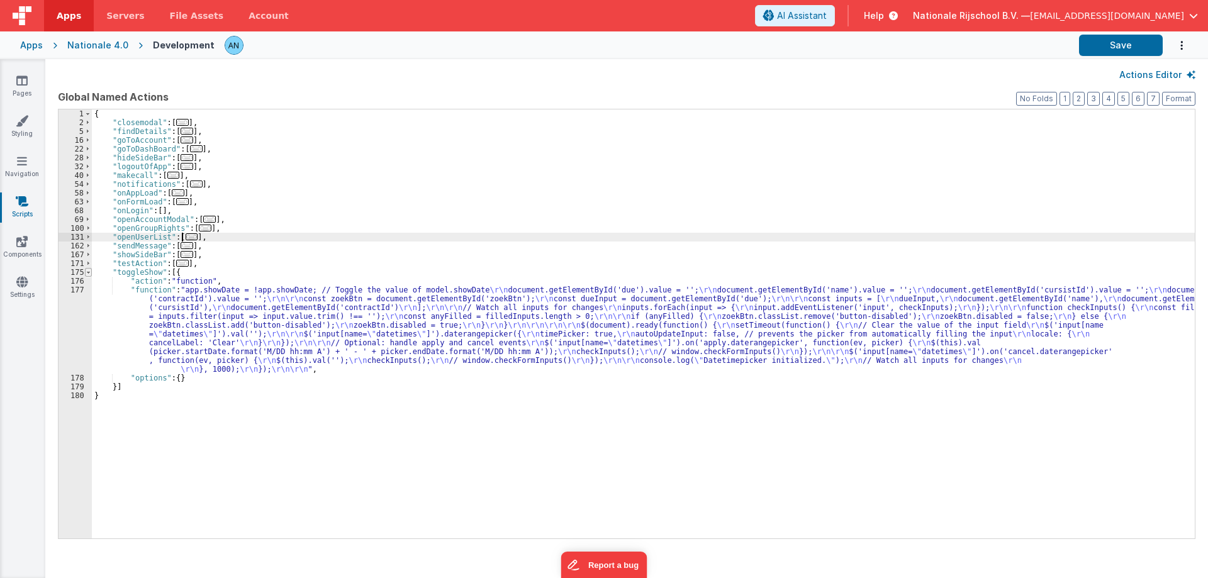
click at [88, 273] on span at bounding box center [88, 272] width 7 height 9
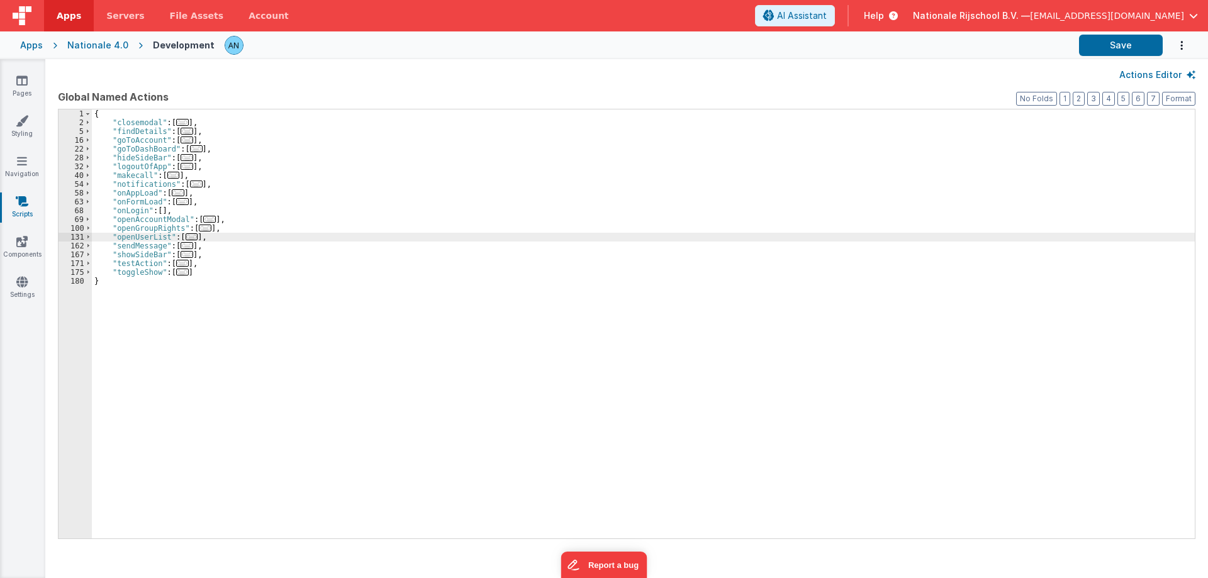
click at [185, 205] on span "..." at bounding box center [182, 201] width 13 height 7
click at [184, 209] on div "{ "closemodal" : [ ... ] , "findDetails" : [ ... ] , "goToAccount" : [ ... ] , …" at bounding box center [643, 333] width 1103 height 447
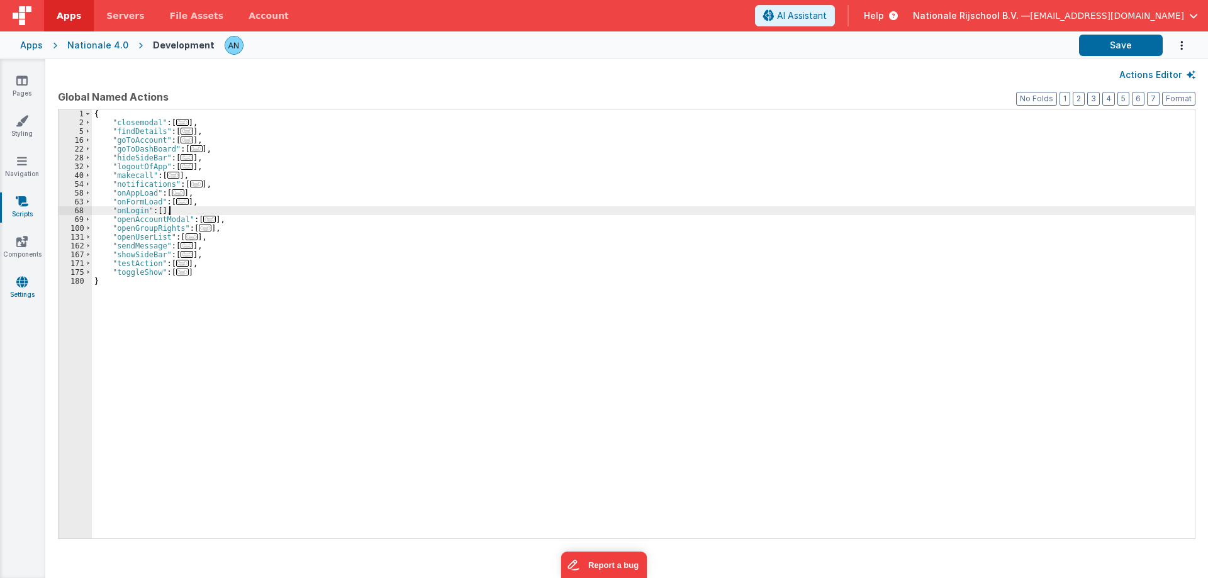
click at [20, 276] on icon at bounding box center [21, 282] width 11 height 13
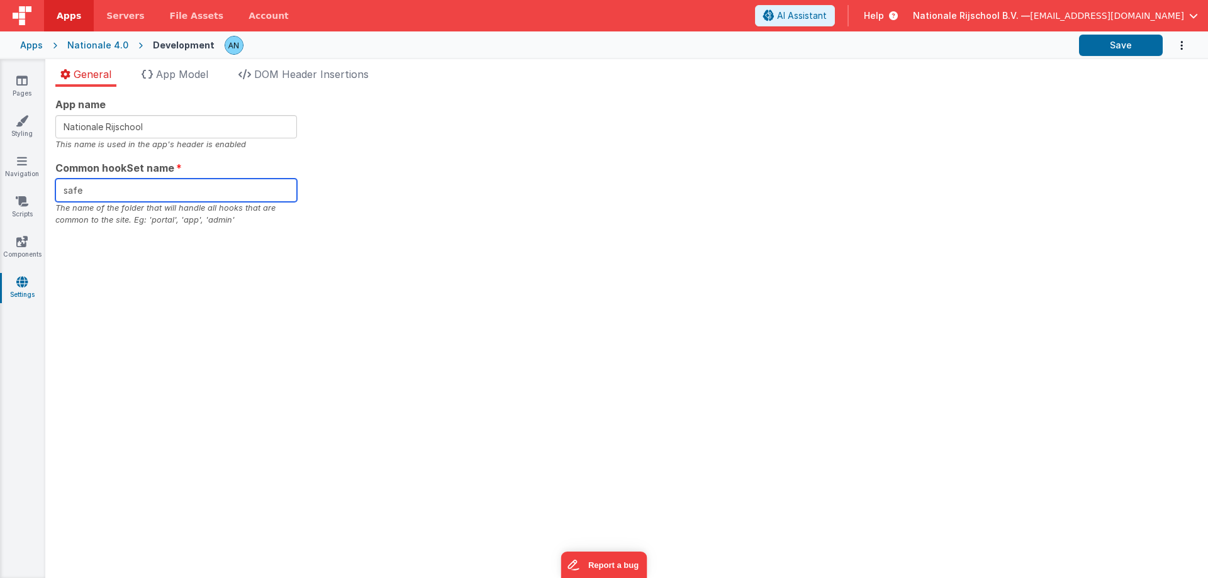
click at [111, 191] on input "safe" at bounding box center [176, 190] width 242 height 23
type input "nr"
click at [60, 13] on span "Apps" at bounding box center [69, 15] width 25 height 13
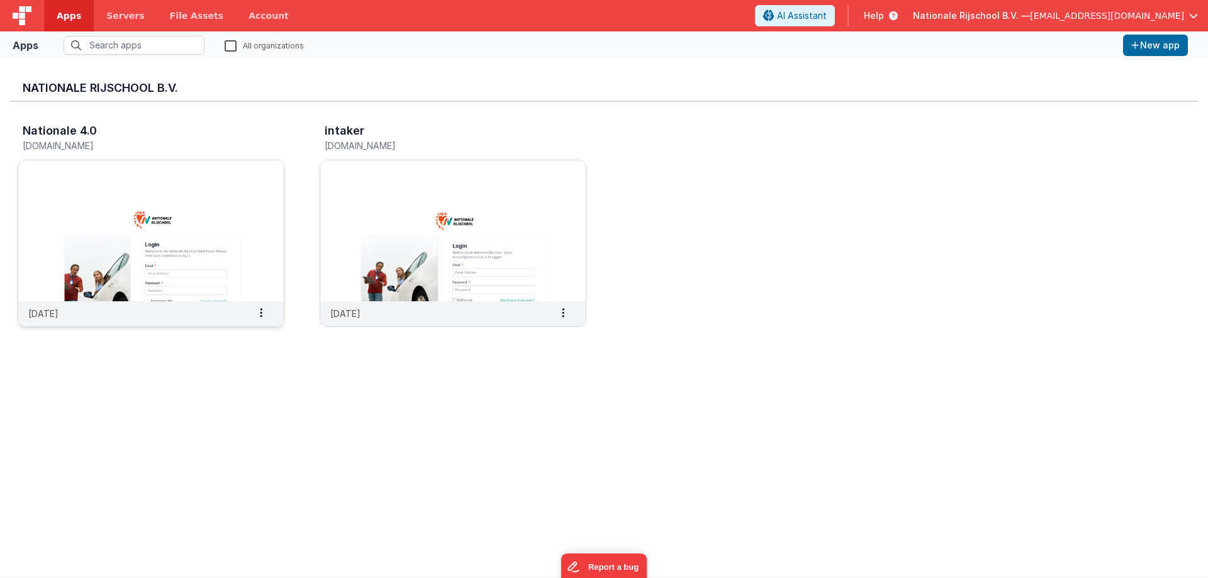
click at [188, 203] on img at bounding box center [151, 230] width 266 height 141
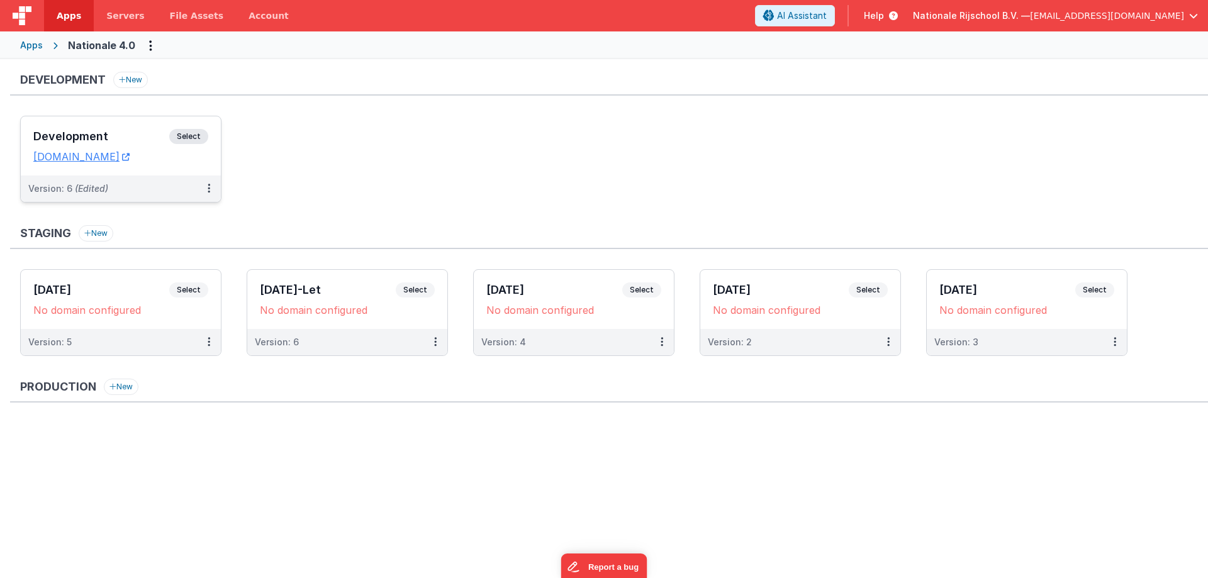
click at [84, 133] on h3 "Development" at bounding box center [101, 136] width 136 height 13
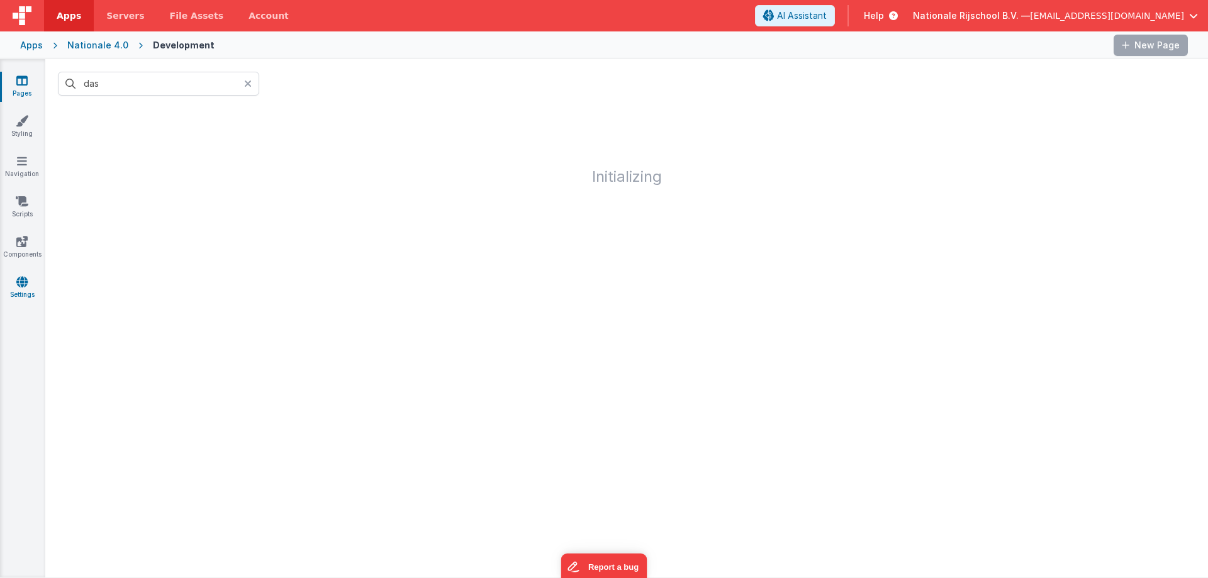
click at [20, 280] on icon at bounding box center [21, 282] width 11 height 13
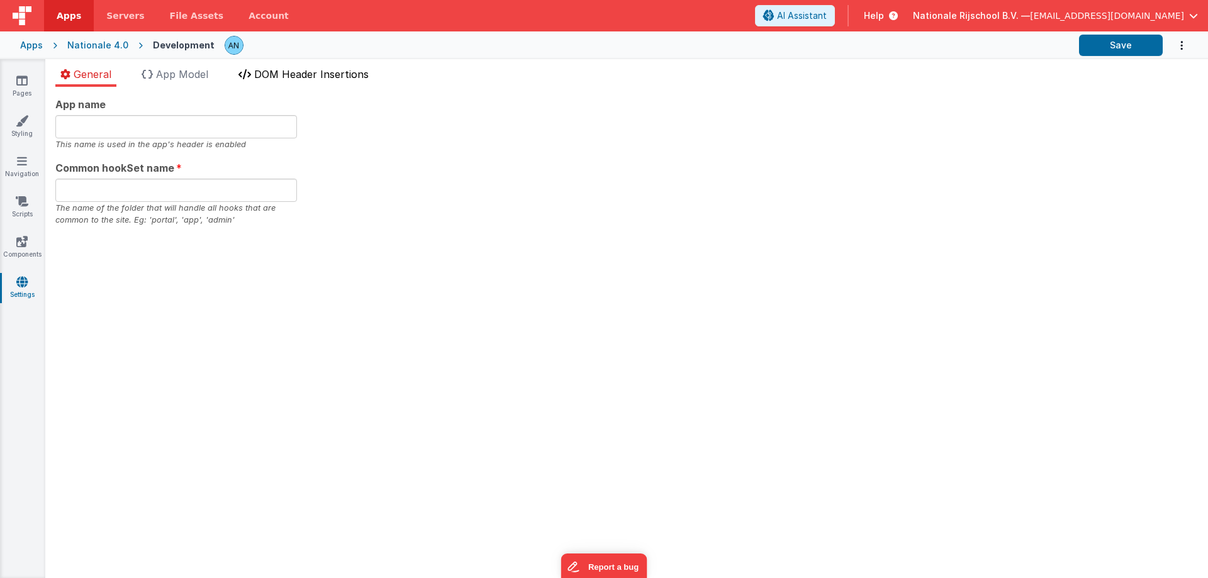
type input "Nationale Rijschool"
type input "nr"
click at [64, 13] on span "Apps" at bounding box center [69, 15] width 25 height 13
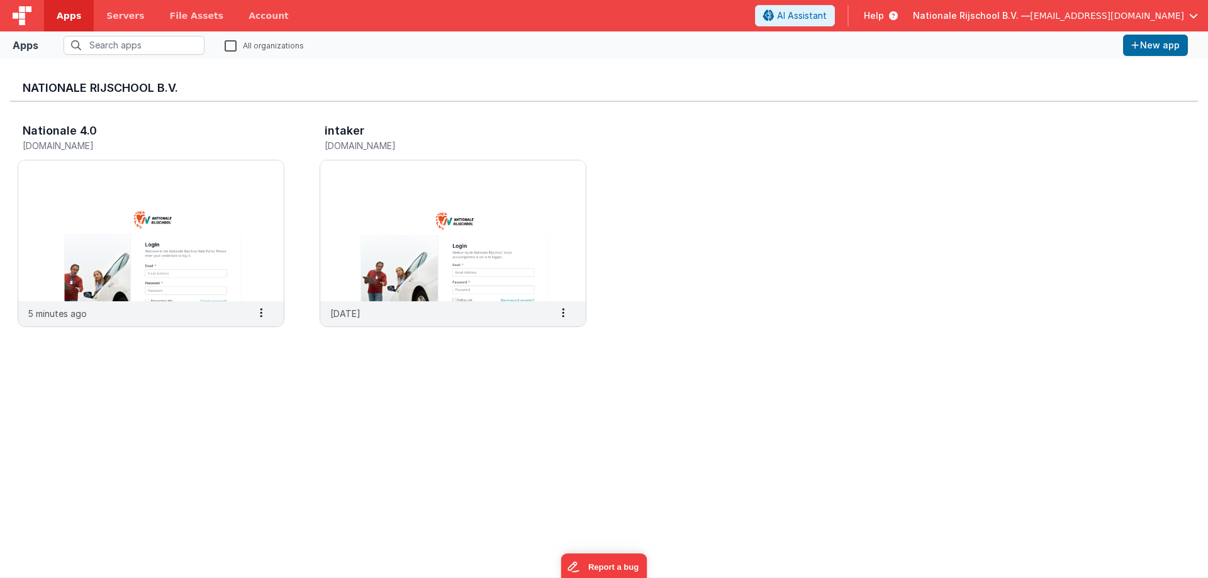
click at [59, 7] on link "Apps" at bounding box center [69, 15] width 50 height 31
click at [62, 20] on span "Apps" at bounding box center [69, 15] width 25 height 13
click at [62, 19] on span "Apps" at bounding box center [69, 15] width 25 height 13
click at [67, 13] on span "Apps" at bounding box center [69, 15] width 25 height 13
click at [69, 13] on span "Apps" at bounding box center [69, 15] width 25 height 13
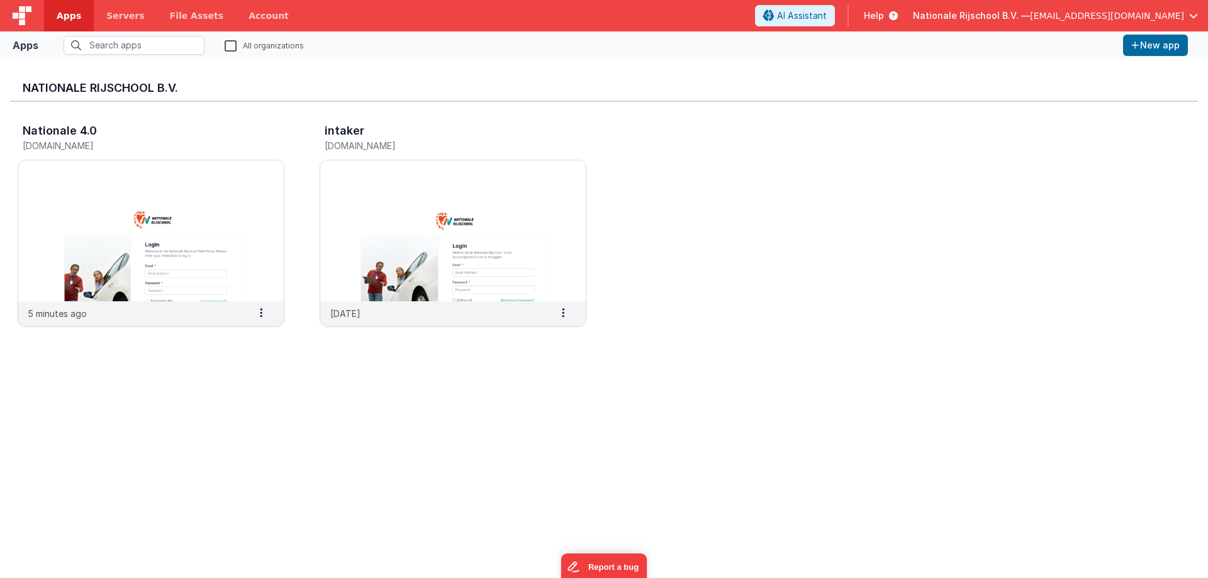
click at [69, 13] on span "Apps" at bounding box center [69, 15] width 25 height 13
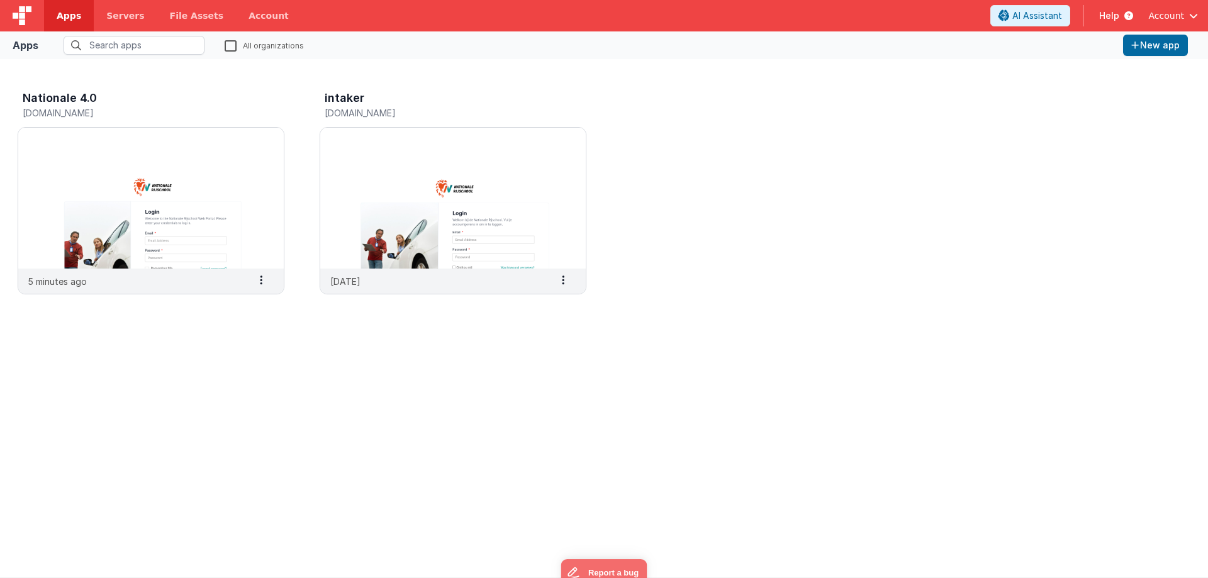
click at [64, 13] on span "Apps" at bounding box center [69, 15] width 25 height 13
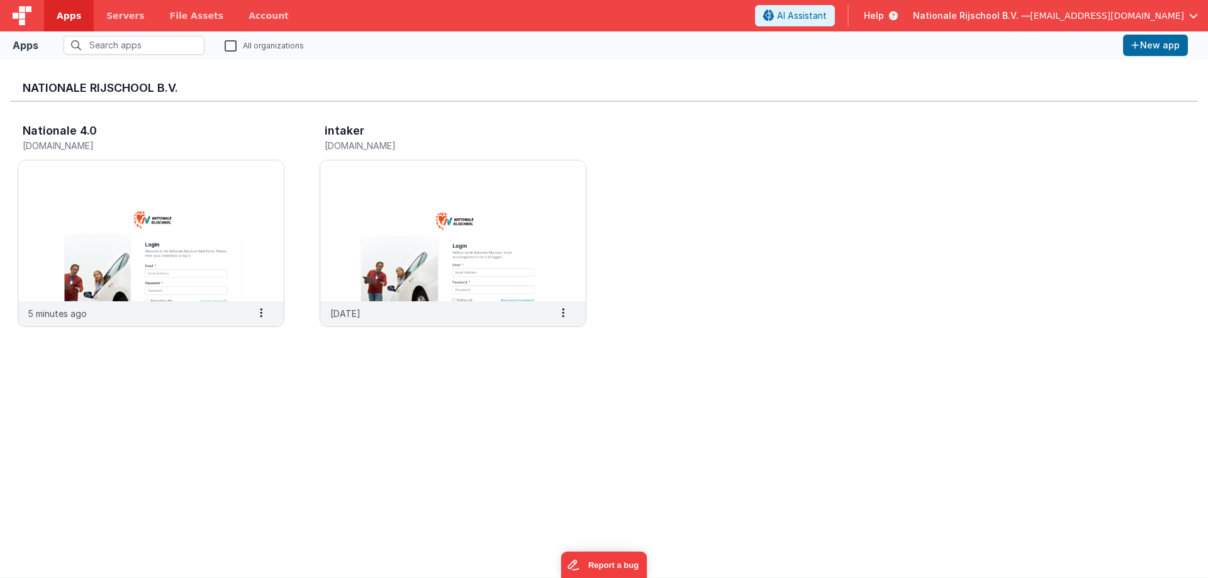
click at [225, 45] on label "All organizations" at bounding box center [264, 45] width 79 height 12
click at [0, 0] on input "All organizations" at bounding box center [0, 0] width 0 height 0
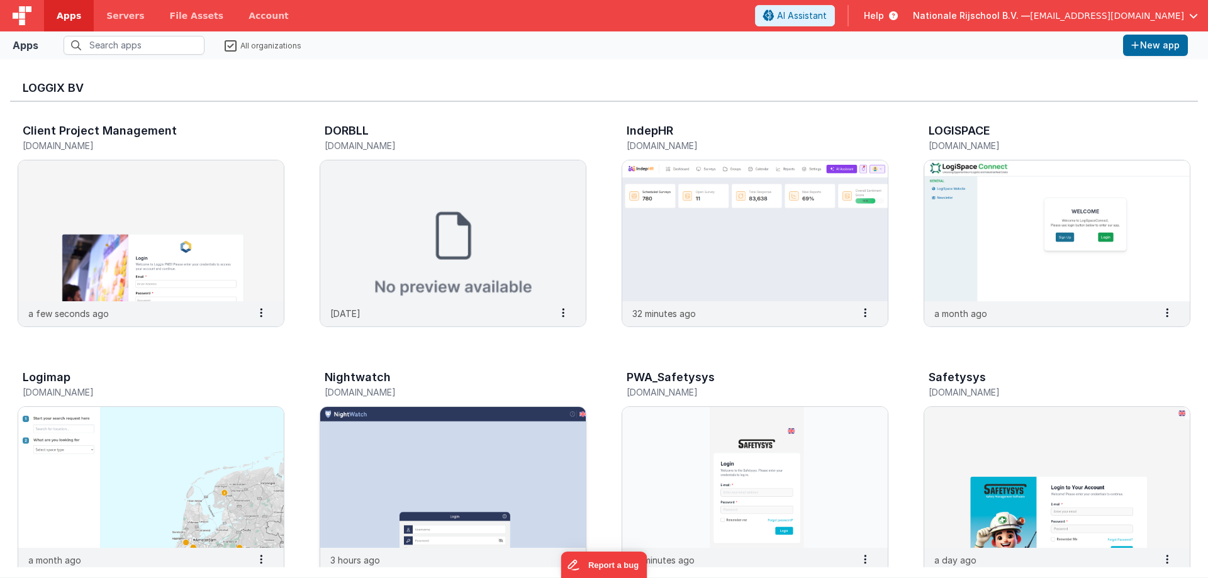
click at [458, 483] on img at bounding box center [453, 477] width 266 height 141
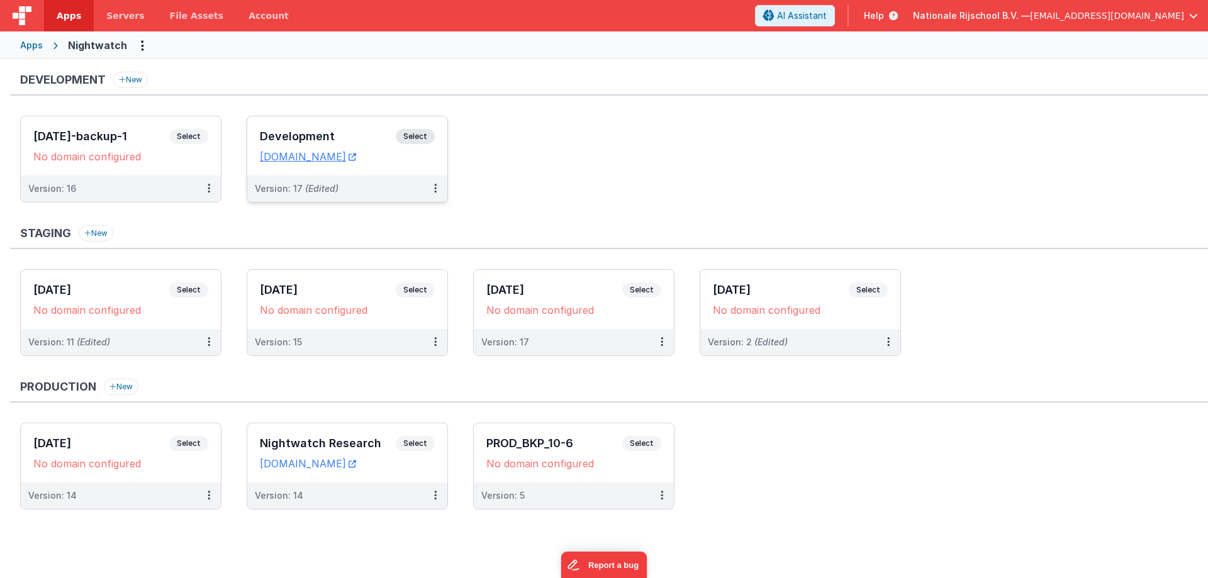
click at [271, 126] on div "Development Select URLs [DOMAIN_NAME]" at bounding box center [347, 145] width 200 height 59
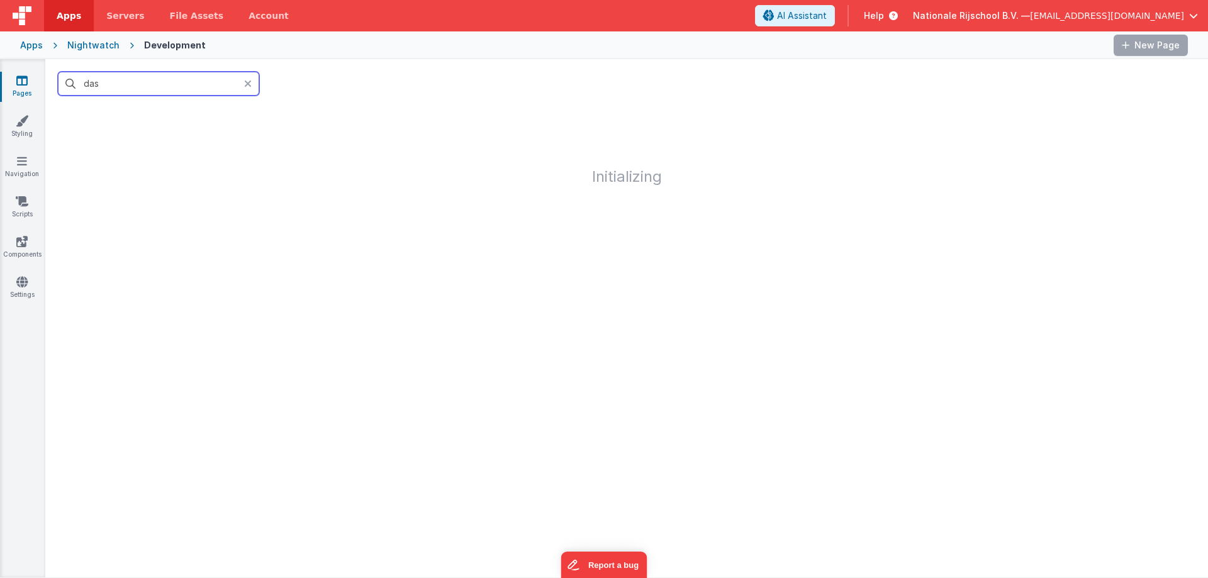
click at [239, 82] on input "das" at bounding box center [158, 84] width 201 height 24
click at [239, 81] on input "das" at bounding box center [158, 84] width 201 height 24
type input "das"
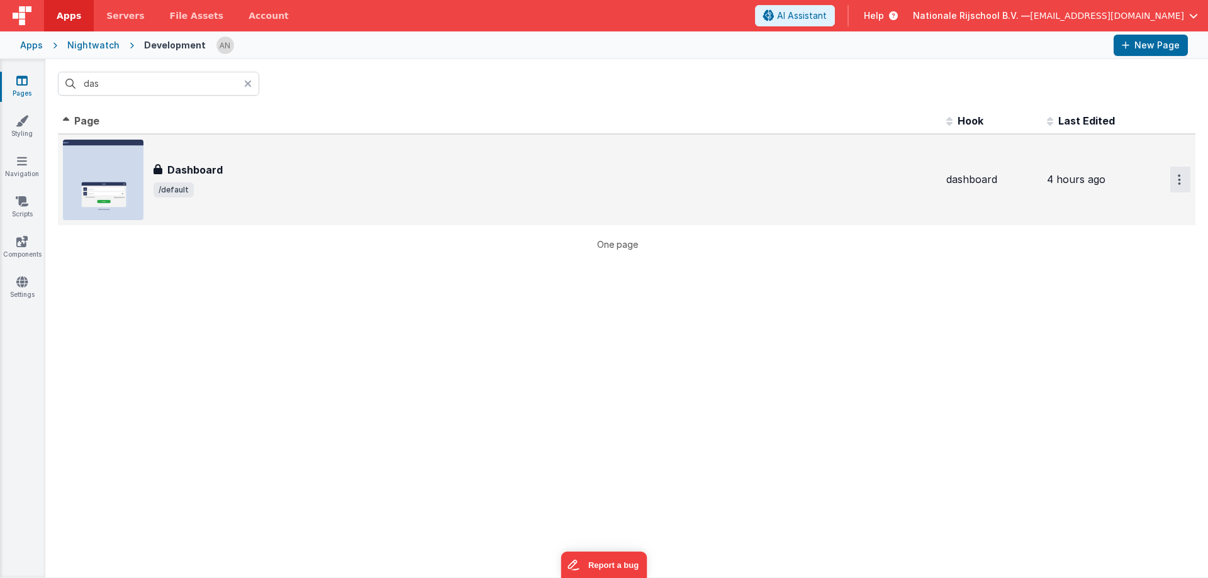
click at [1178, 185] on icon "Options" at bounding box center [1179, 179] width 3 height 11
click at [1114, 211] on link "Preview" at bounding box center [1135, 209] width 111 height 23
